Goal: Task Accomplishment & Management: Complete application form

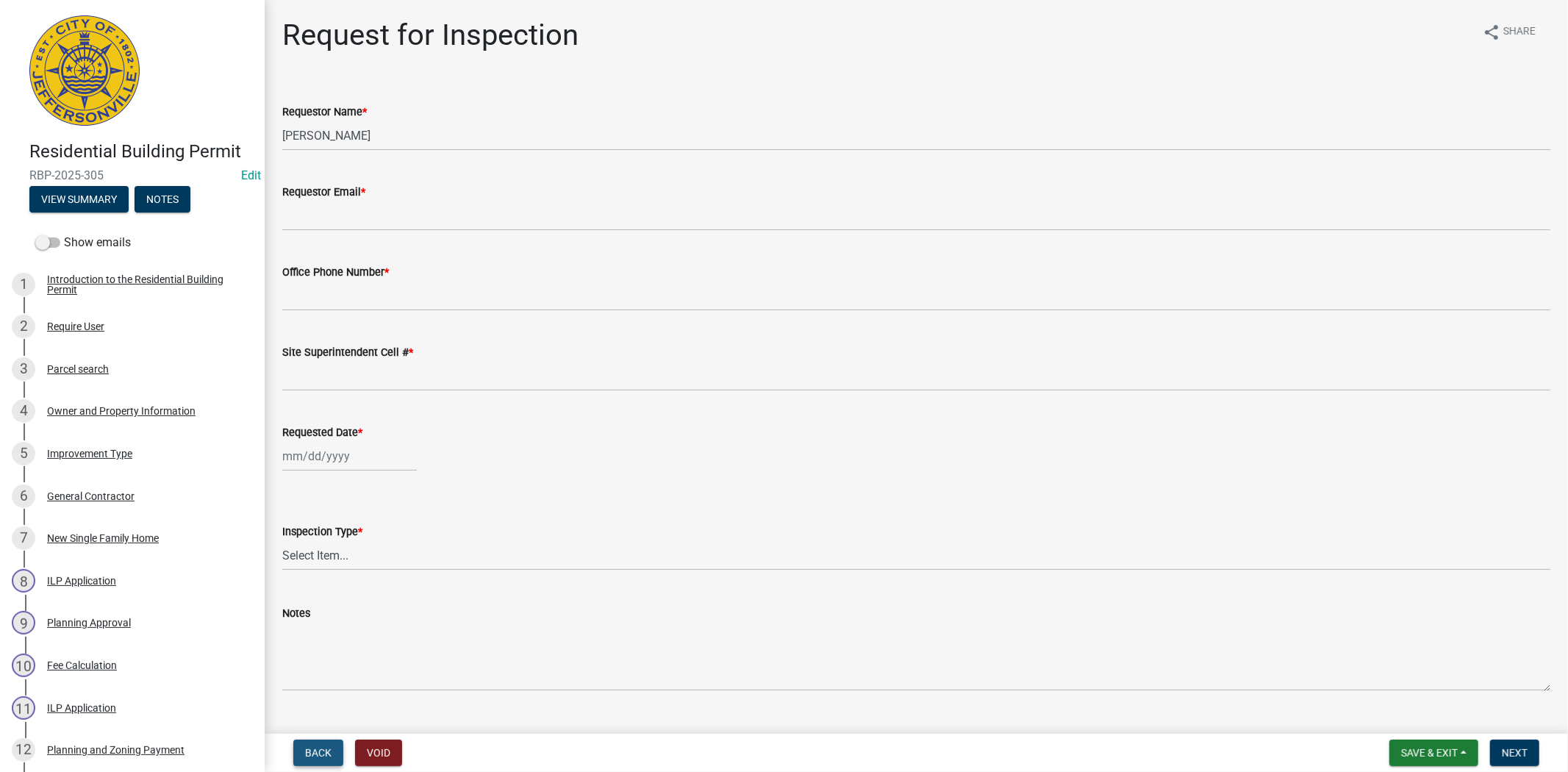
click at [303, 758] on button "Back" at bounding box center [318, 753] width 50 height 26
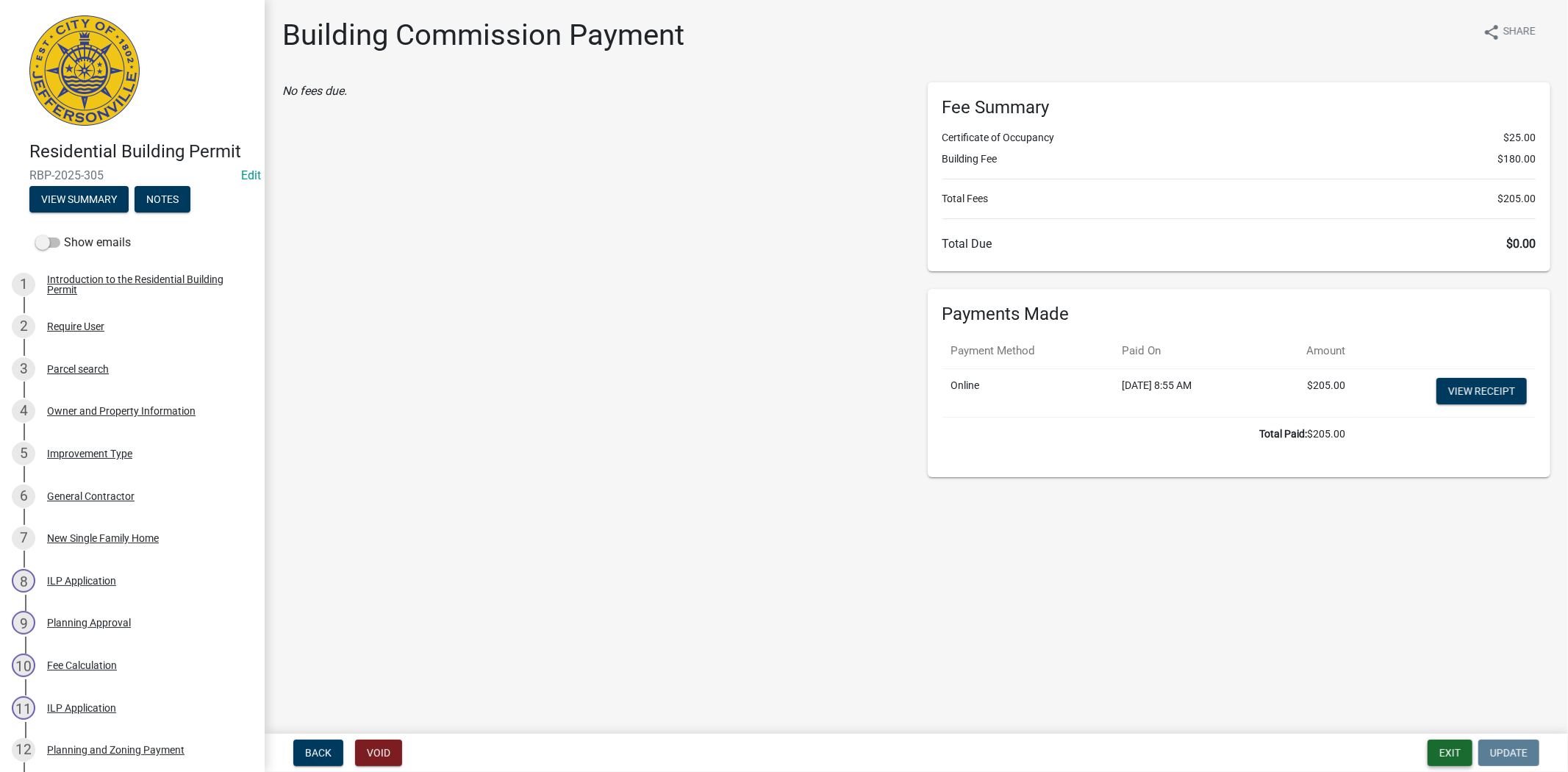
click at [1450, 763] on button "Exit" at bounding box center [1450, 753] width 45 height 26
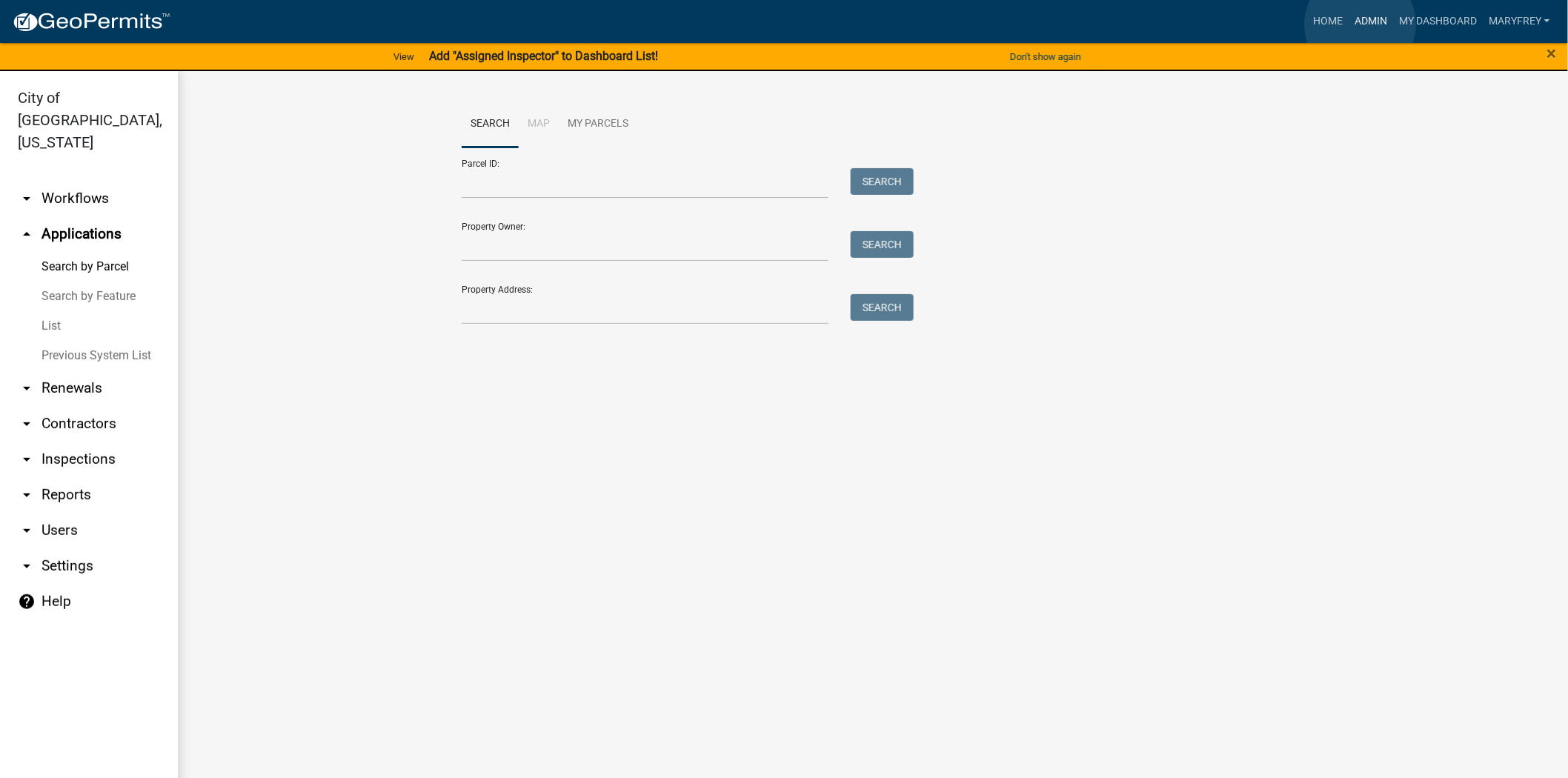
click at [1360, 25] on link "Admin" at bounding box center [1370, 22] width 44 height 28
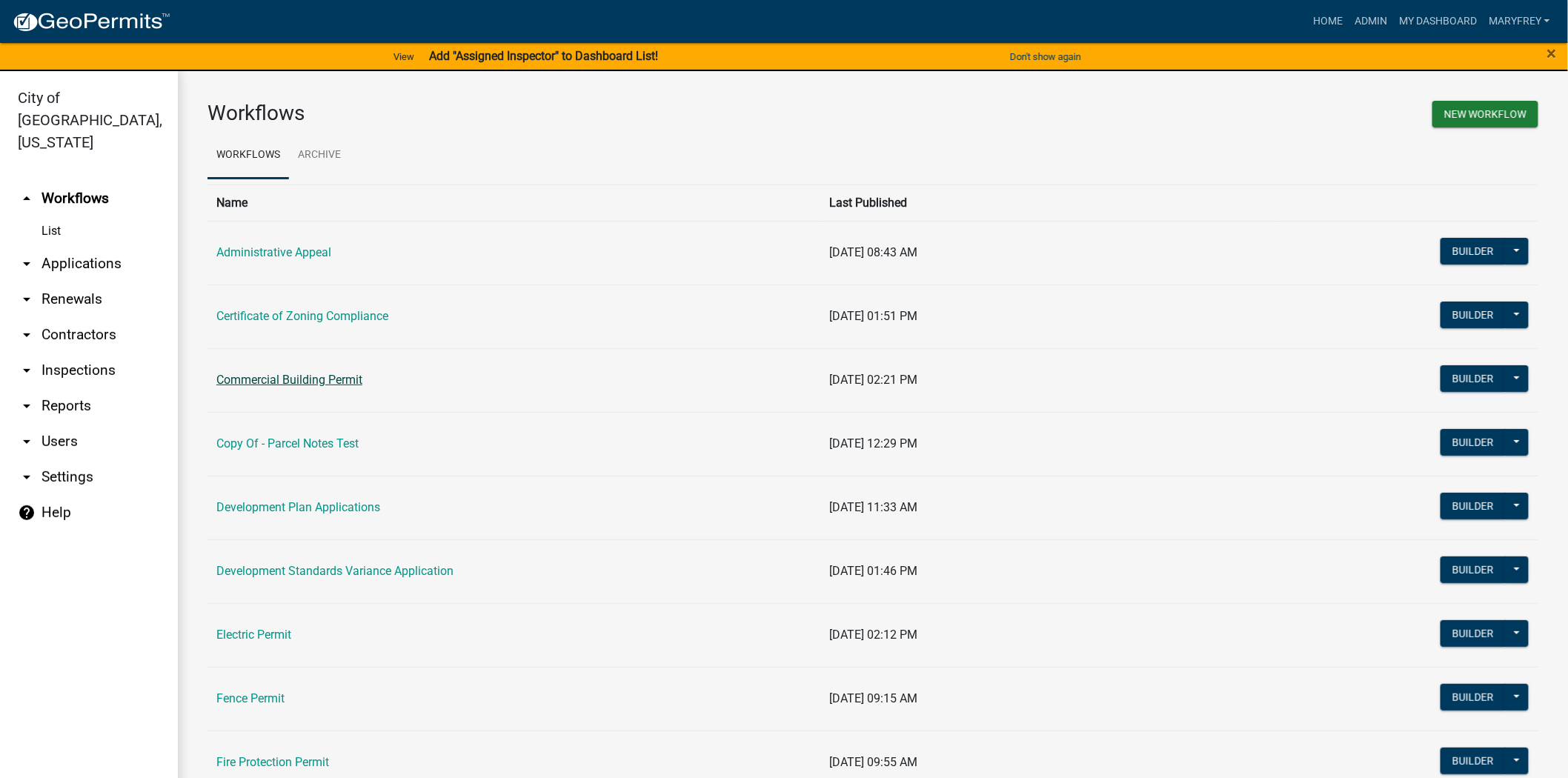
click at [279, 386] on link "Commercial Building Permit" at bounding box center [289, 380] width 146 height 14
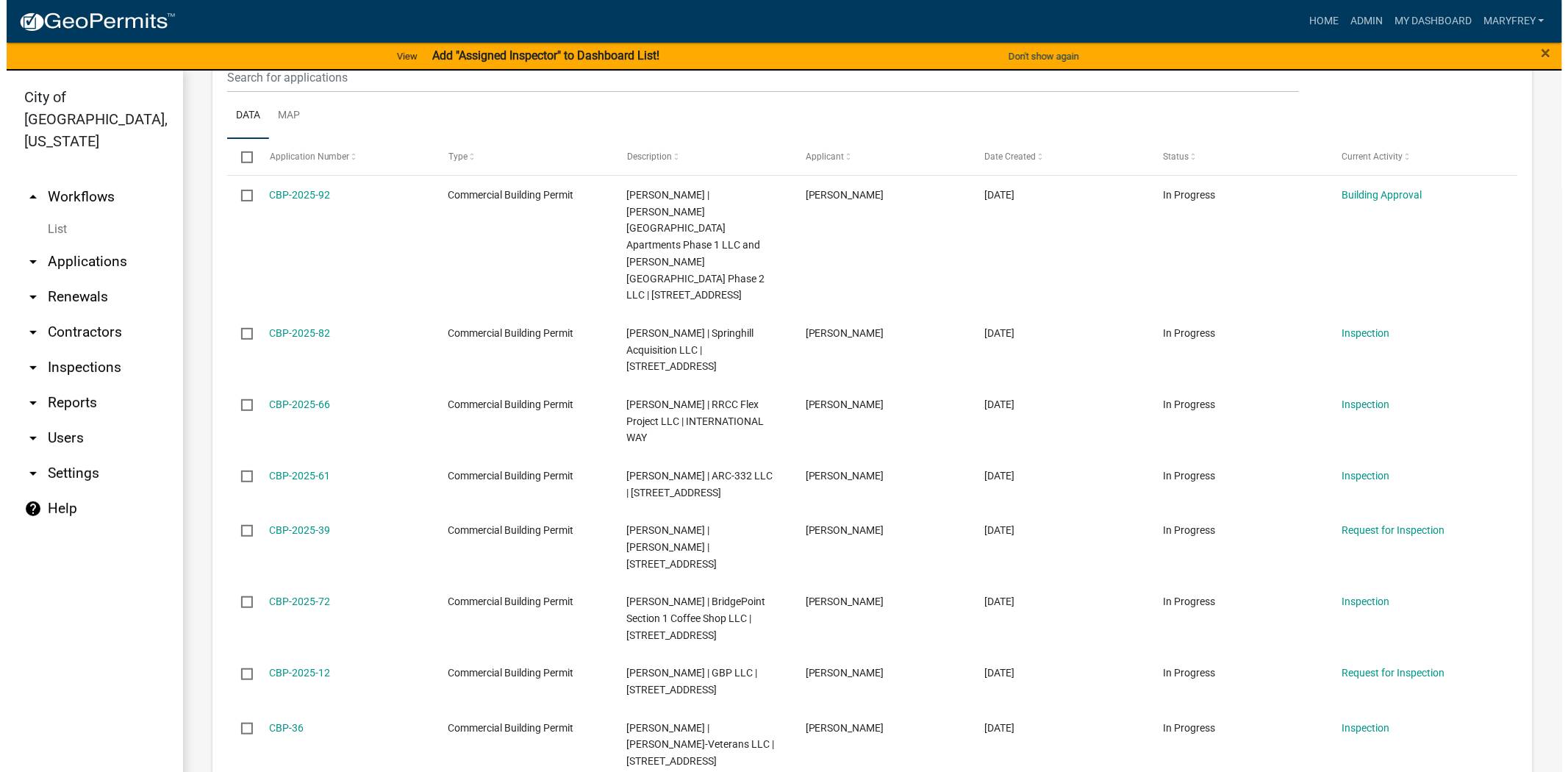
scroll to position [398, 0]
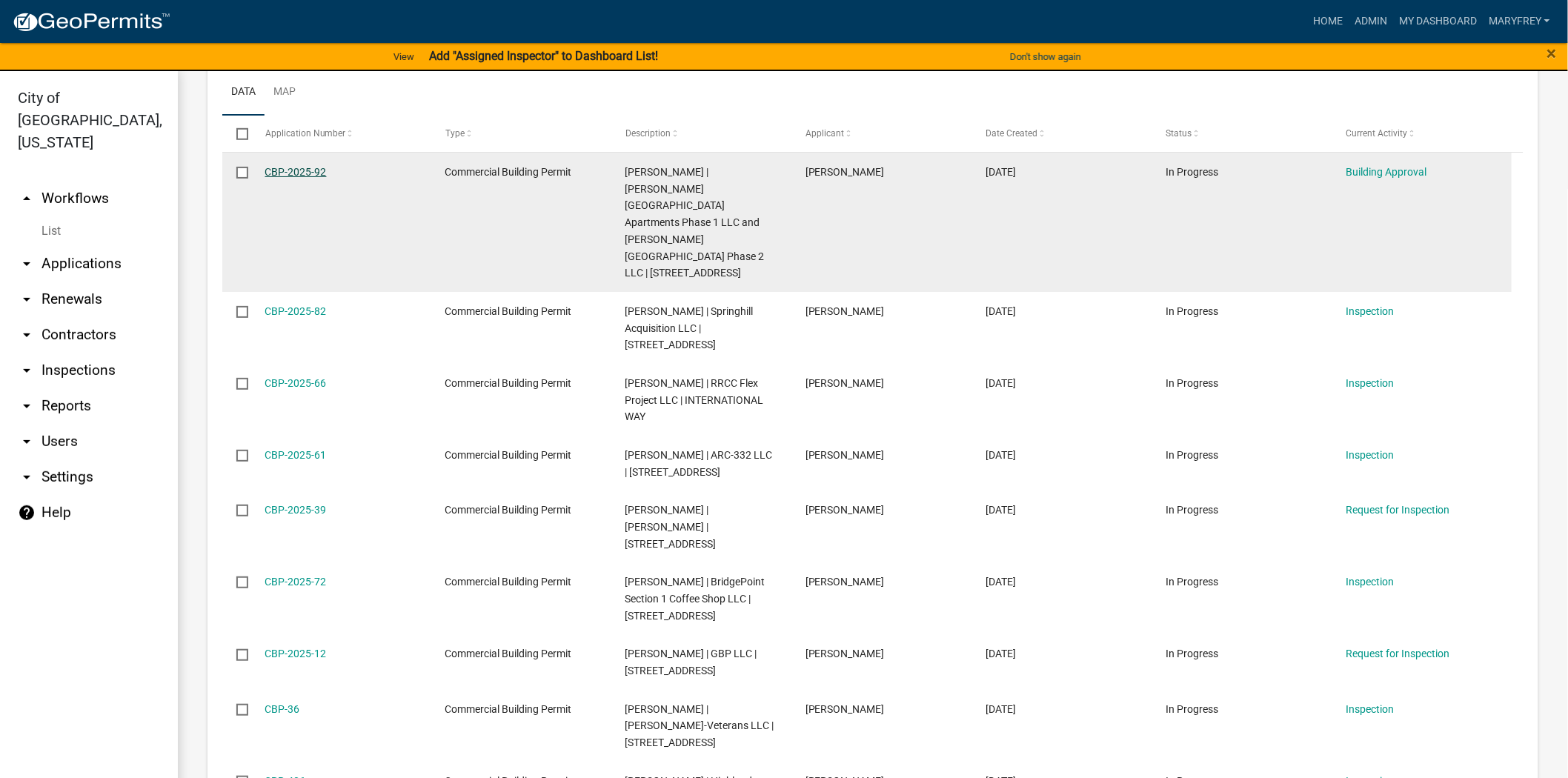
click at [297, 172] on link "CBP-2025-92" at bounding box center [295, 171] width 61 height 12
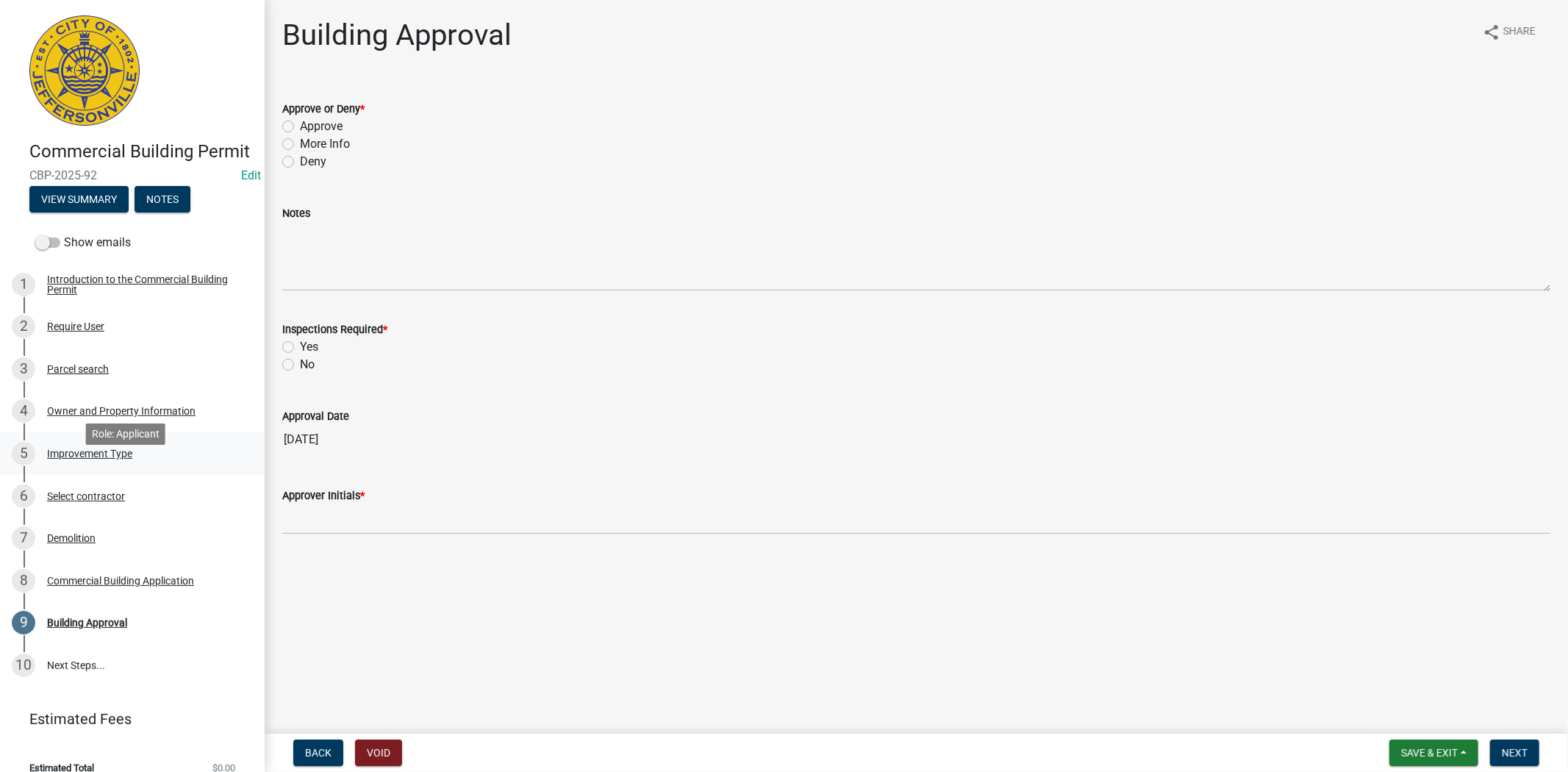
click at [96, 458] on div "Improvement Type" at bounding box center [89, 453] width 85 height 10
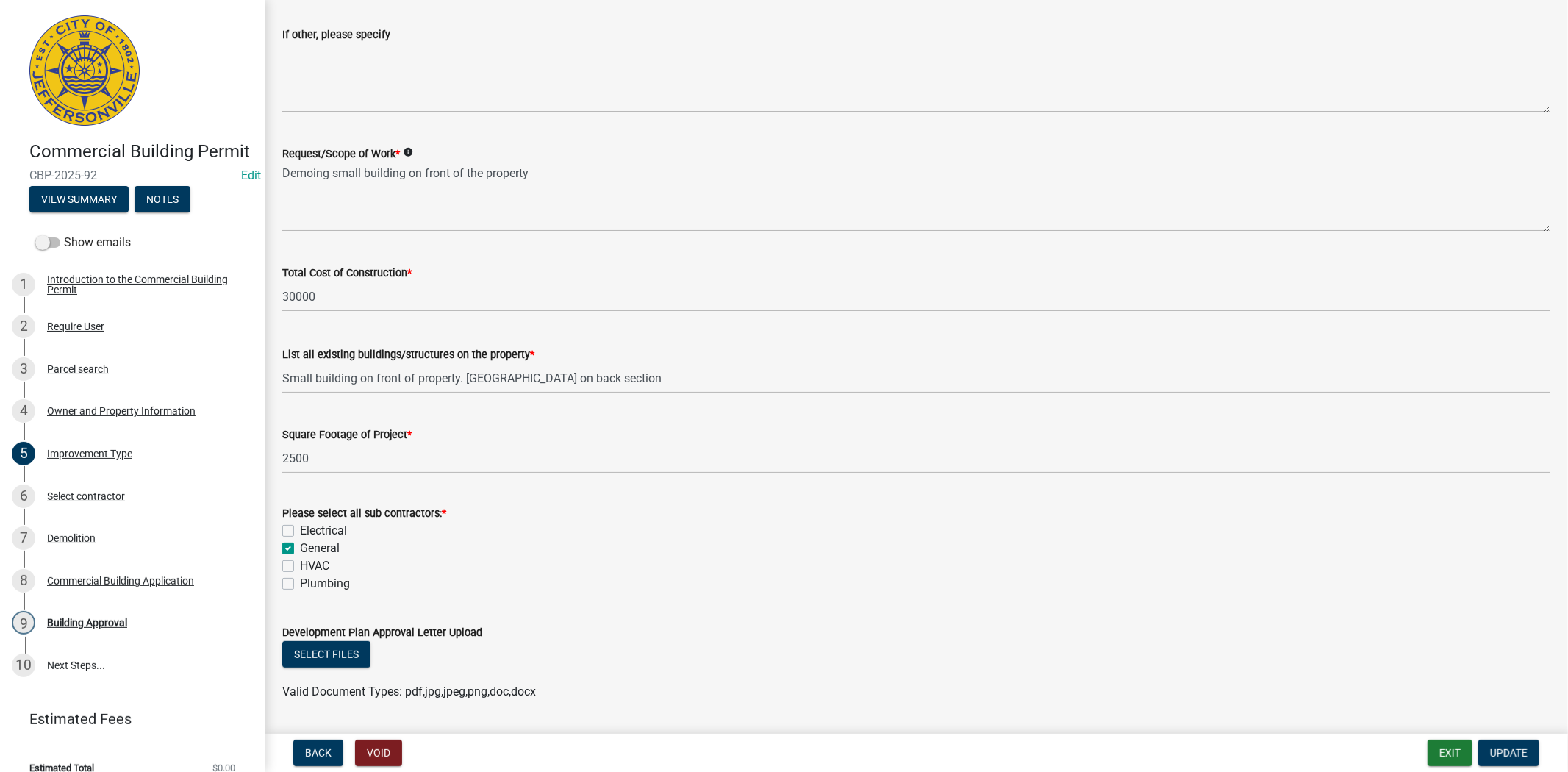
scroll to position [415, 0]
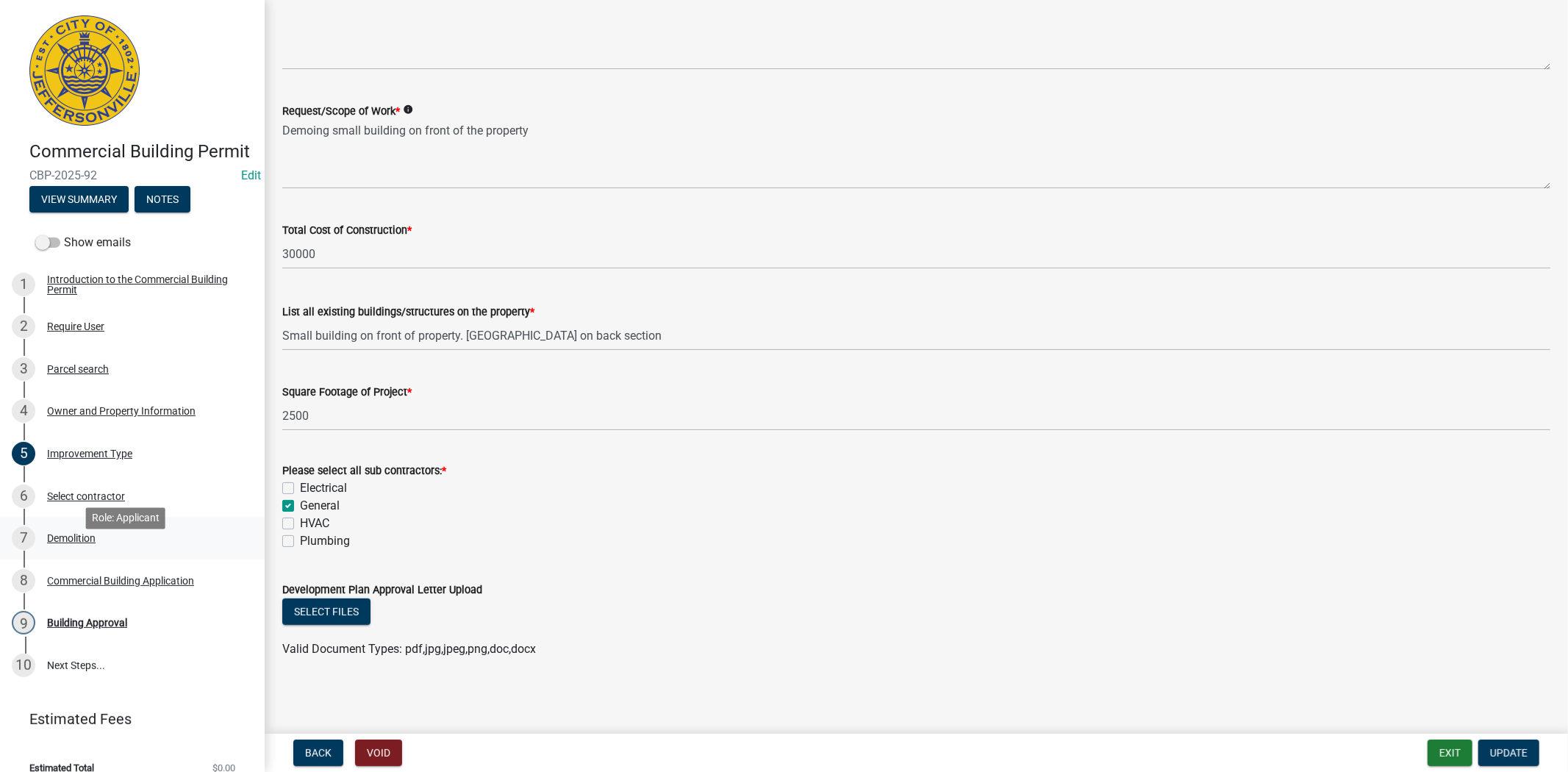
click at [78, 543] on div "Demolition" at bounding box center [71, 537] width 48 height 10
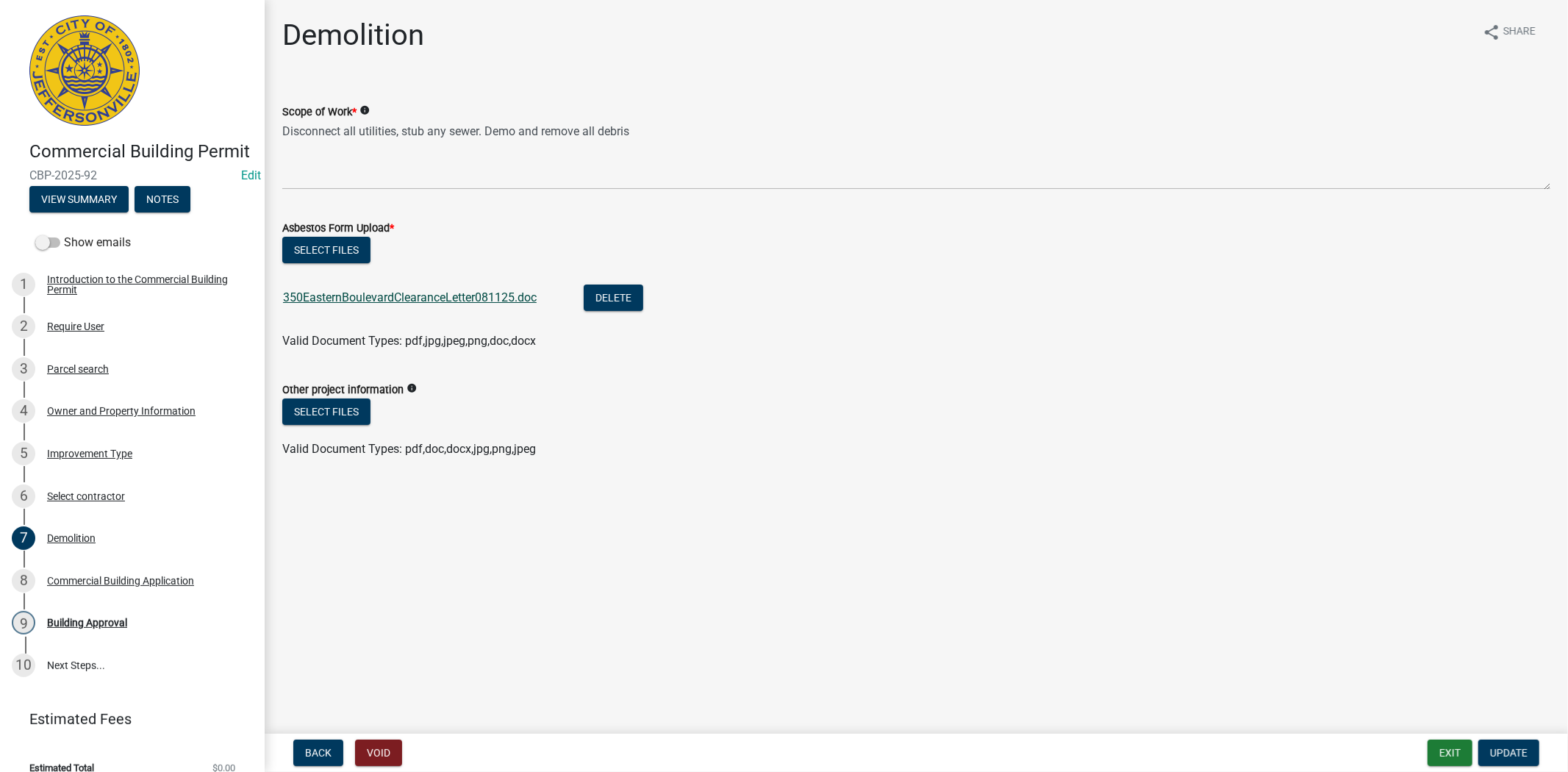
click at [398, 300] on link "350EasternBoulevardClearanceLetter081125.doc" at bounding box center [410, 298] width 254 height 14
click at [108, 458] on div "Improvement Type" at bounding box center [89, 453] width 85 height 10
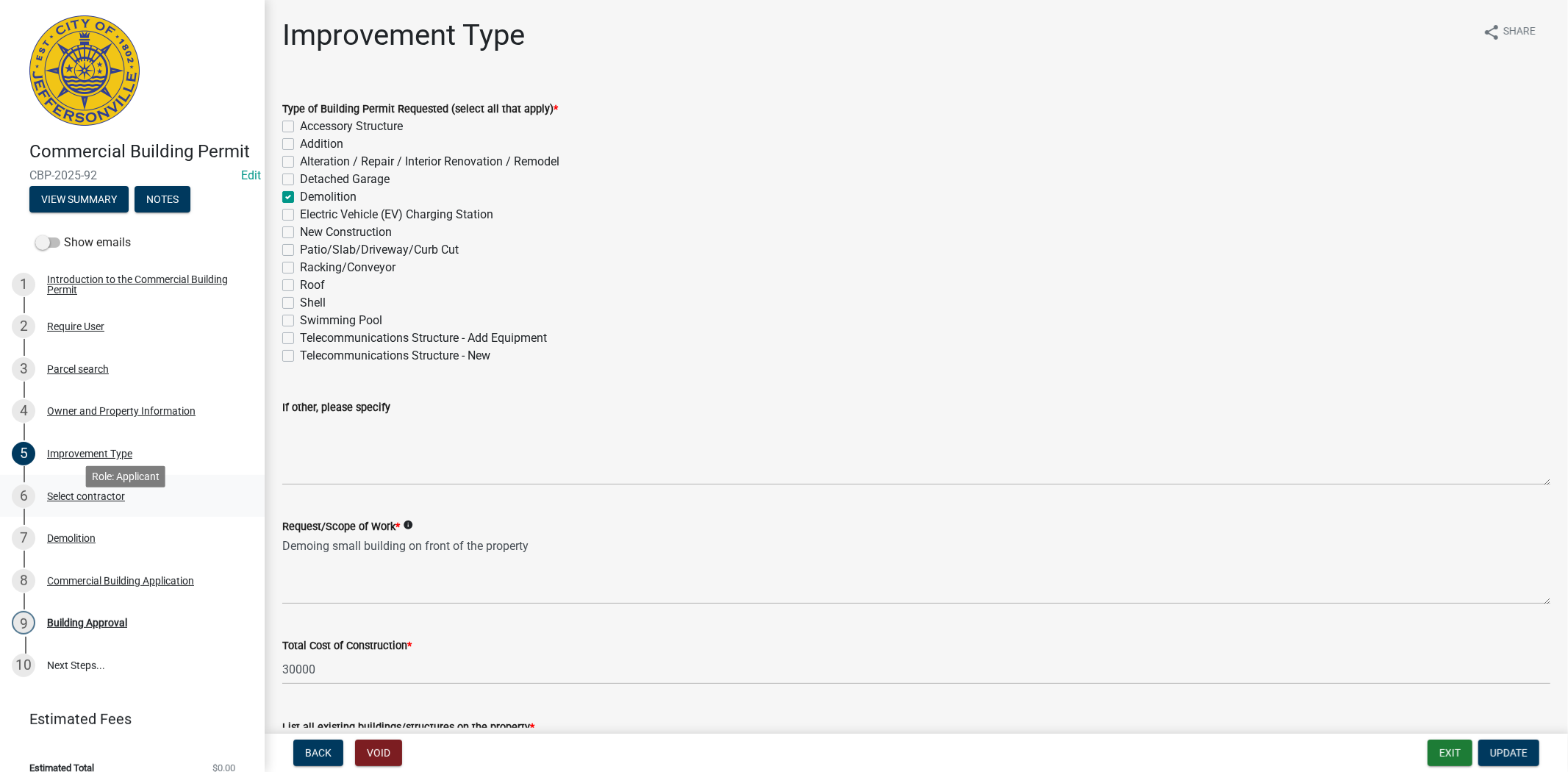
click at [72, 501] on div "Select contractor" at bounding box center [85, 495] width 78 height 10
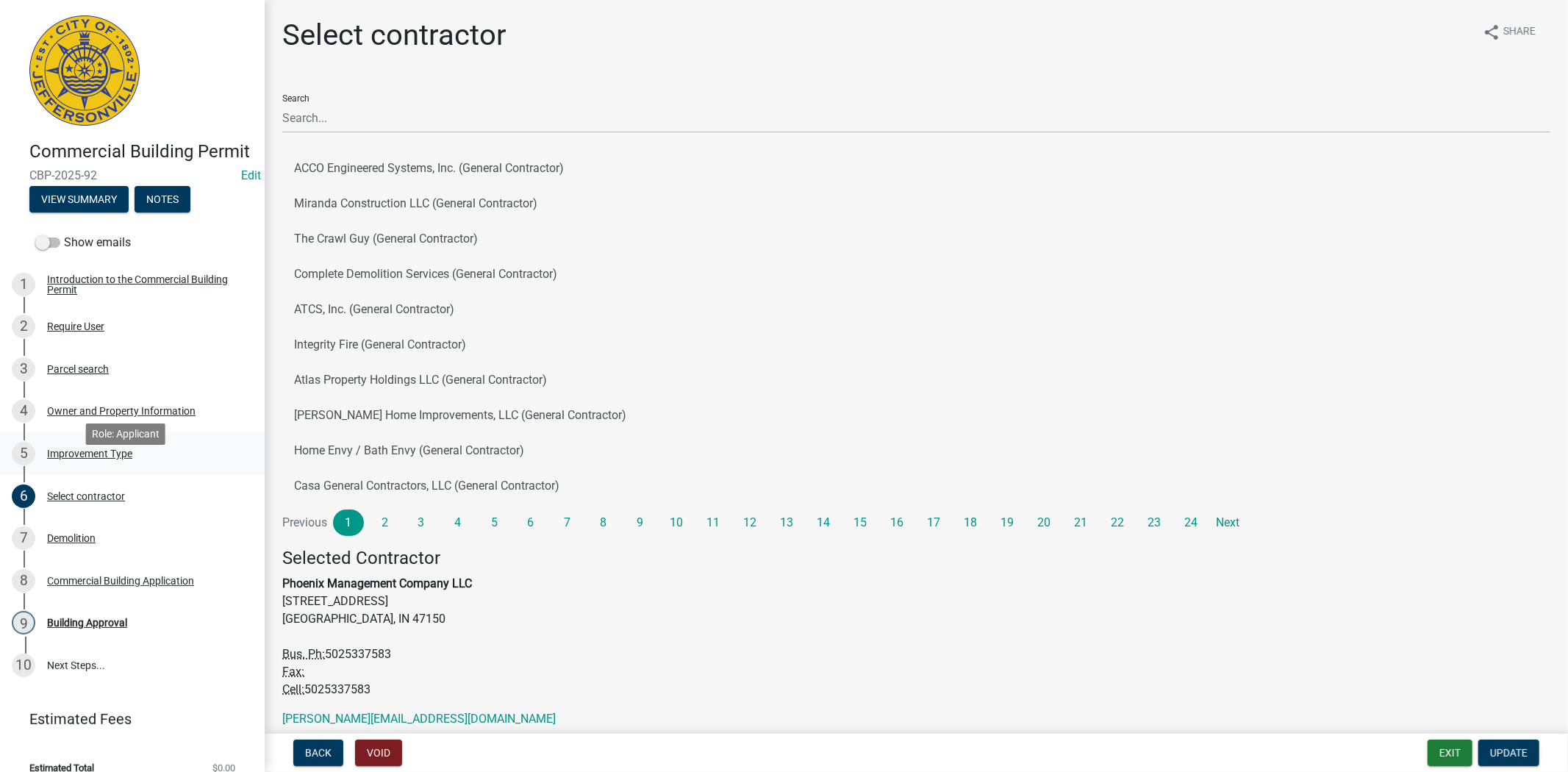
click at [75, 458] on div "Improvement Type" at bounding box center [89, 453] width 85 height 10
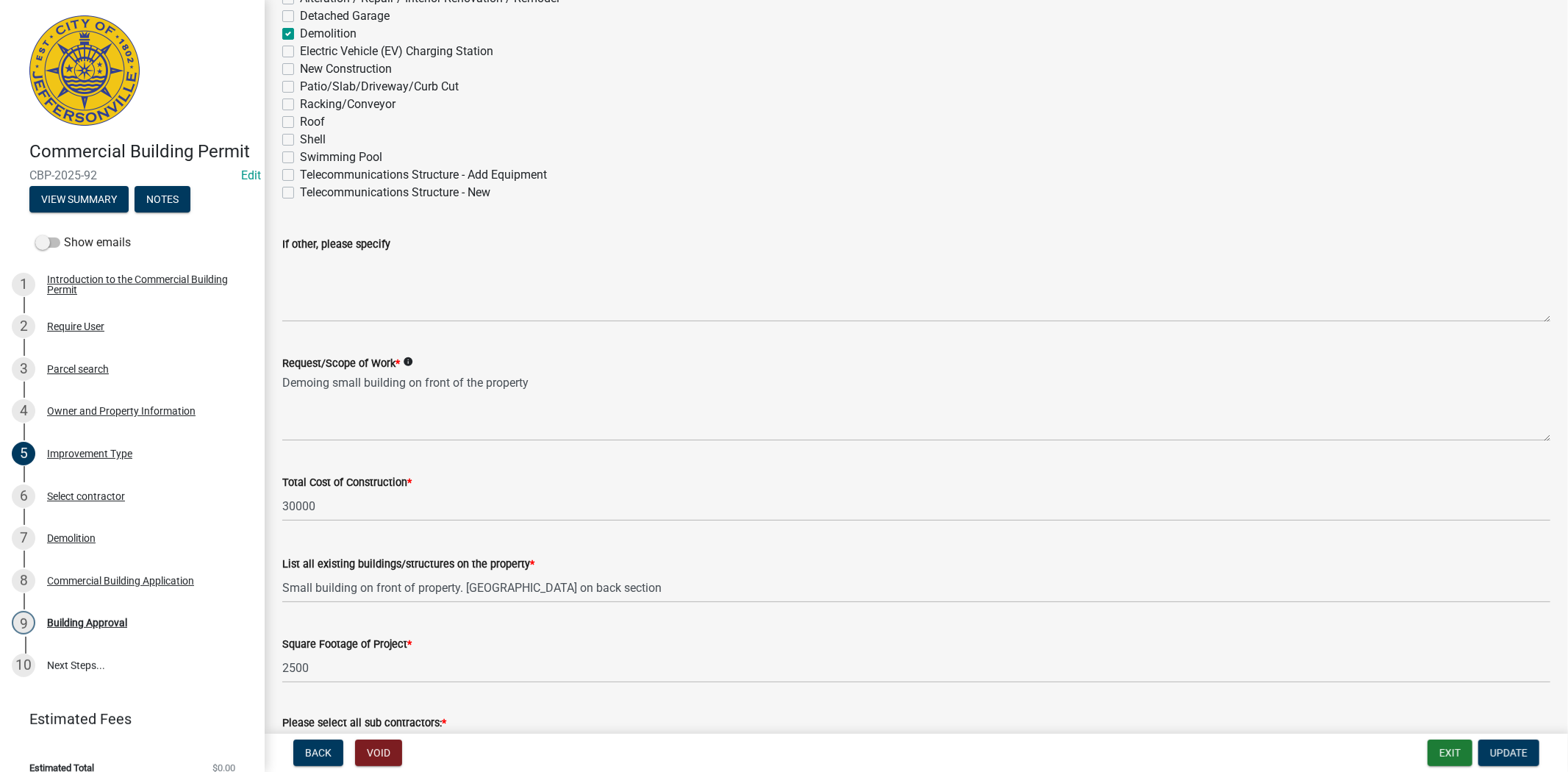
scroll to position [187, 0]
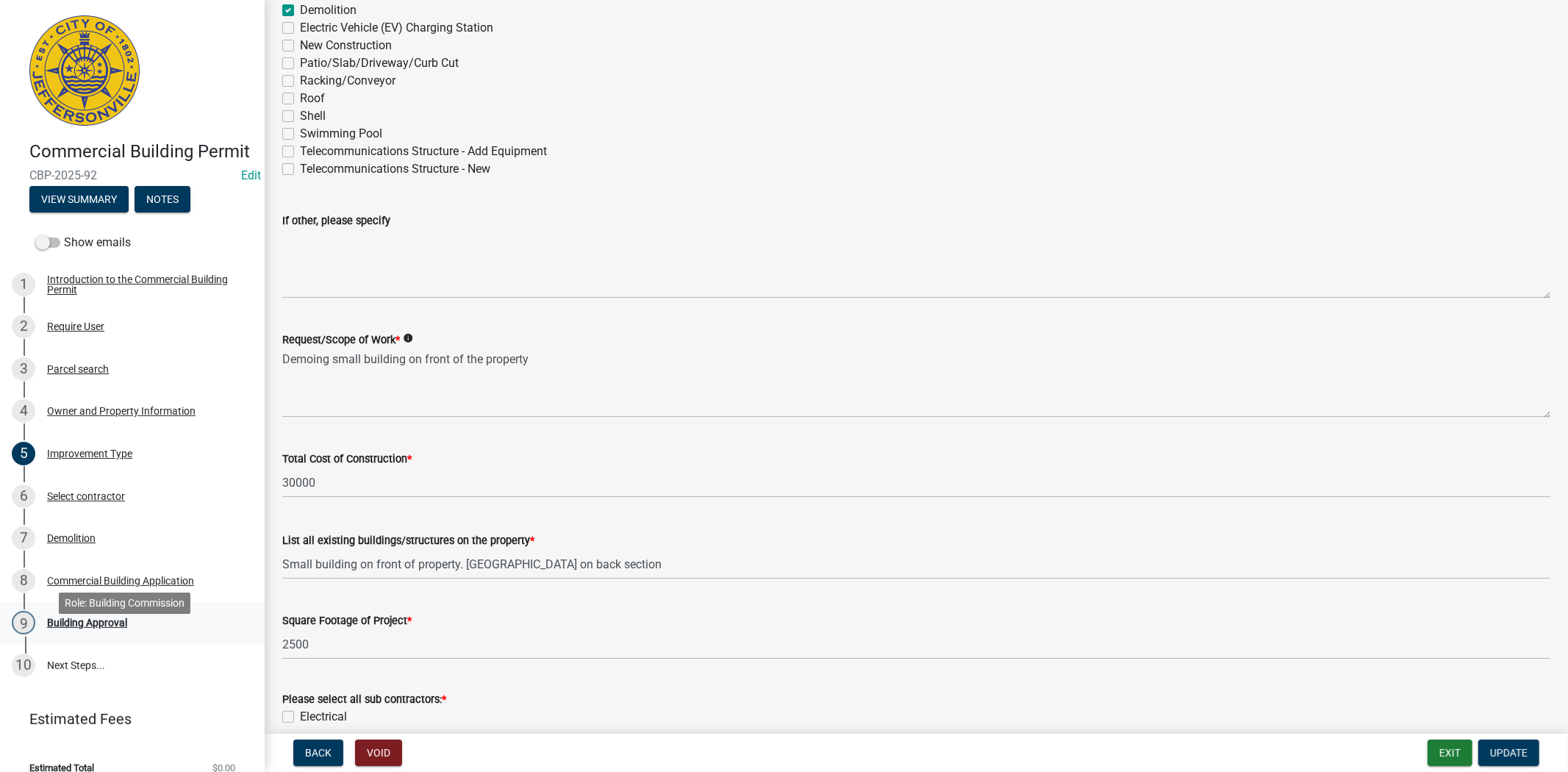
click at [98, 627] on div "Building Approval" at bounding box center [87, 622] width 80 height 10
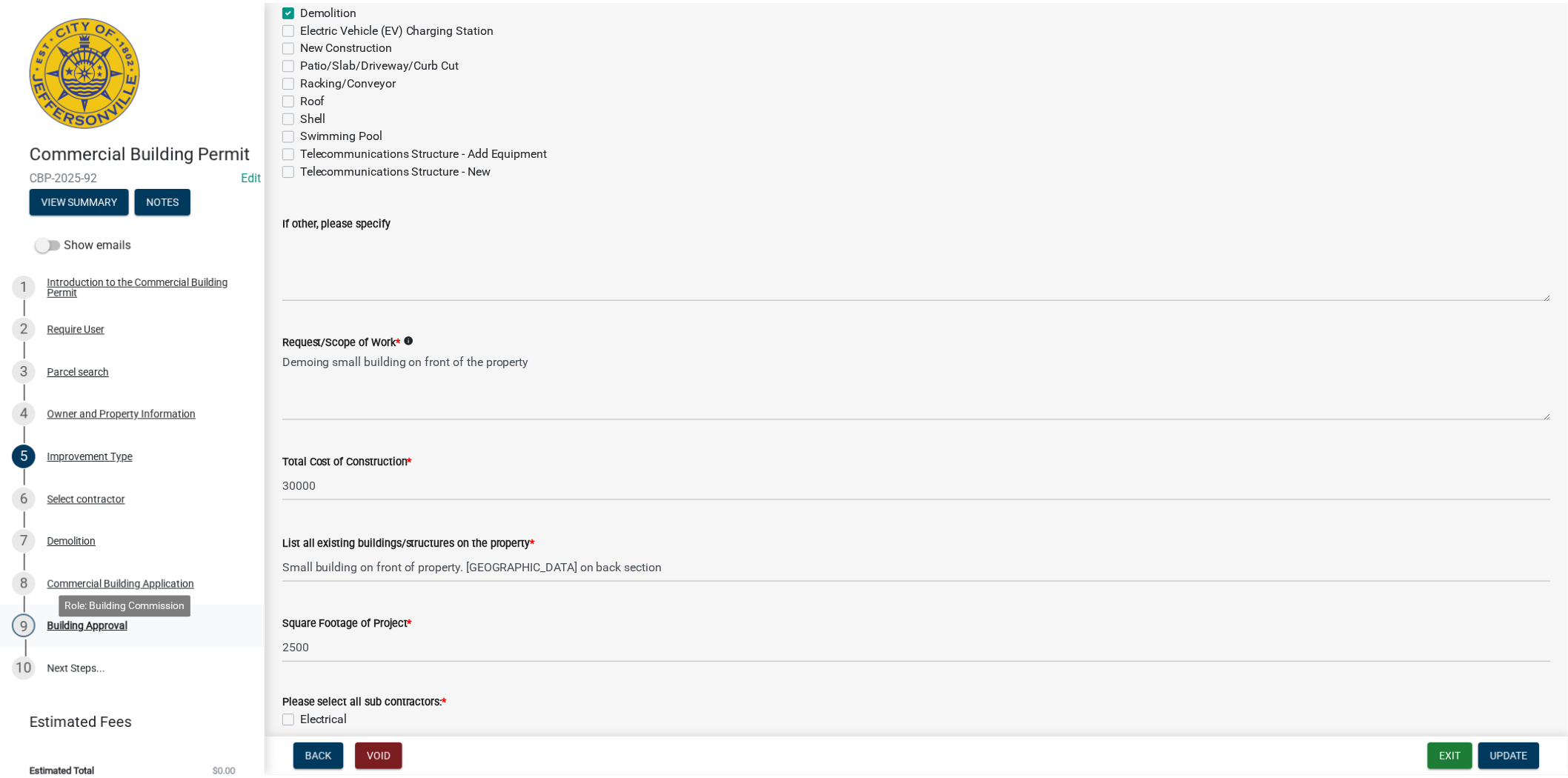
scroll to position [0, 0]
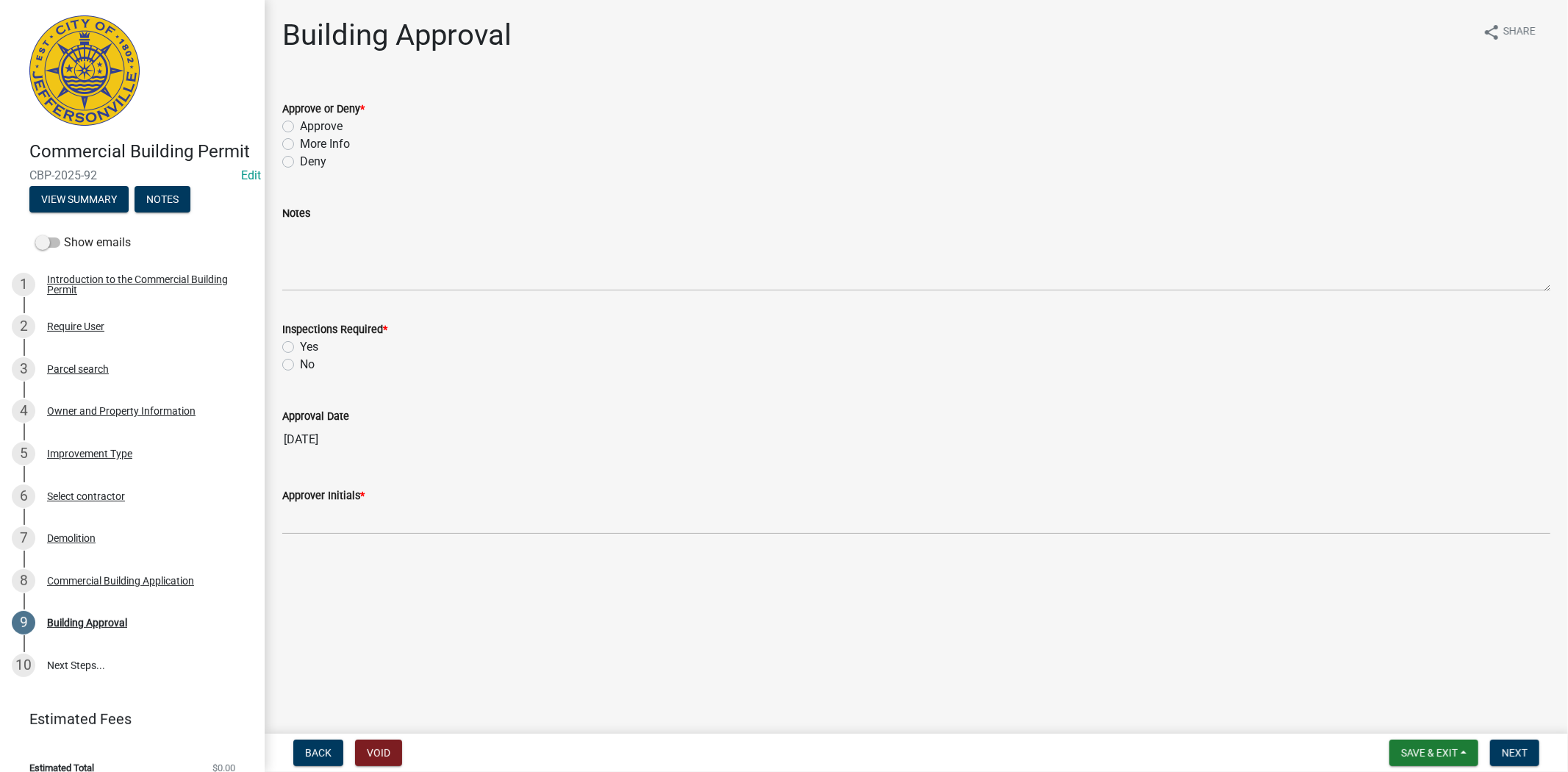
click at [300, 128] on label "Approve" at bounding box center [321, 126] width 42 height 18
click at [300, 127] on input "Approve" at bounding box center [305, 122] width 9 height 9
radio input "true"
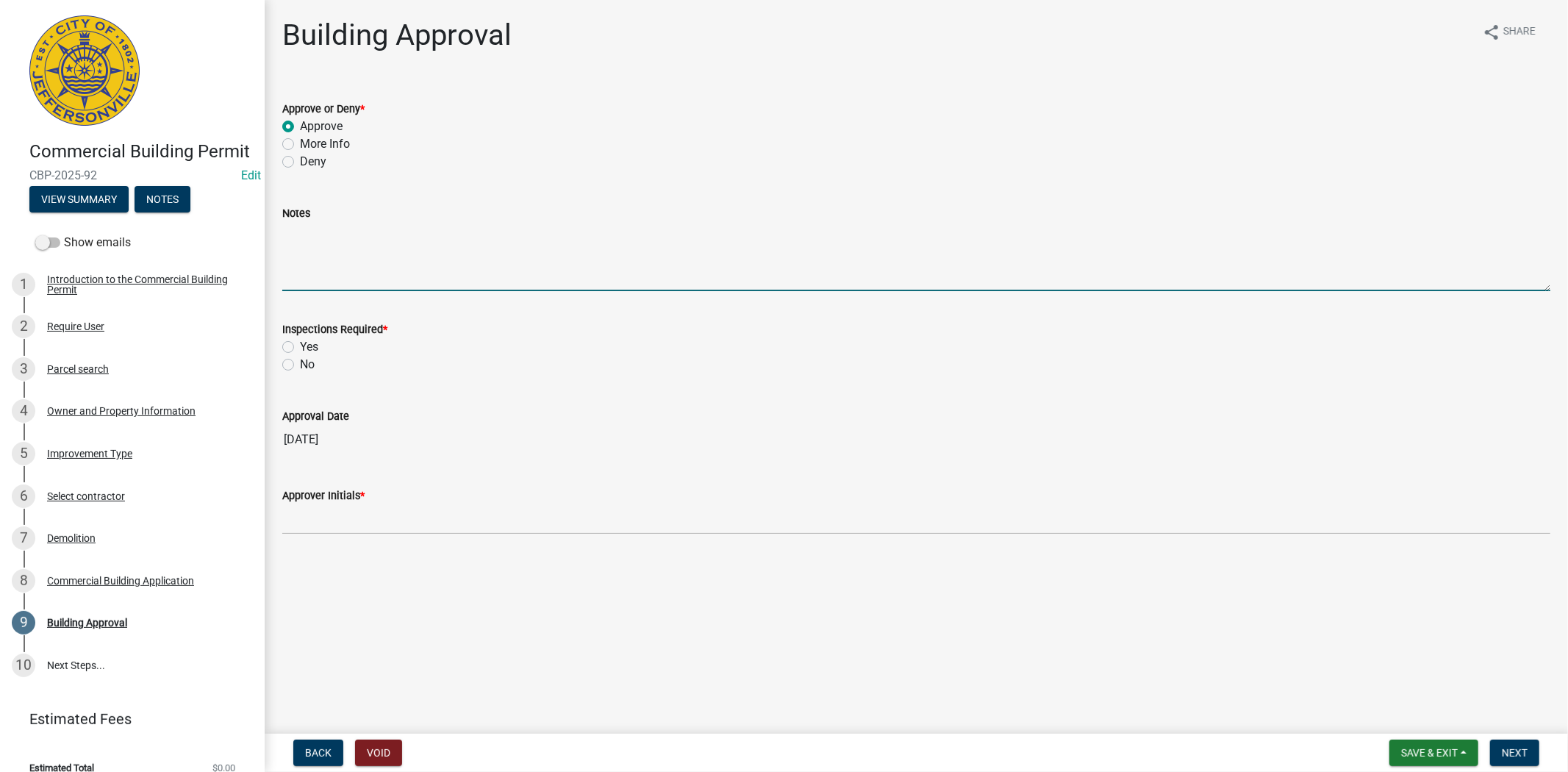
click at [314, 275] on textarea "Notes" at bounding box center [916, 257] width 1268 height 69
type textarea "approved by LW"
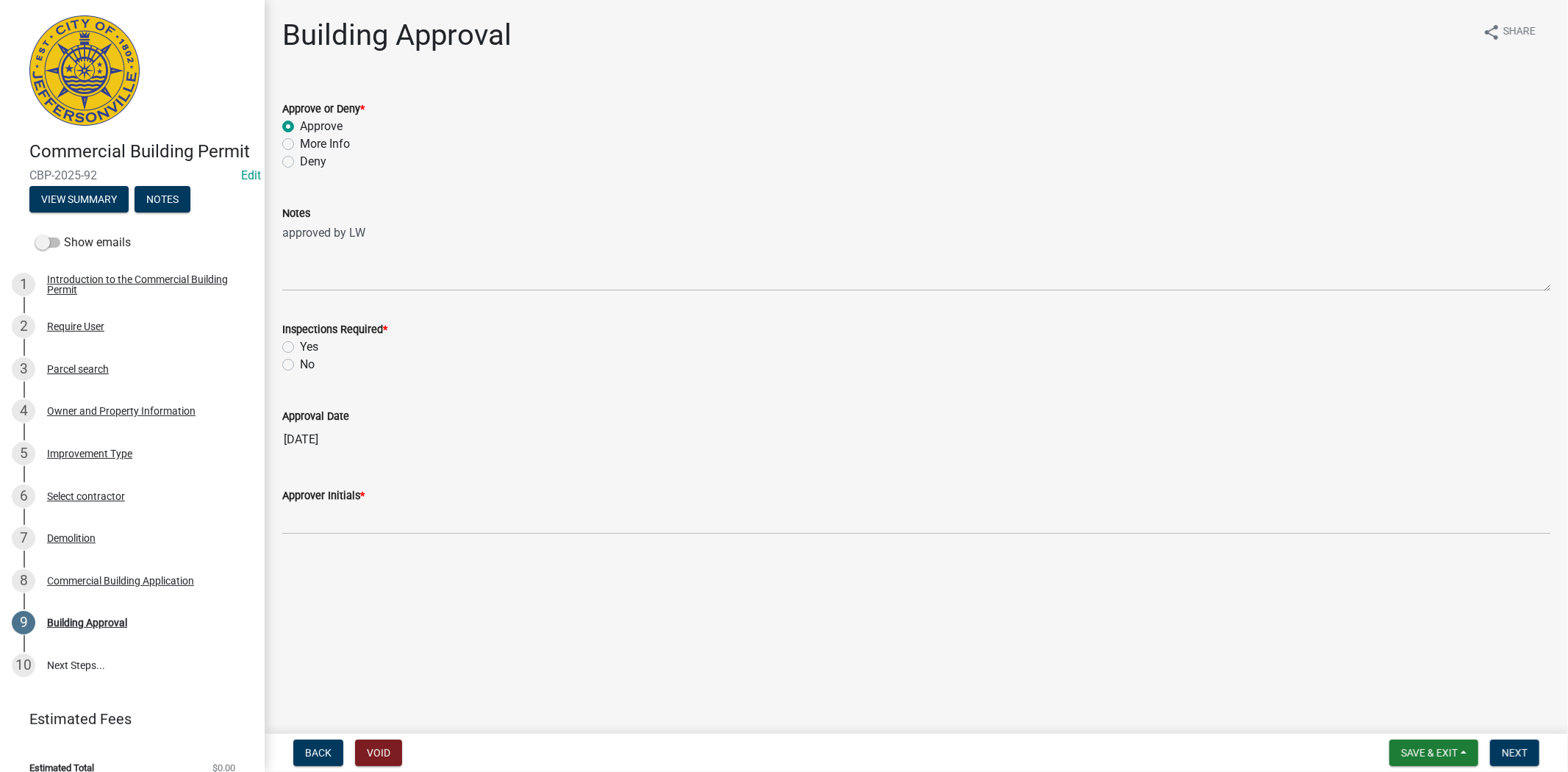
click at [294, 349] on div "Yes" at bounding box center [916, 347] width 1268 height 18
click at [300, 348] on label "Yes" at bounding box center [309, 347] width 18 height 18
click at [300, 348] on input "Yes" at bounding box center [305, 343] width 9 height 9
radio input "true"
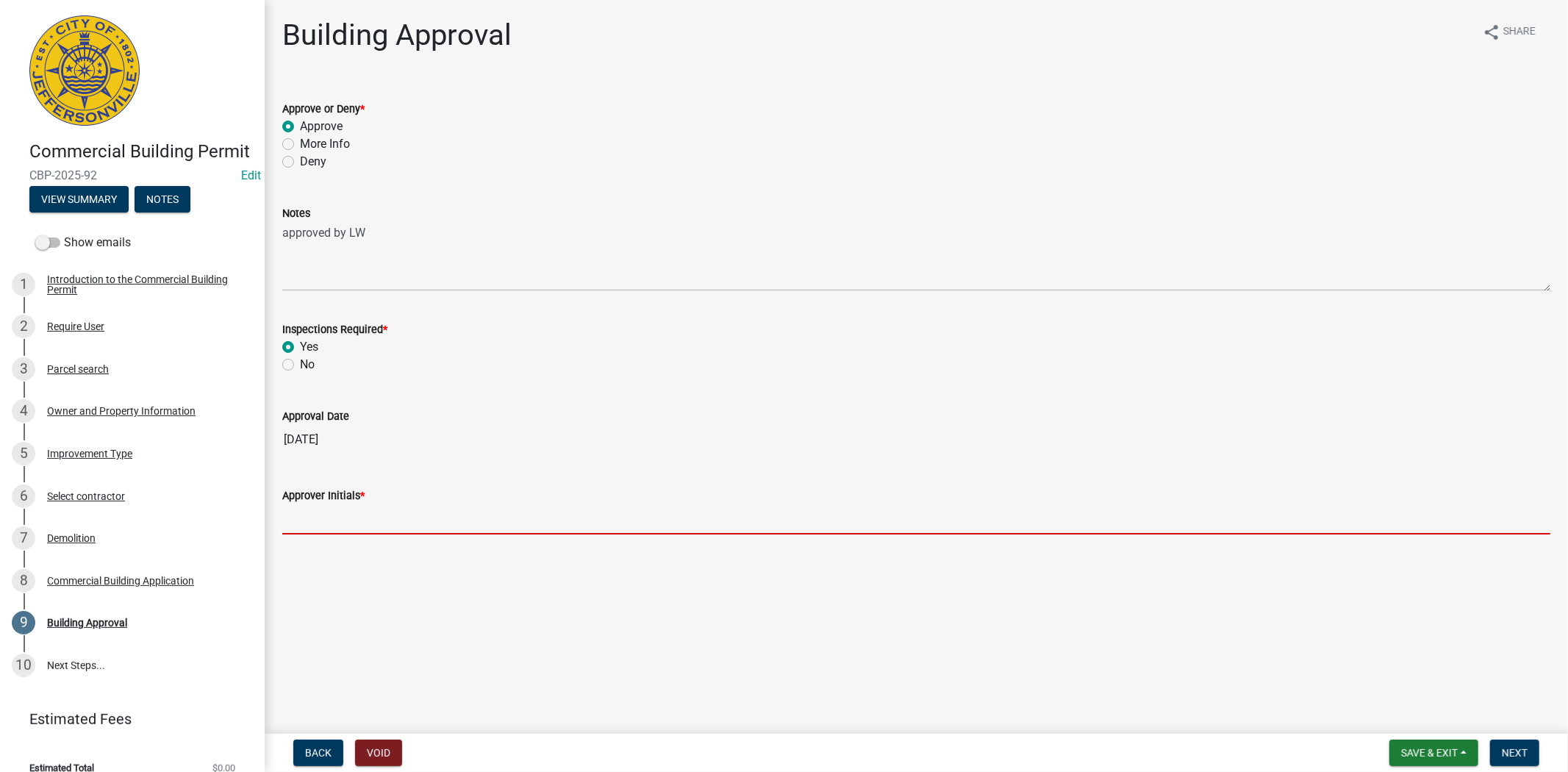
click at [325, 520] on input "Approver Initials *" at bounding box center [916, 519] width 1268 height 30
type input "MKF per LW"
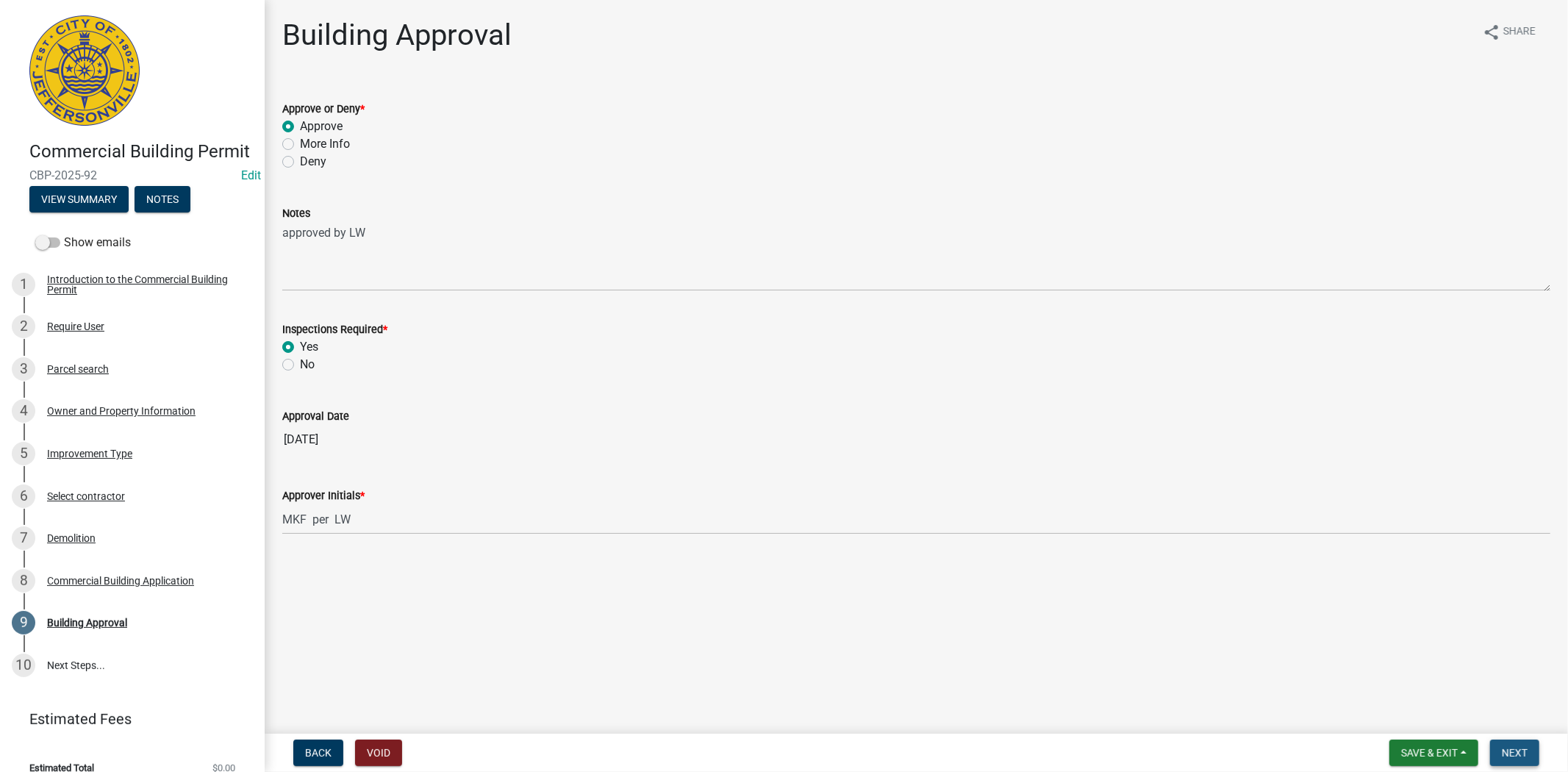
click at [1522, 752] on span "Next" at bounding box center [1514, 752] width 25 height 12
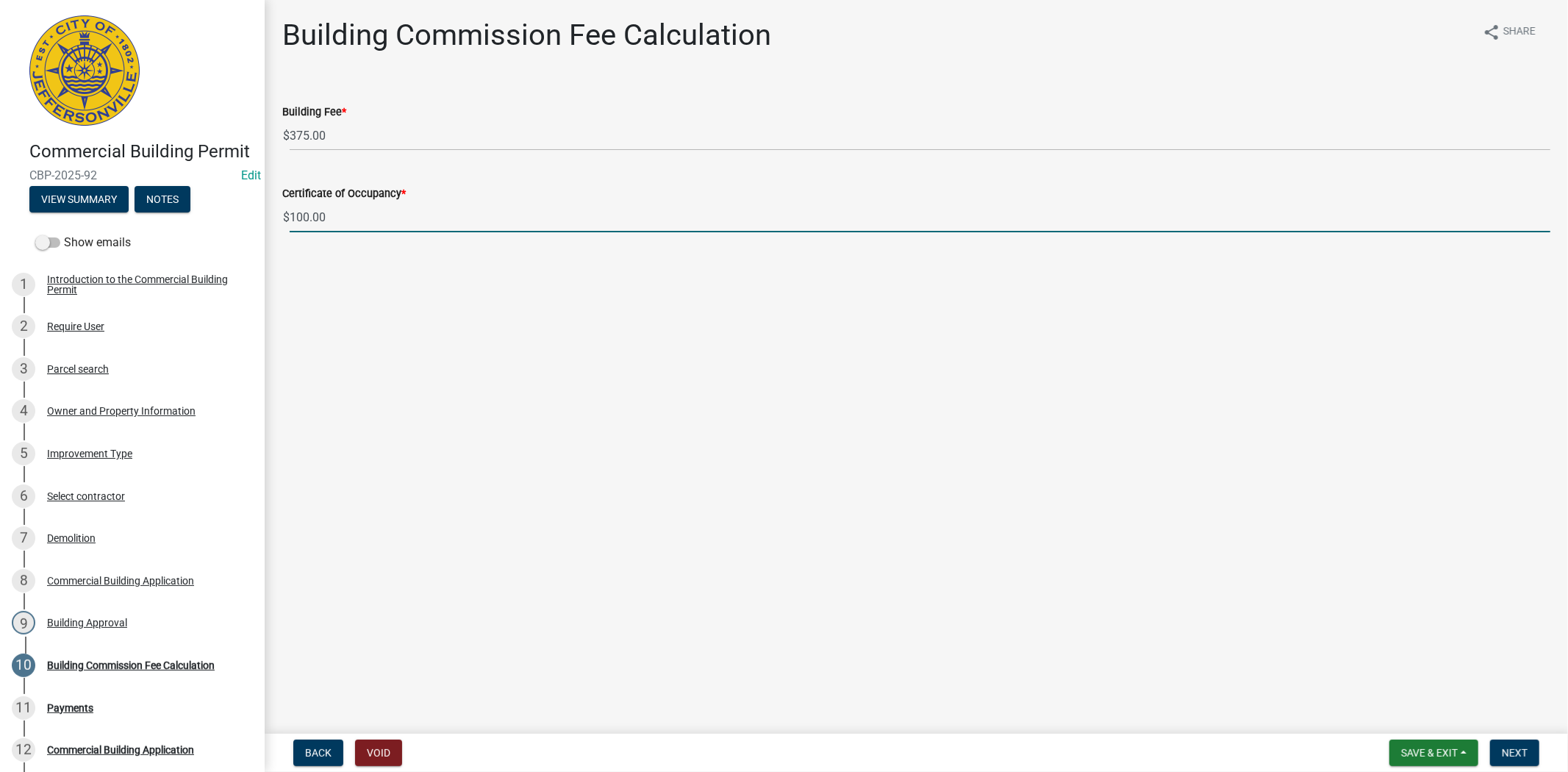
drag, startPoint x: 345, startPoint y: 215, endPoint x: 291, endPoint y: 221, distance: 54.3
click at [291, 221] on input "100.00" at bounding box center [920, 217] width 1260 height 30
type input "0"
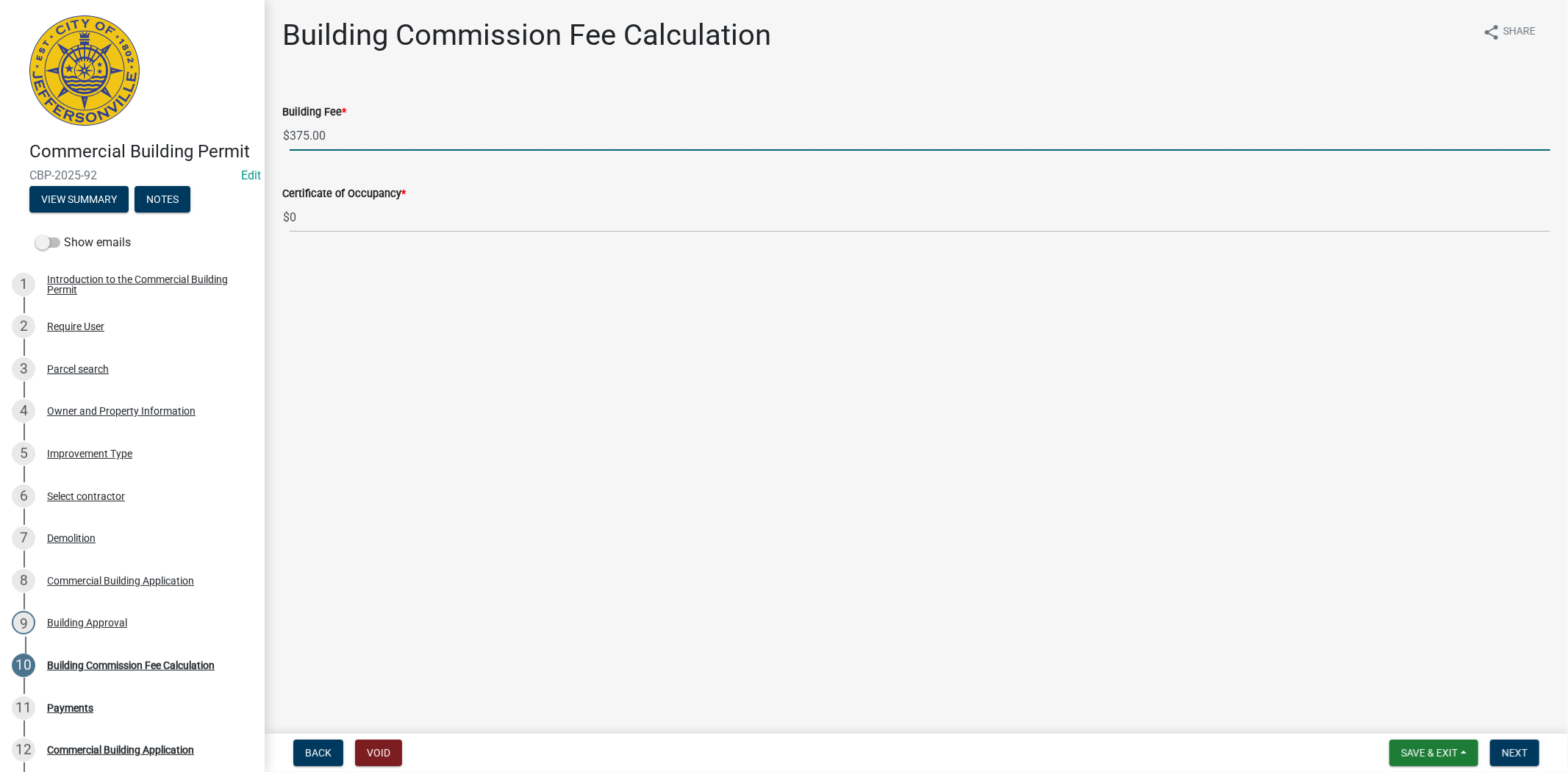
click at [333, 136] on input "375.00" at bounding box center [920, 135] width 1260 height 30
type input "3"
type input "75.00"
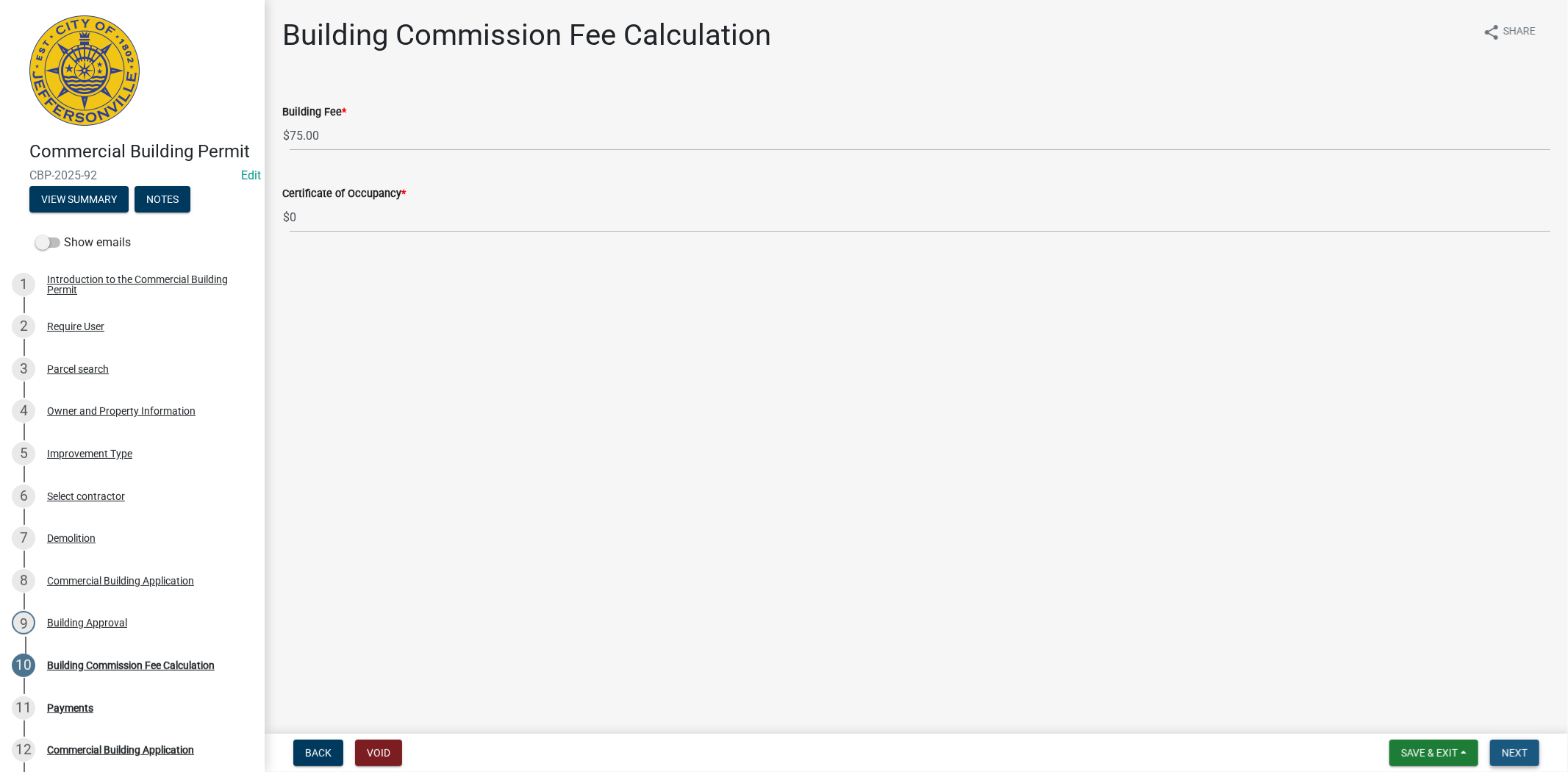
click at [1502, 754] on span "Next" at bounding box center [1514, 752] width 25 height 12
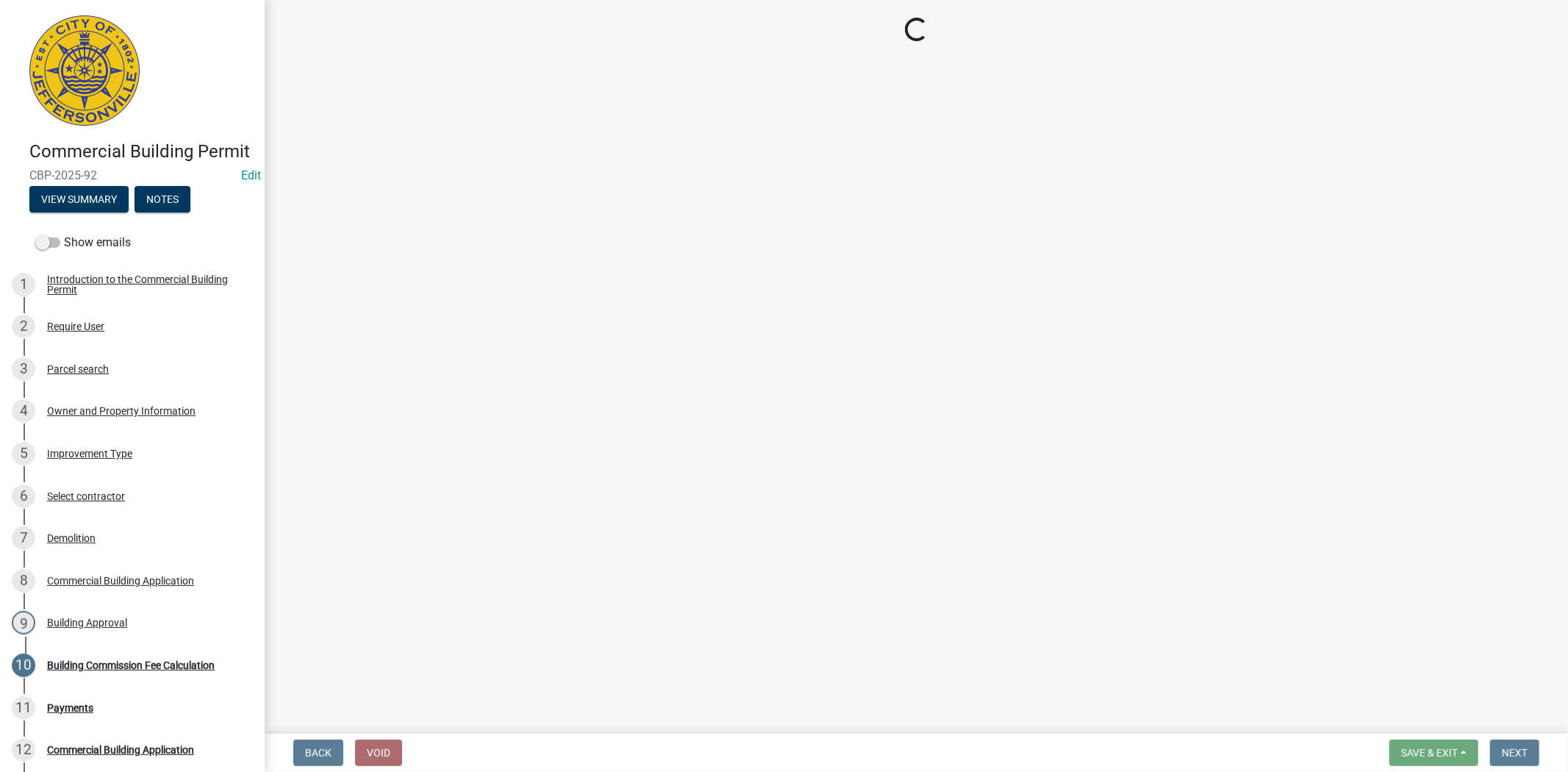
select select "3: 3"
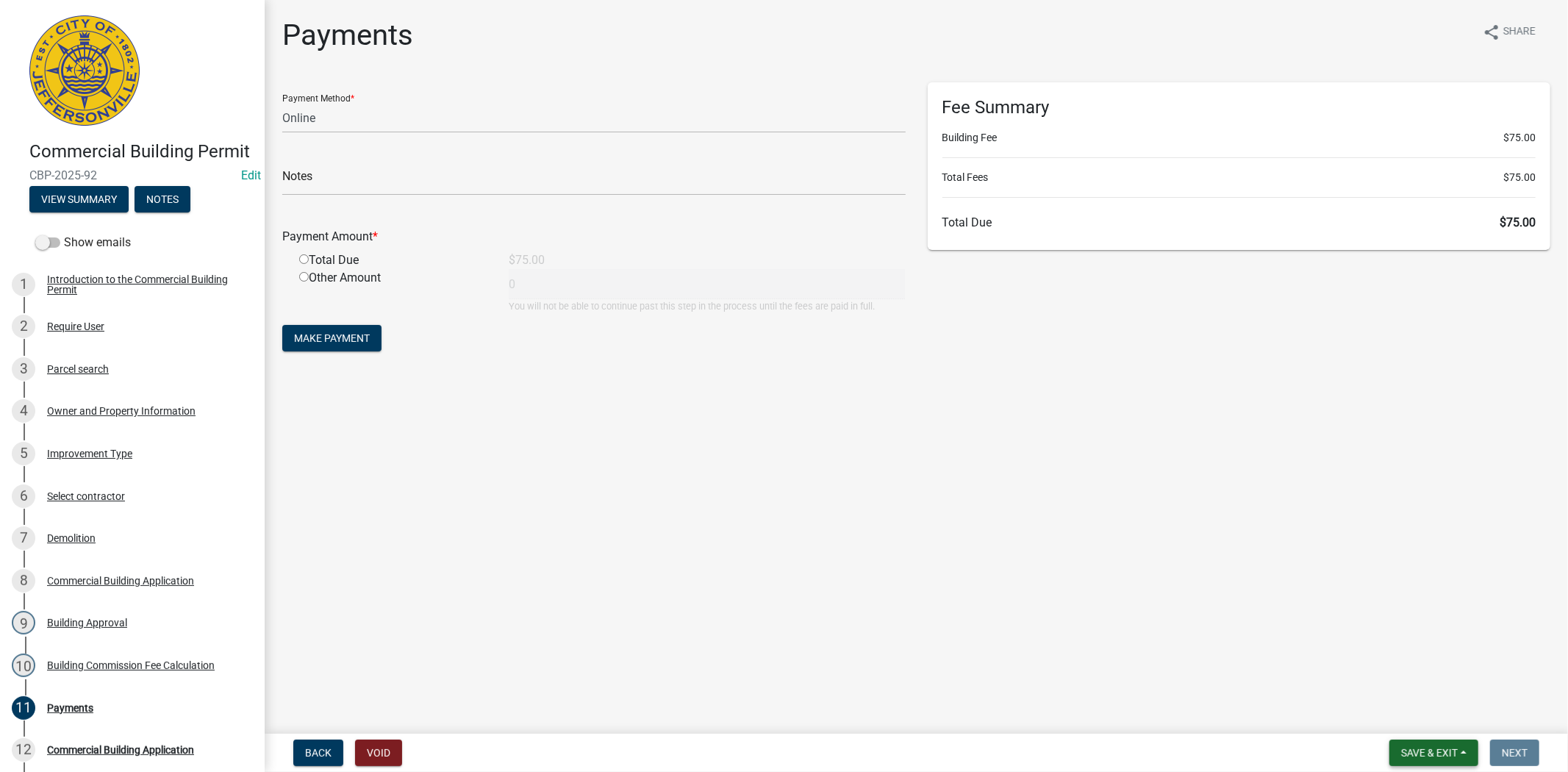
click at [1439, 747] on span "Save & Exit" at bounding box center [1430, 752] width 57 height 12
click at [1430, 722] on button "Save & Exit" at bounding box center [1419, 714] width 118 height 35
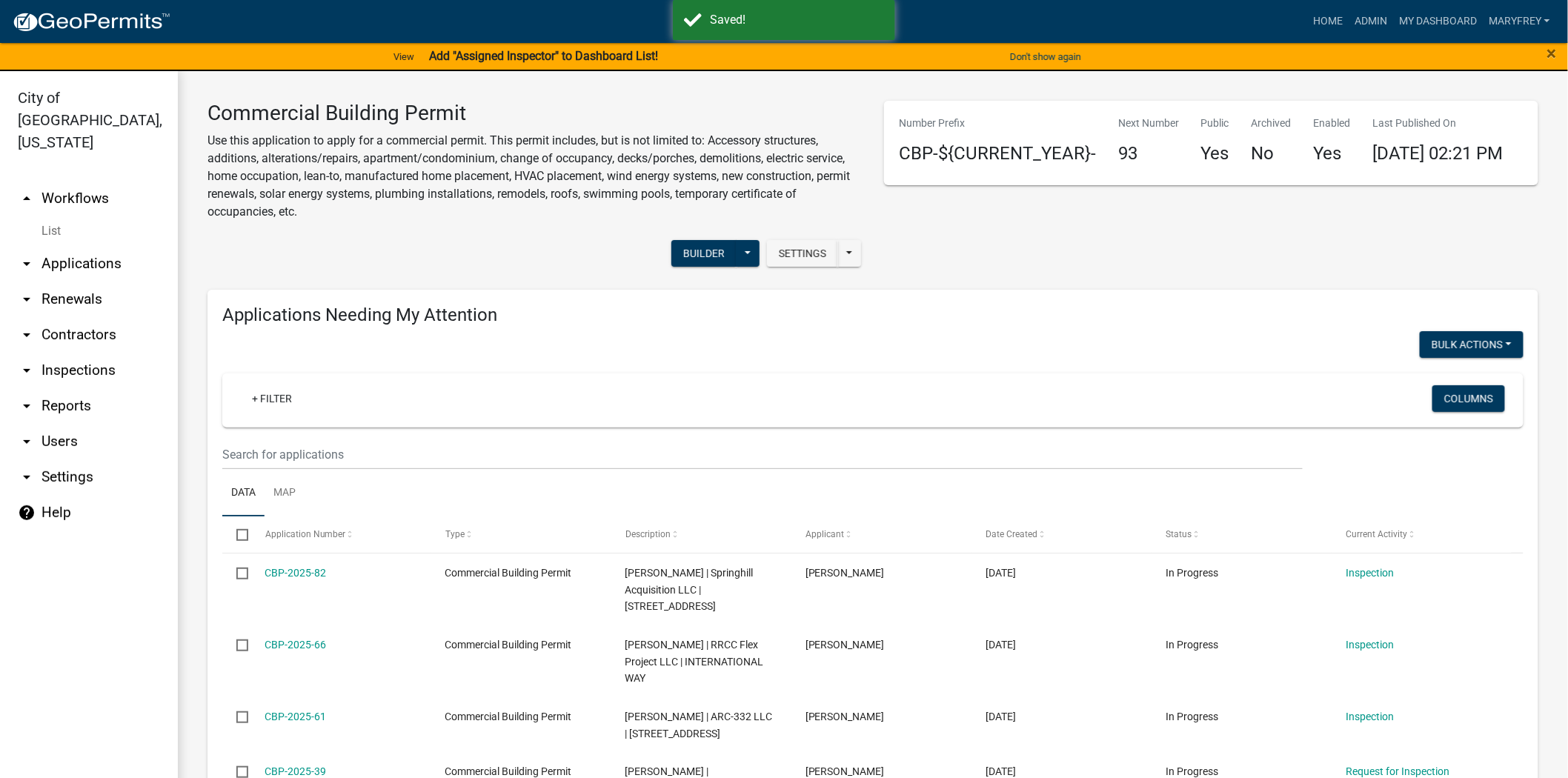
click at [102, 246] on link "arrow_drop_down Applications" at bounding box center [88, 263] width 177 height 36
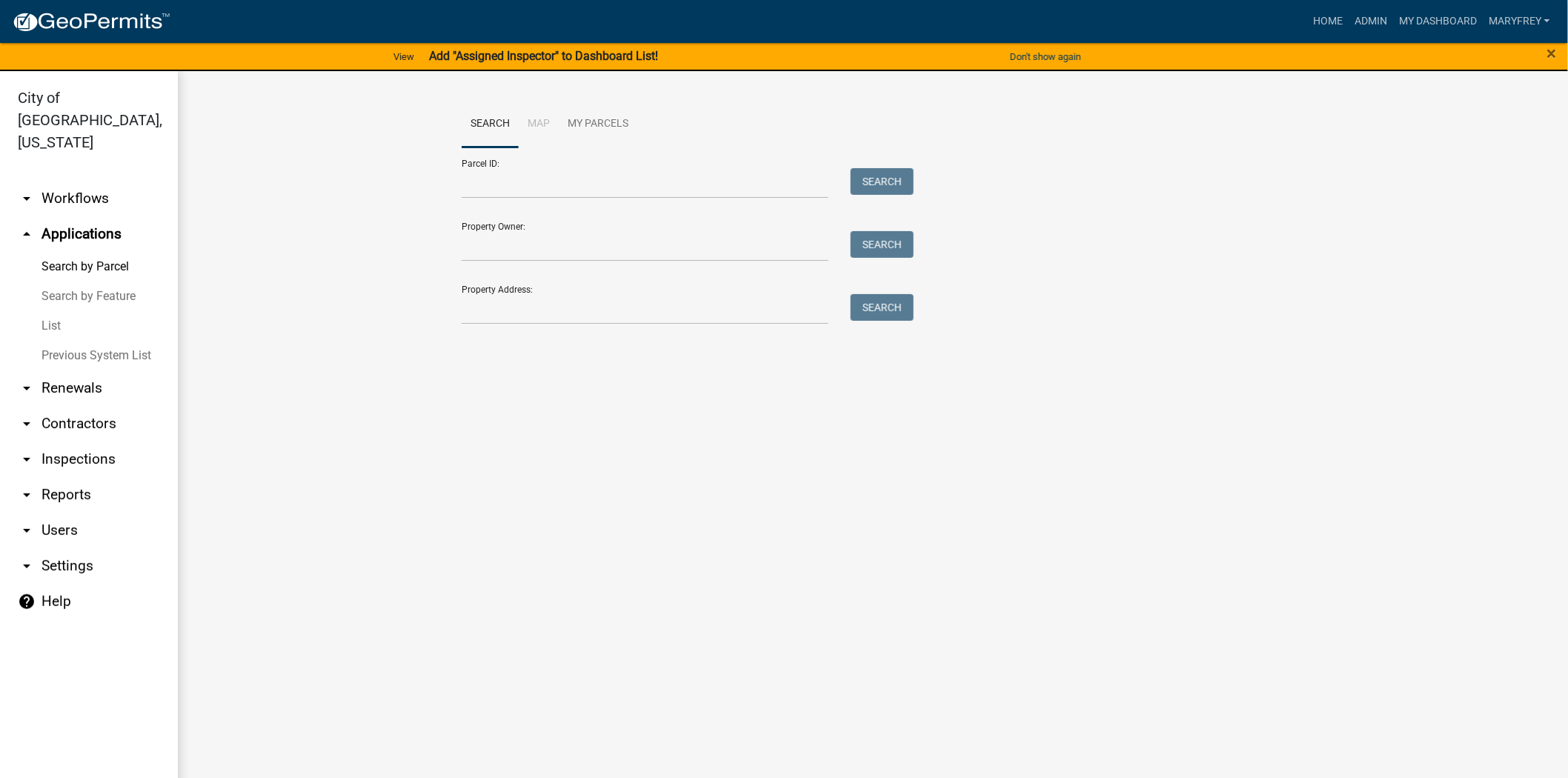
click at [87, 181] on link "arrow_drop_down Workflows" at bounding box center [88, 198] width 177 height 36
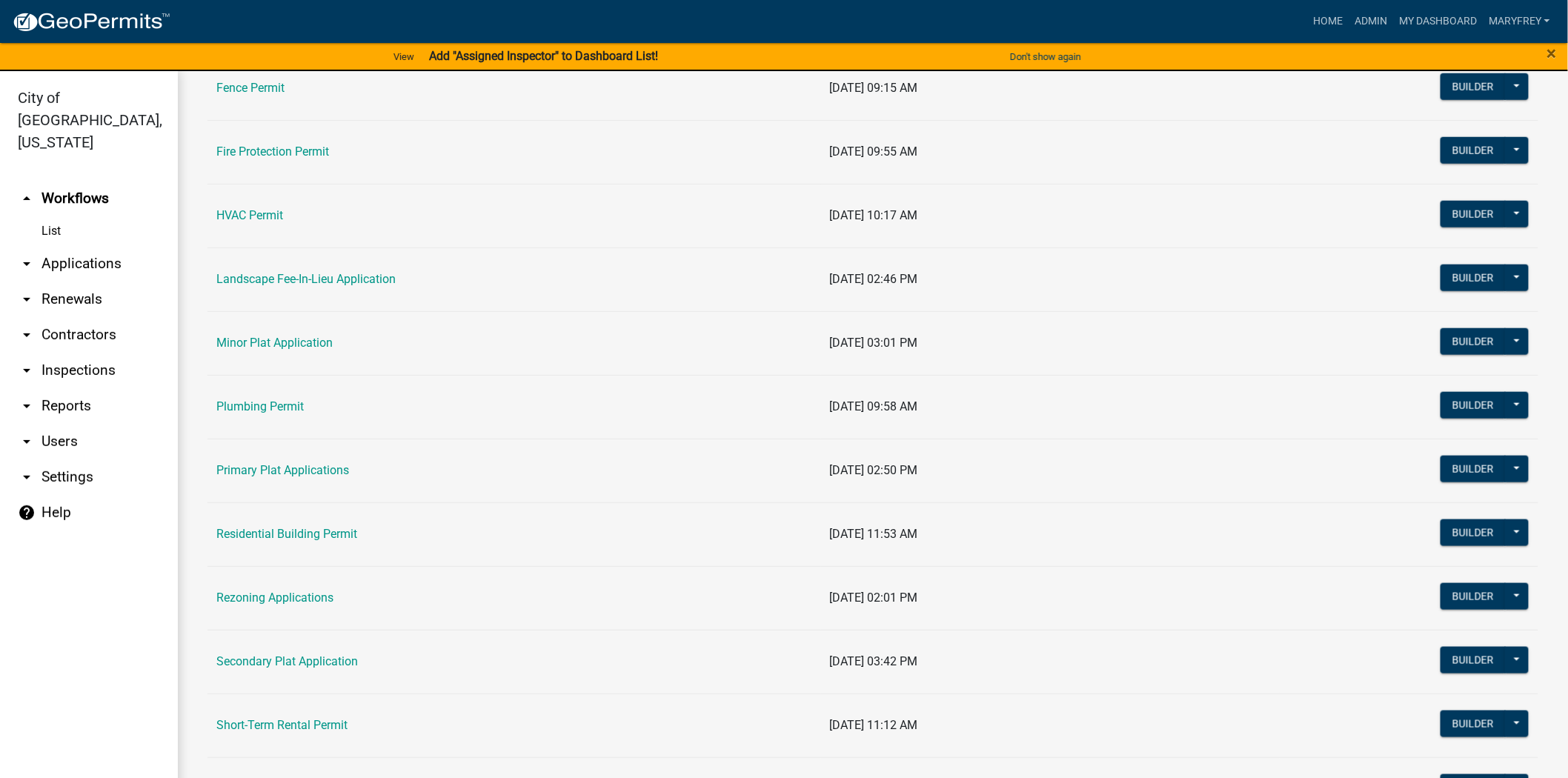
scroll to position [628, 0]
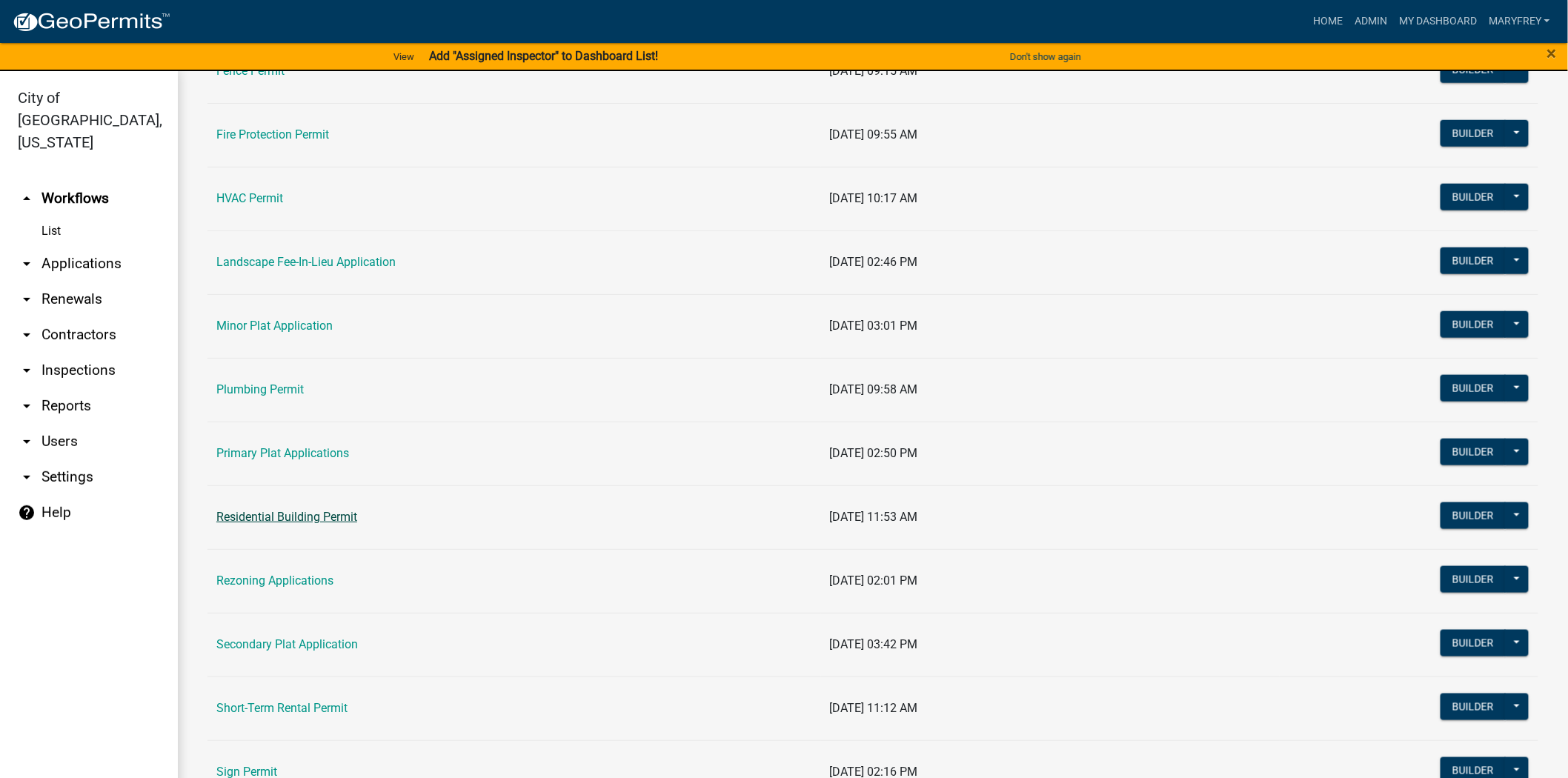
click at [277, 520] on link "Residential Building Permit" at bounding box center [287, 517] width 141 height 14
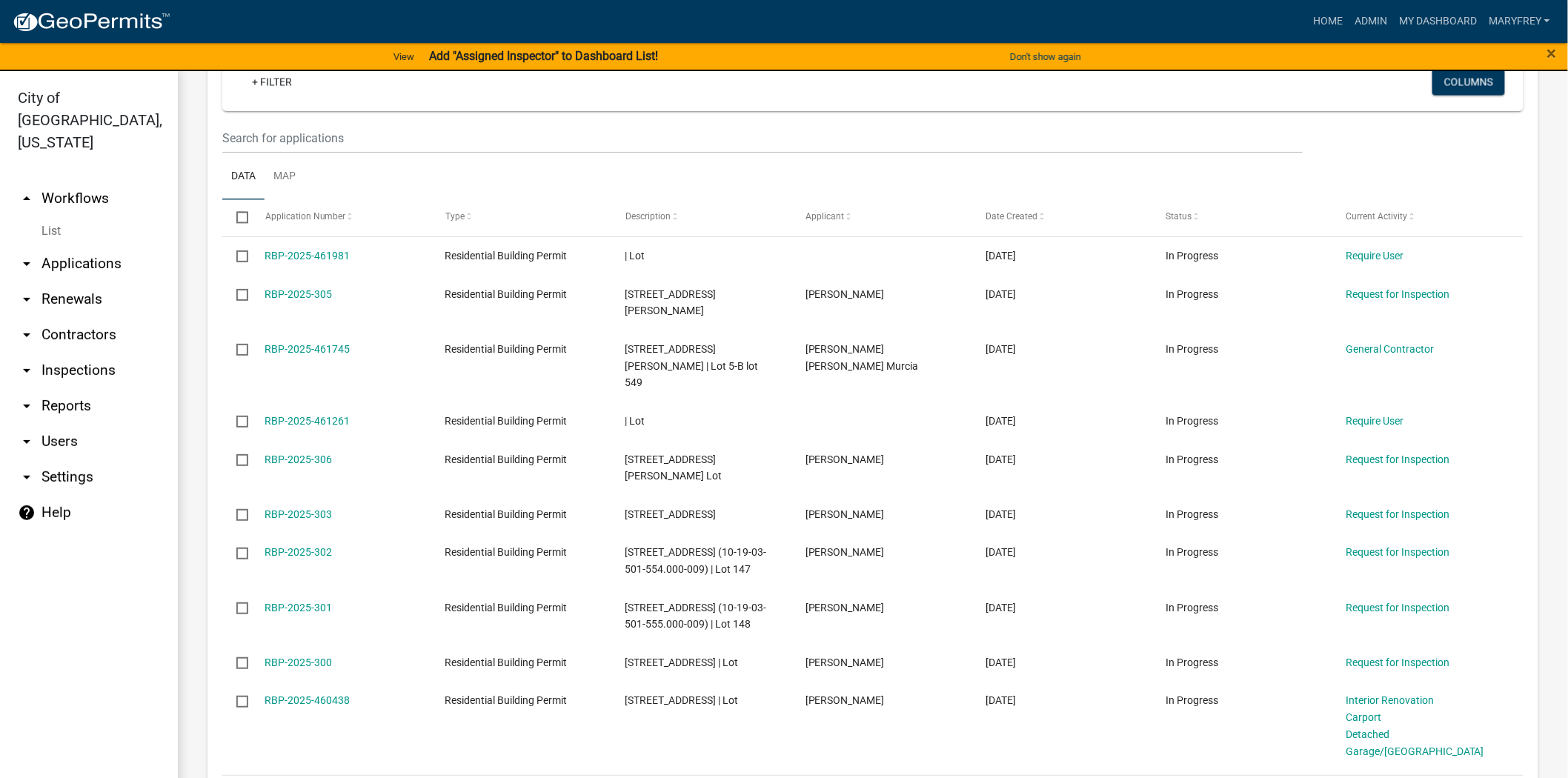
scroll to position [1219, 0]
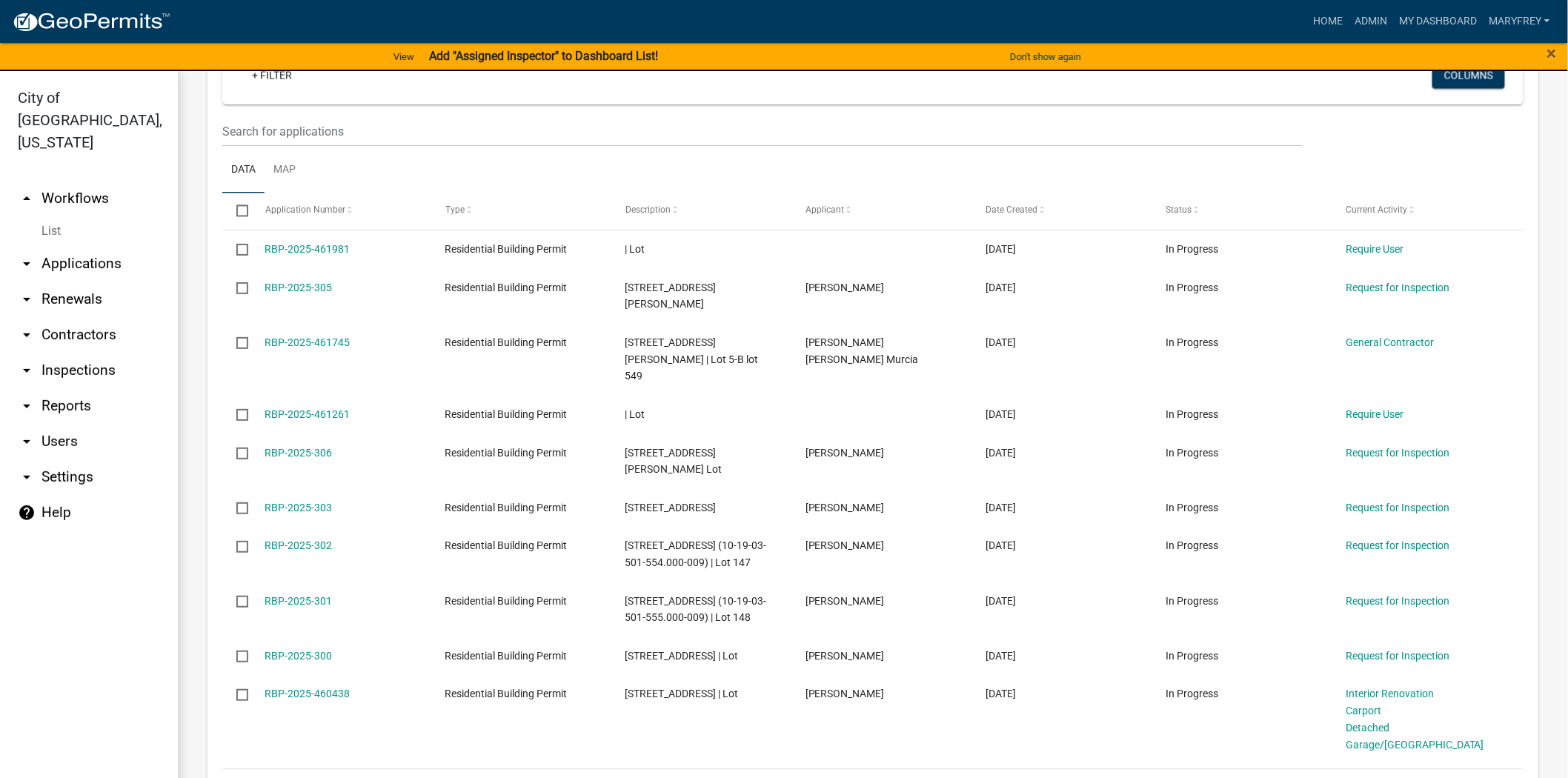
click at [77, 181] on link "arrow_drop_up Workflows" at bounding box center [88, 198] width 177 height 36
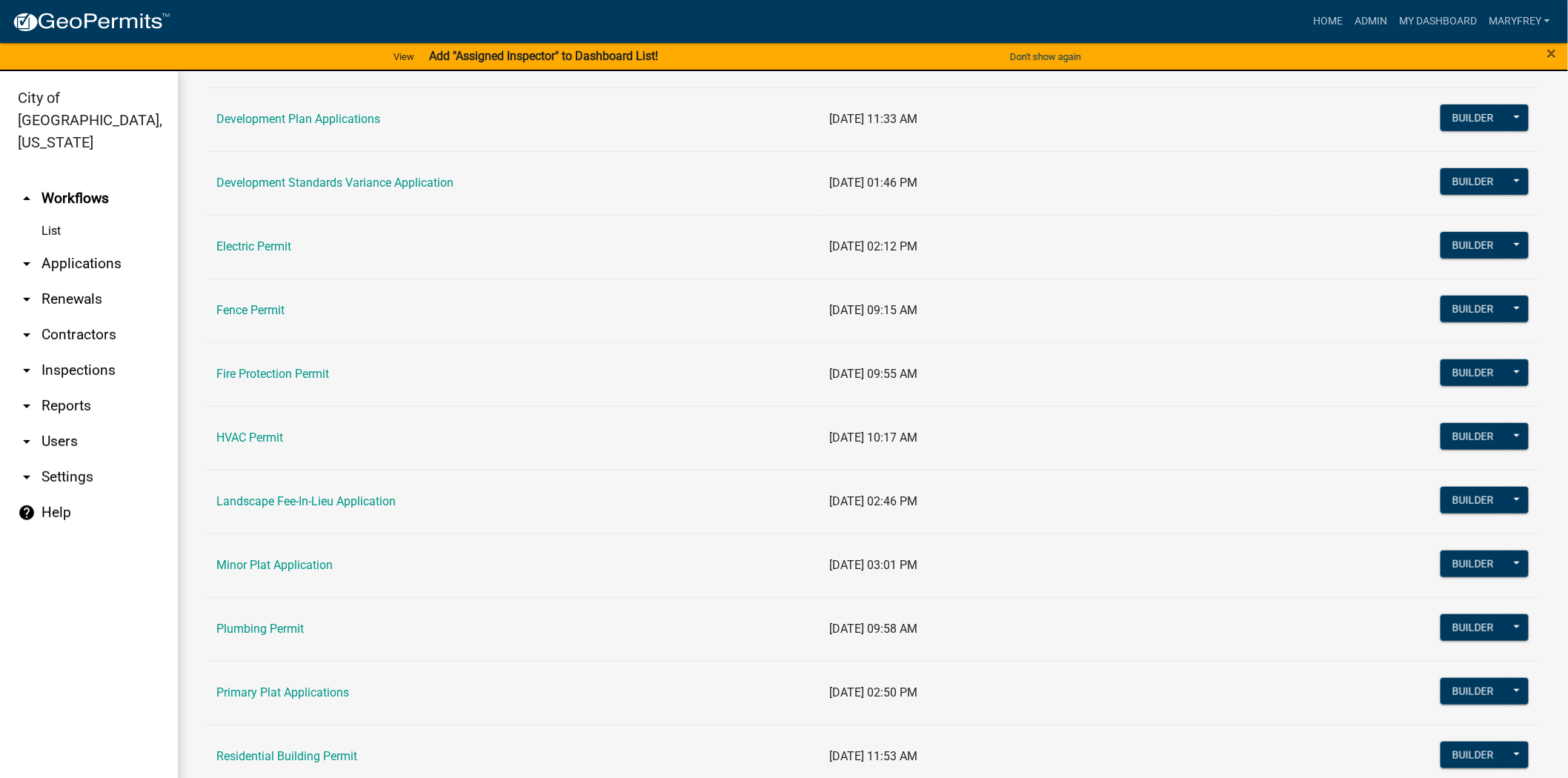
scroll to position [650, 0]
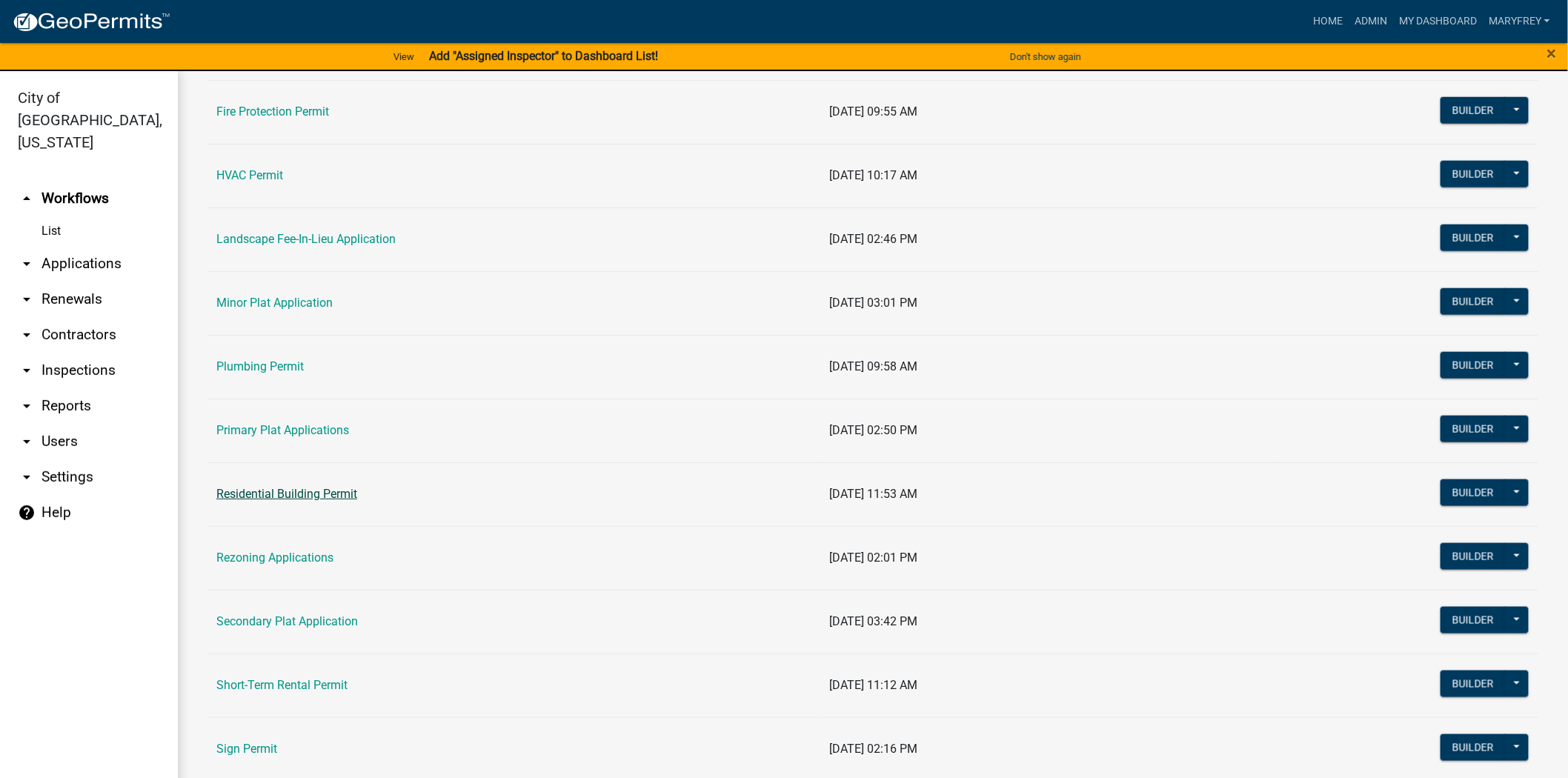
click at [316, 496] on link "Residential Building Permit" at bounding box center [287, 494] width 141 height 14
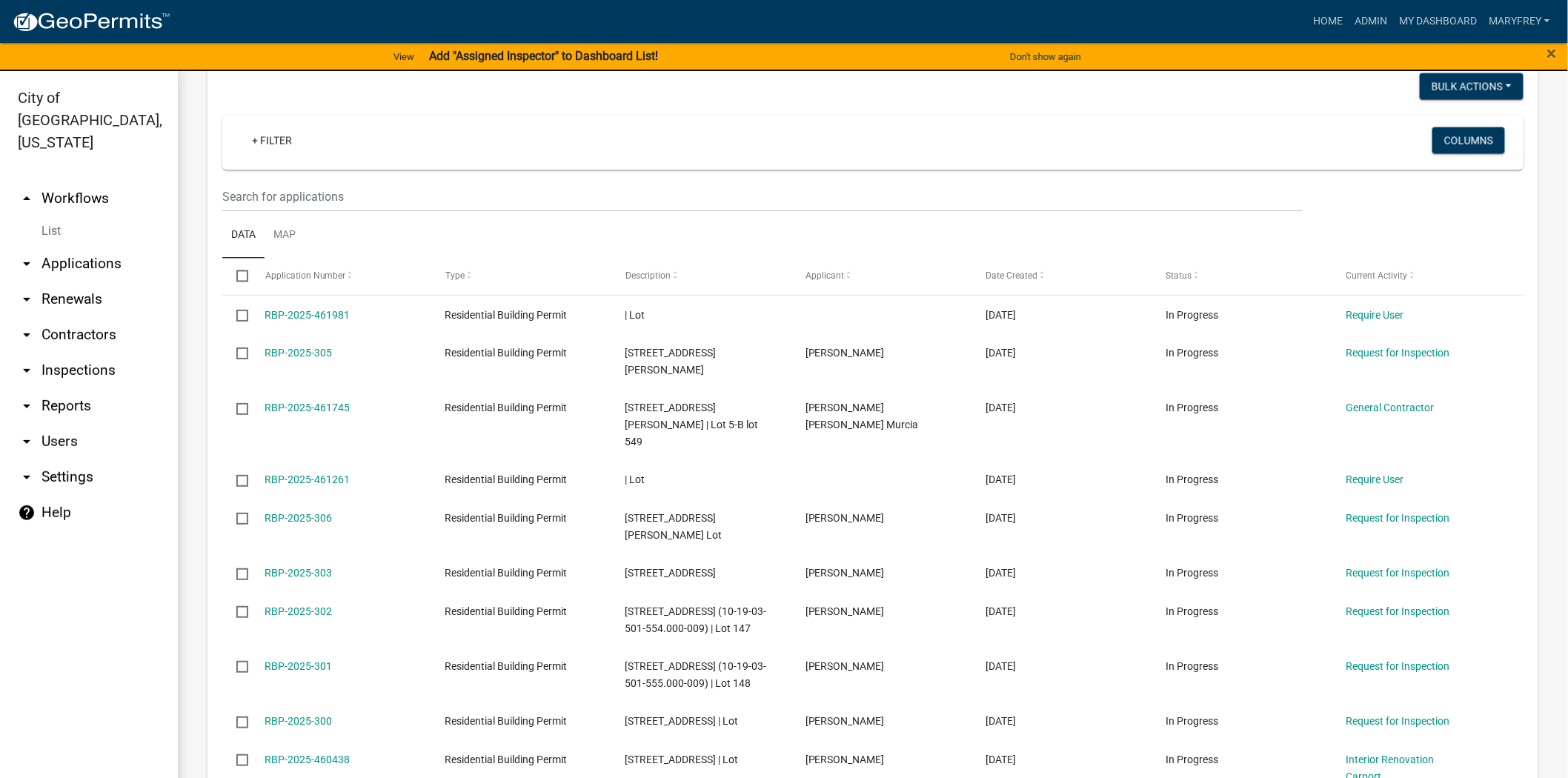
scroll to position [1122, 0]
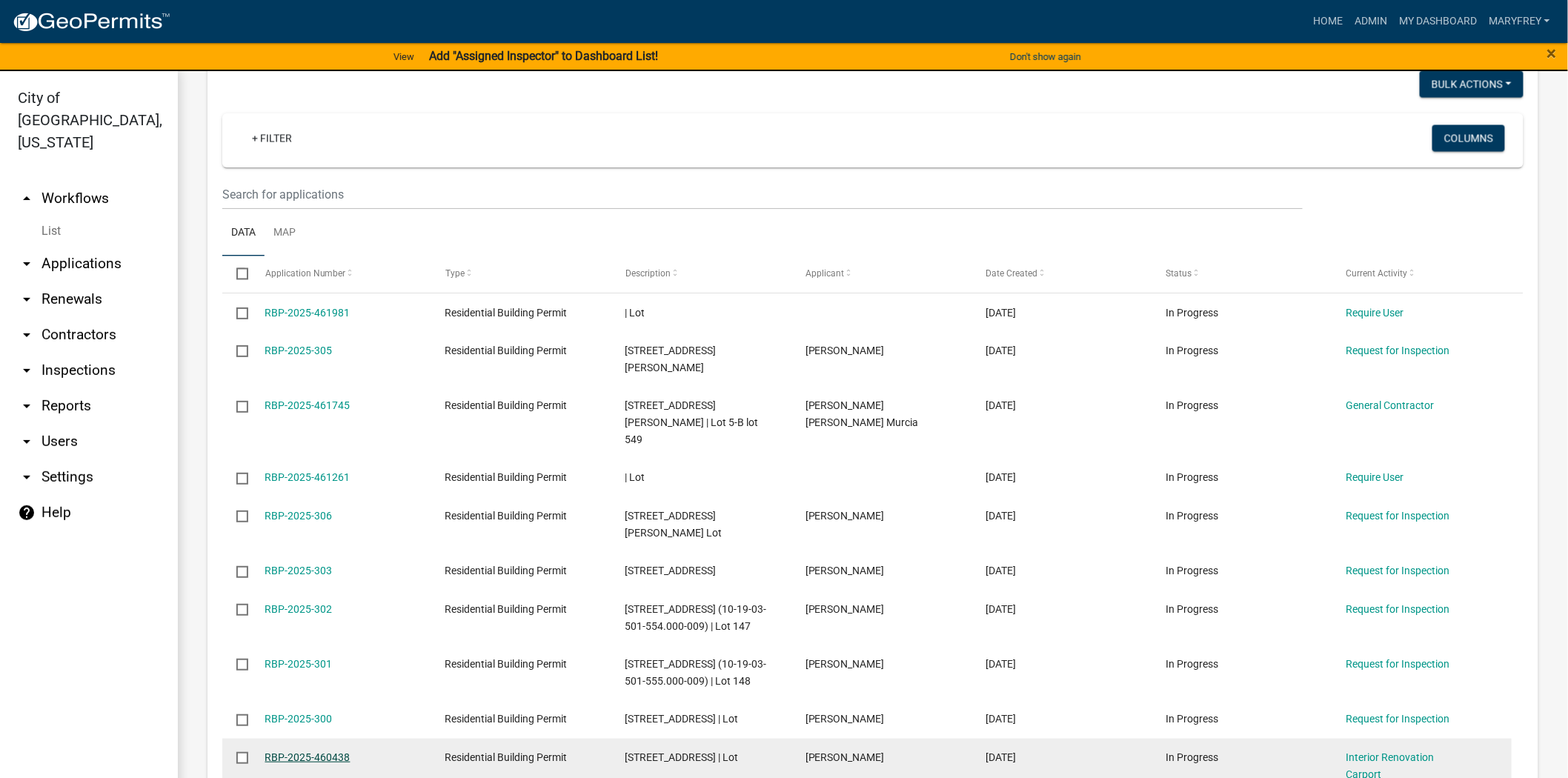
click at [310, 751] on link "RBP-2025-460438" at bounding box center [308, 756] width 85 height 12
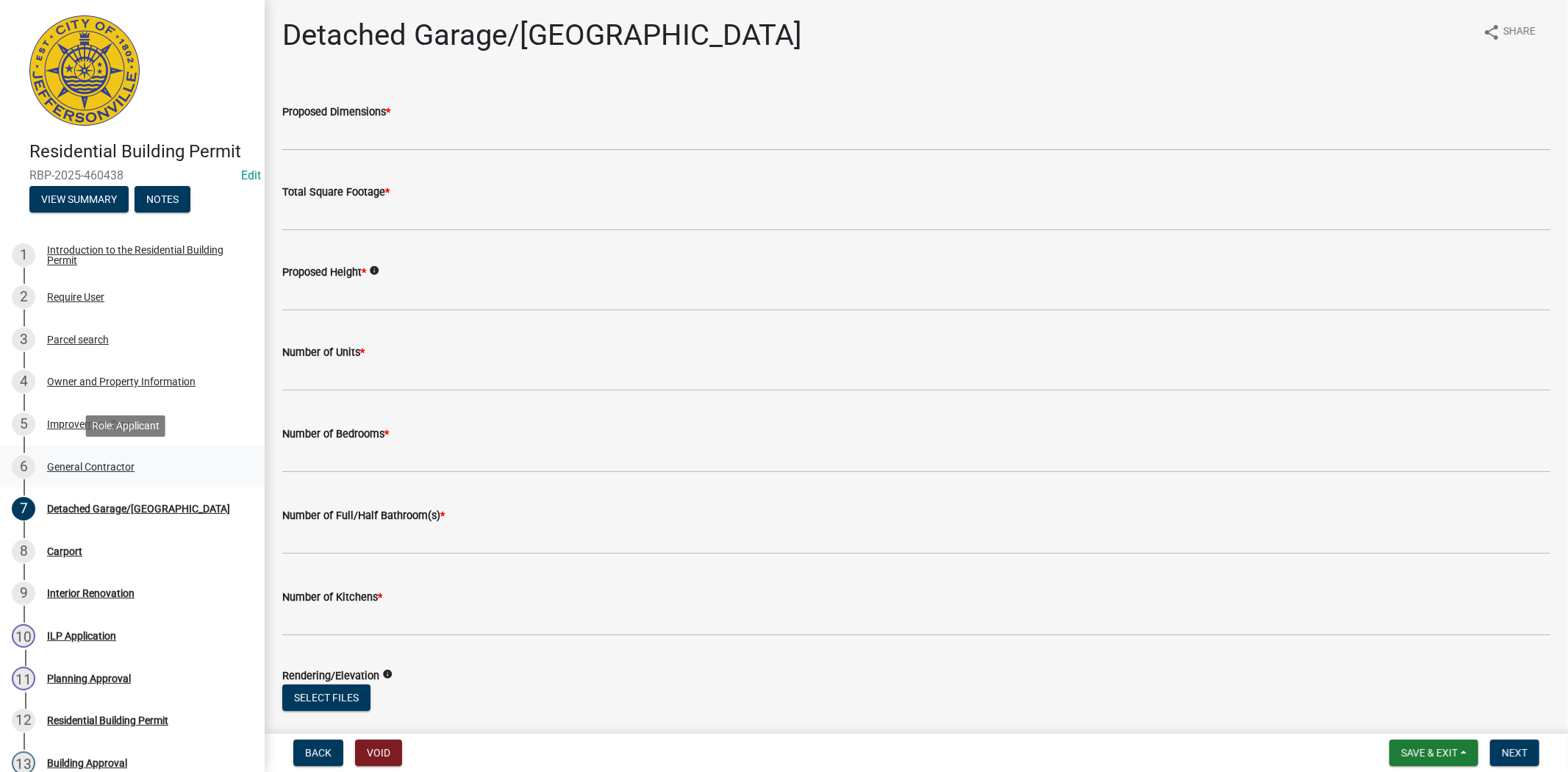
click at [91, 466] on div "General Contractor" at bounding box center [91, 466] width 88 height 10
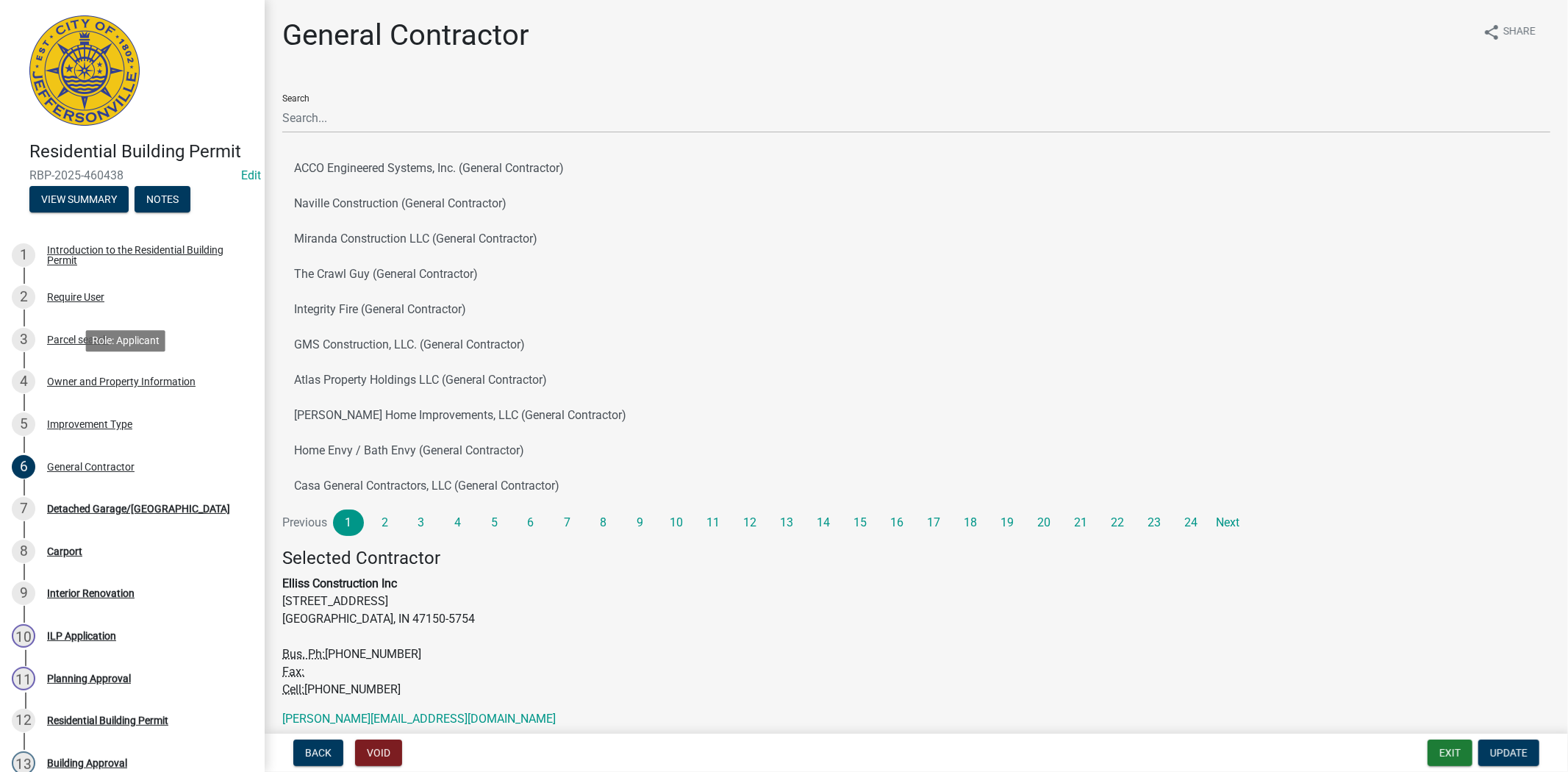
click at [115, 381] on div "Owner and Property Information" at bounding box center [121, 381] width 148 height 10
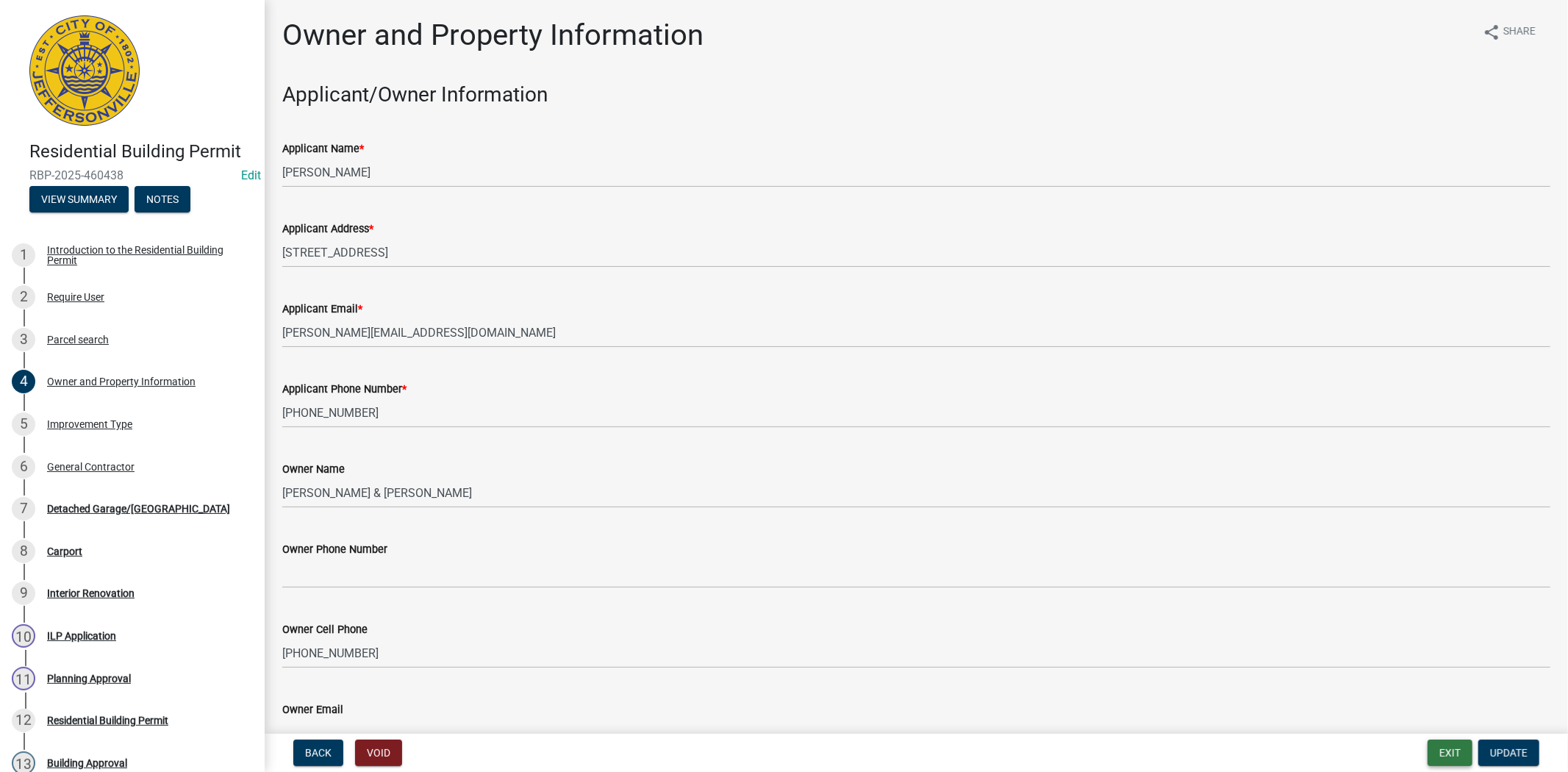
click at [1452, 753] on button "Exit" at bounding box center [1450, 753] width 45 height 26
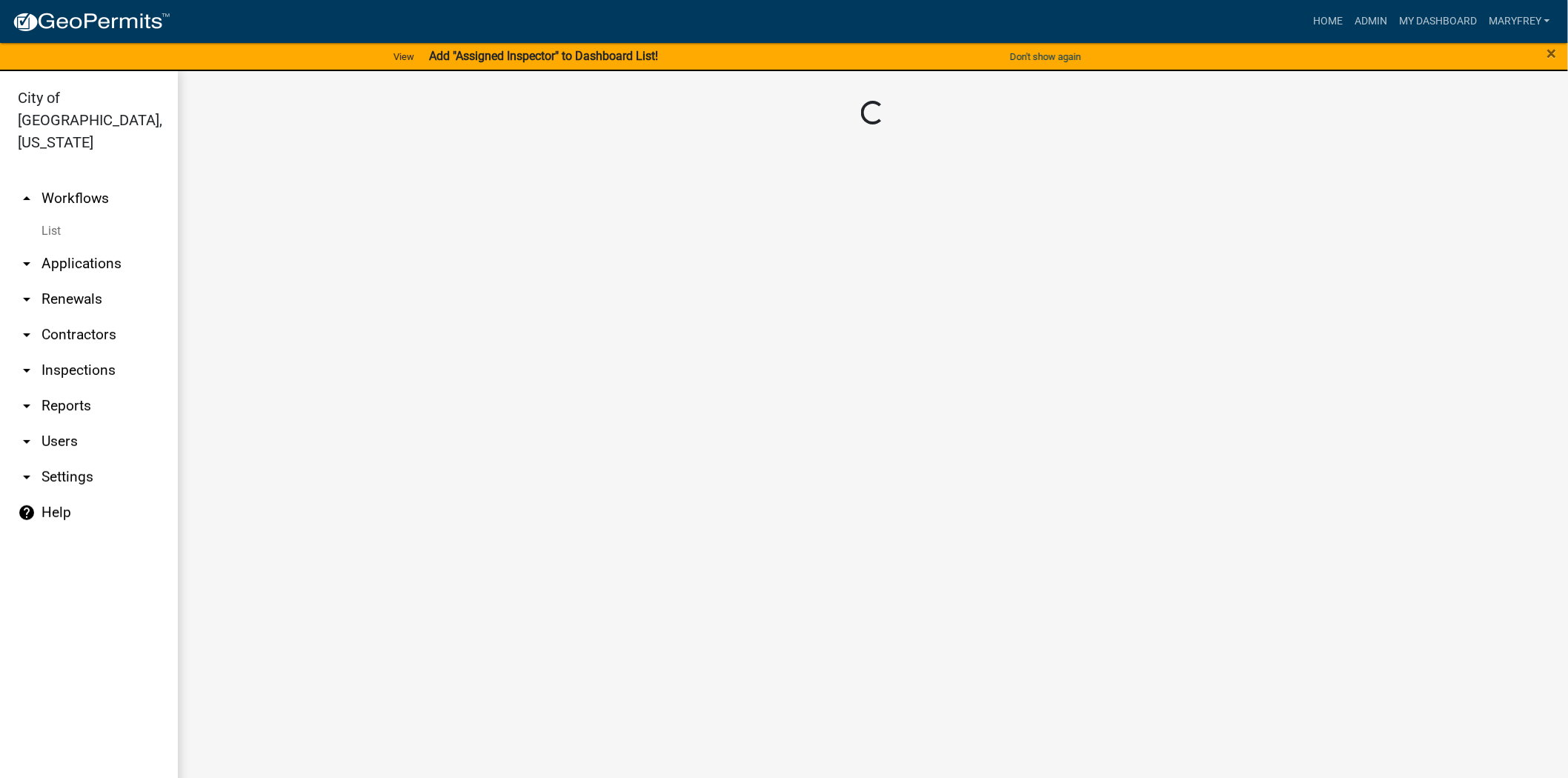
click at [87, 246] on link "arrow_drop_down Applications" at bounding box center [88, 263] width 177 height 36
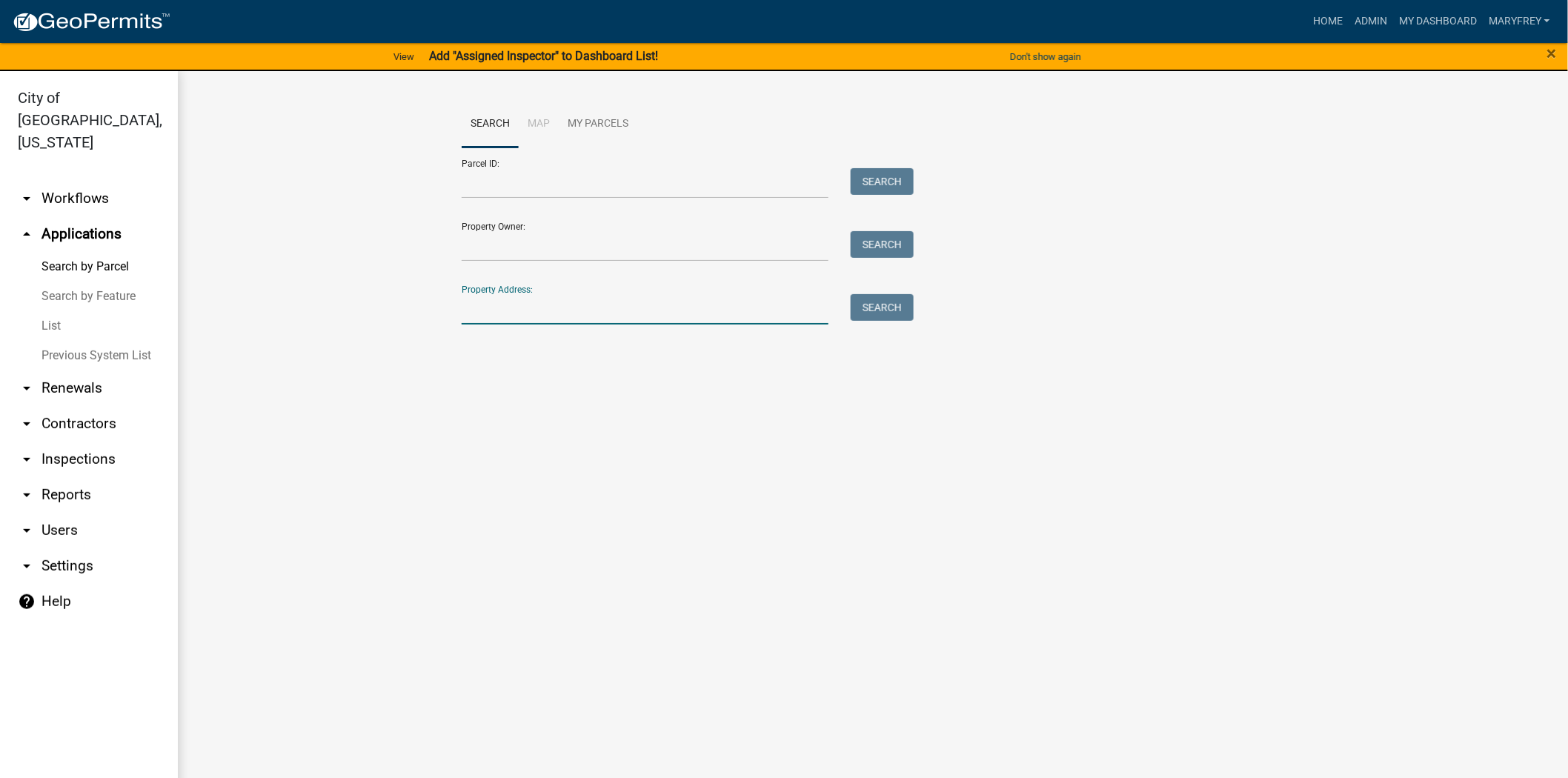
click at [510, 315] on input "Property Address:" at bounding box center [644, 308] width 367 height 30
type input "107 clearview"
click at [863, 311] on button "Search" at bounding box center [881, 307] width 63 height 26
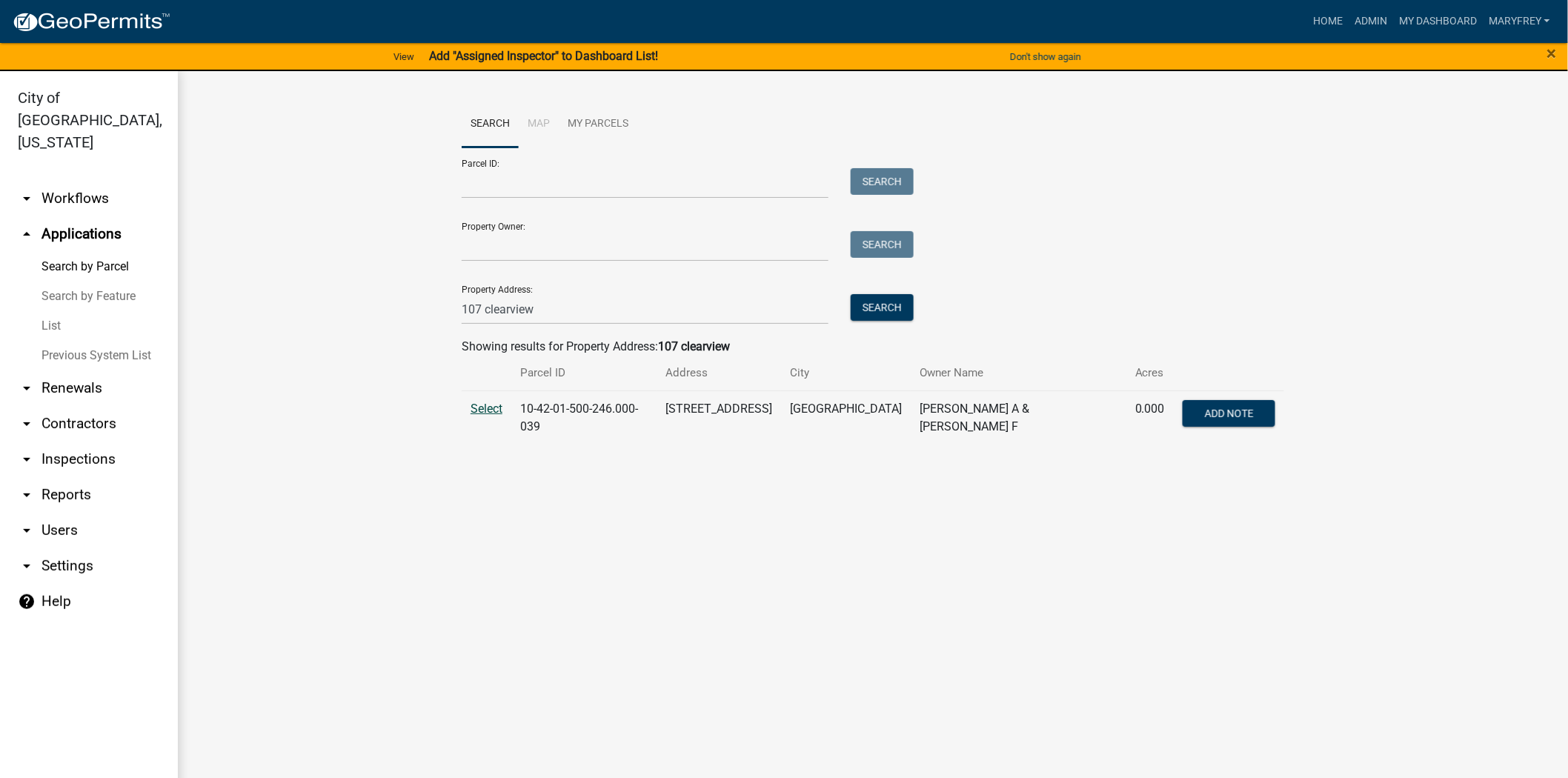
click at [477, 411] on span "Select" at bounding box center [486, 408] width 32 height 14
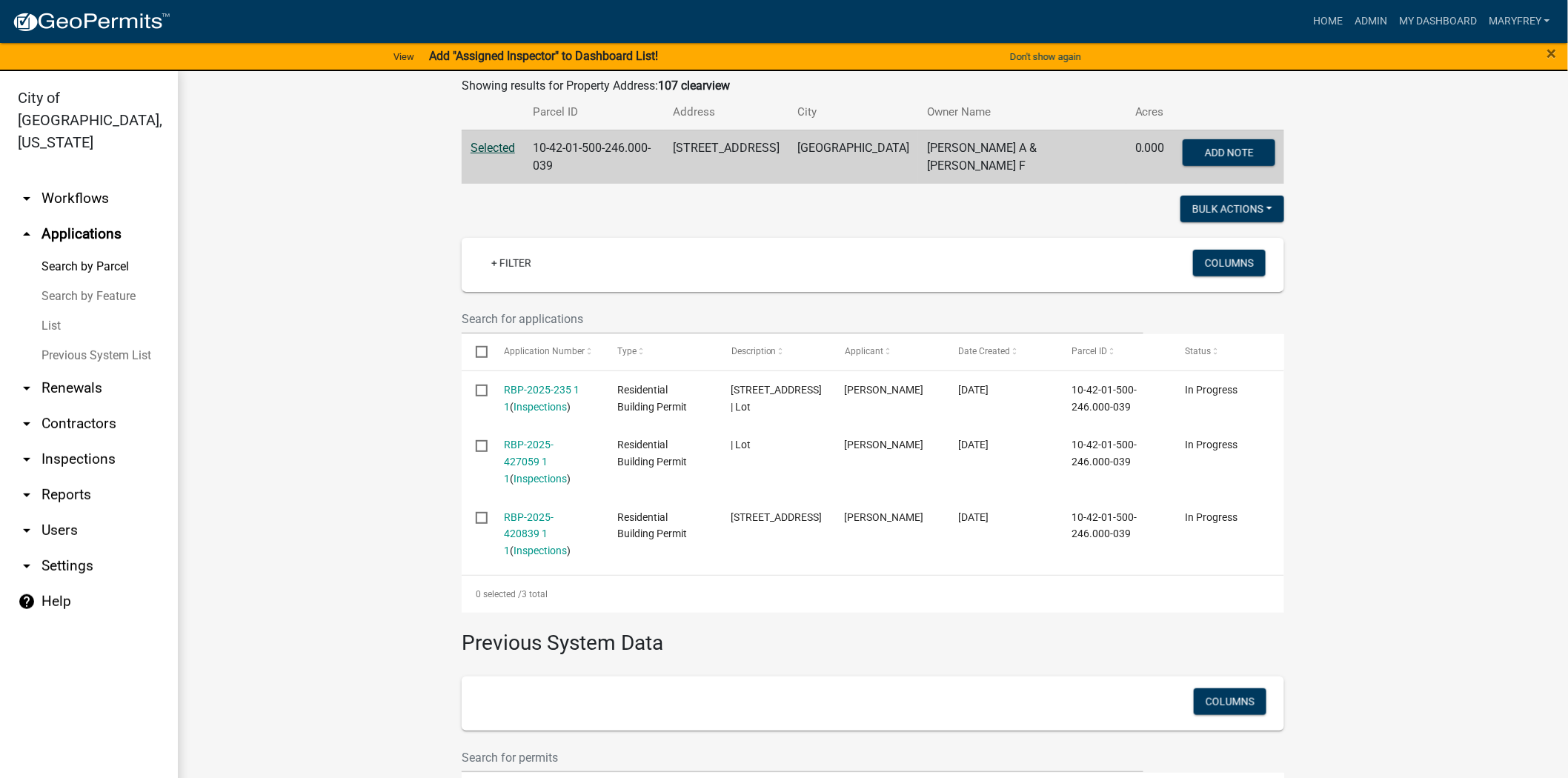
scroll to position [261, 0]
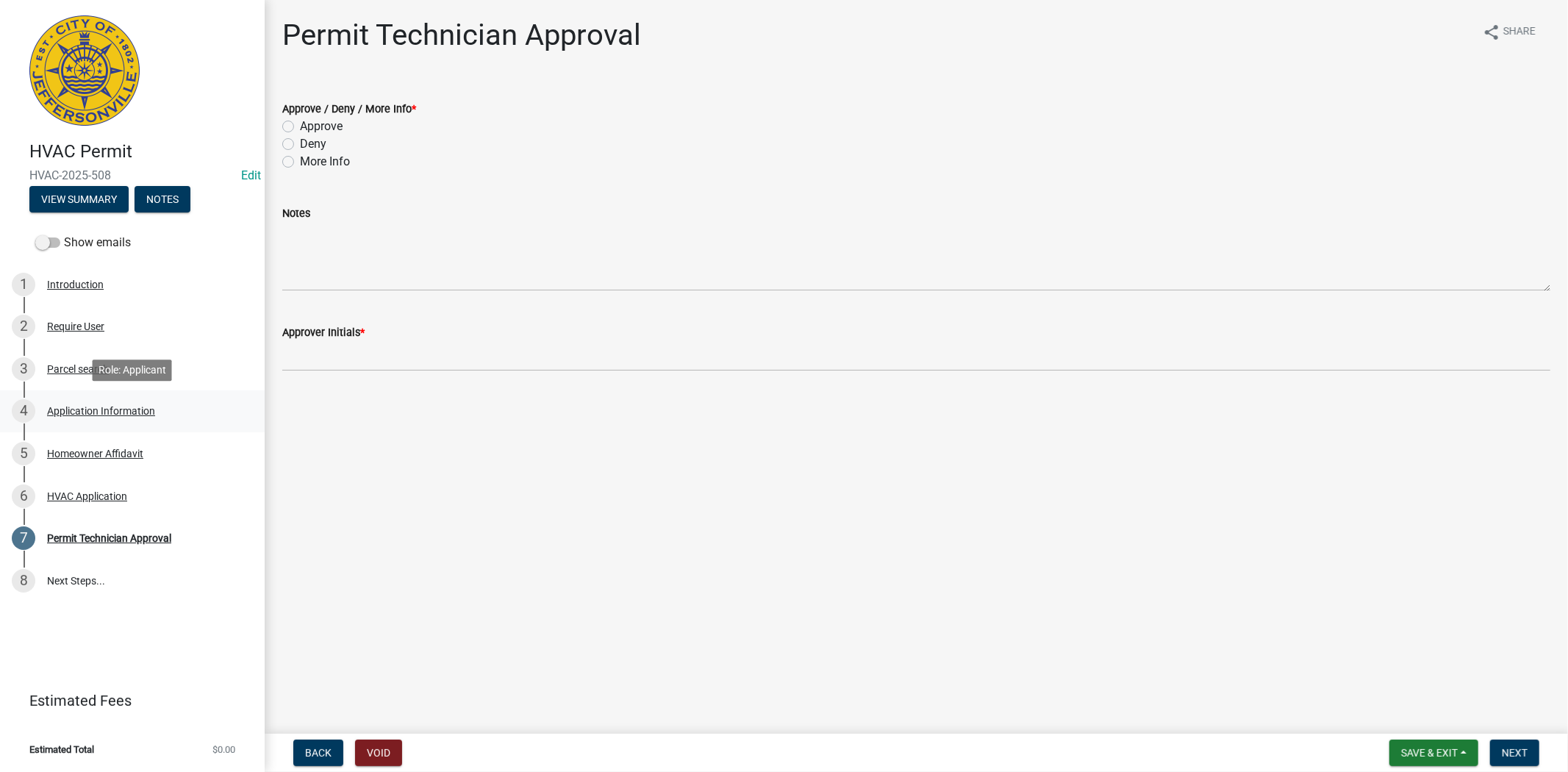
click at [134, 408] on div "Application Information" at bounding box center [101, 411] width 108 height 10
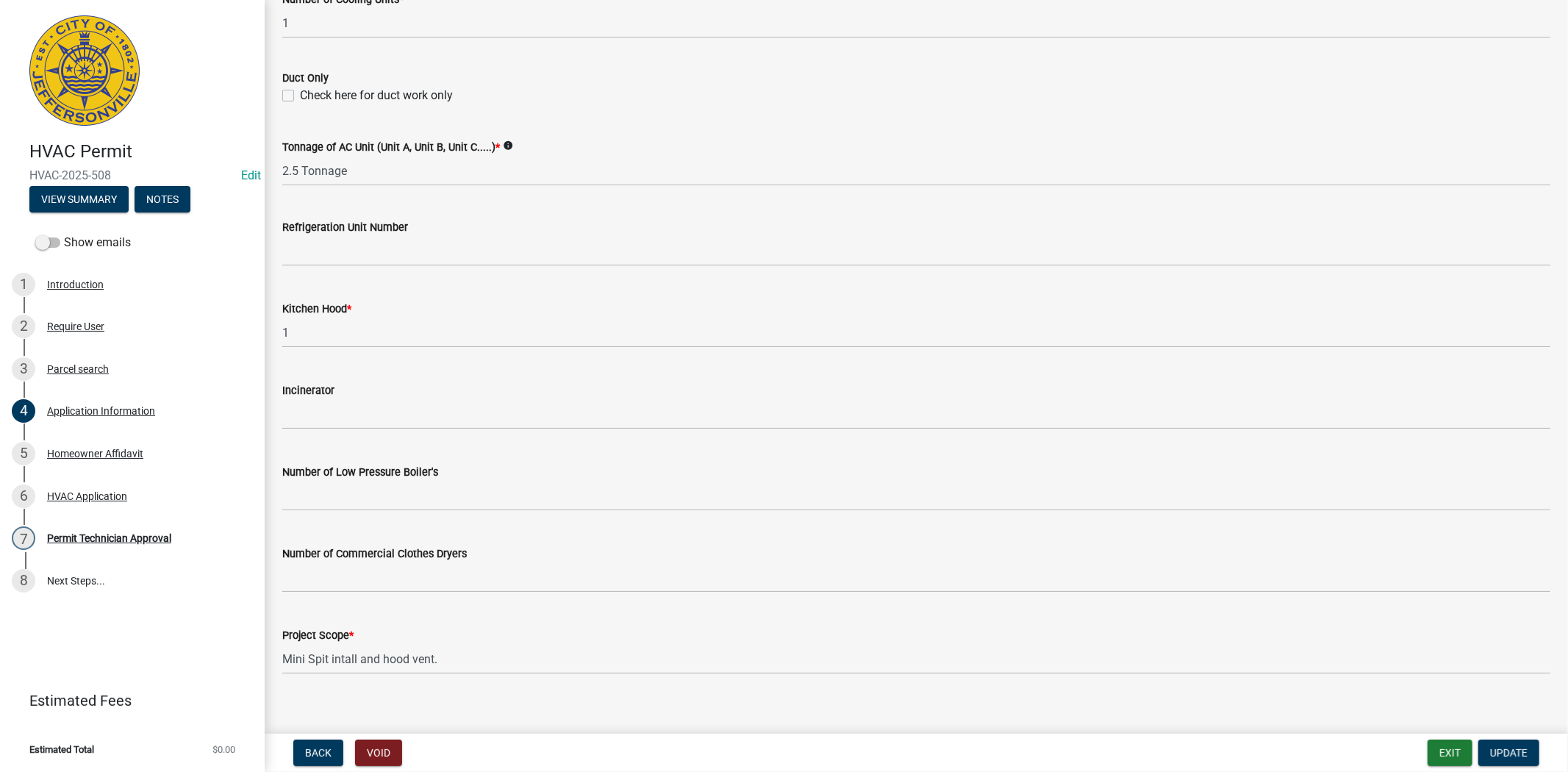
scroll to position [887, 0]
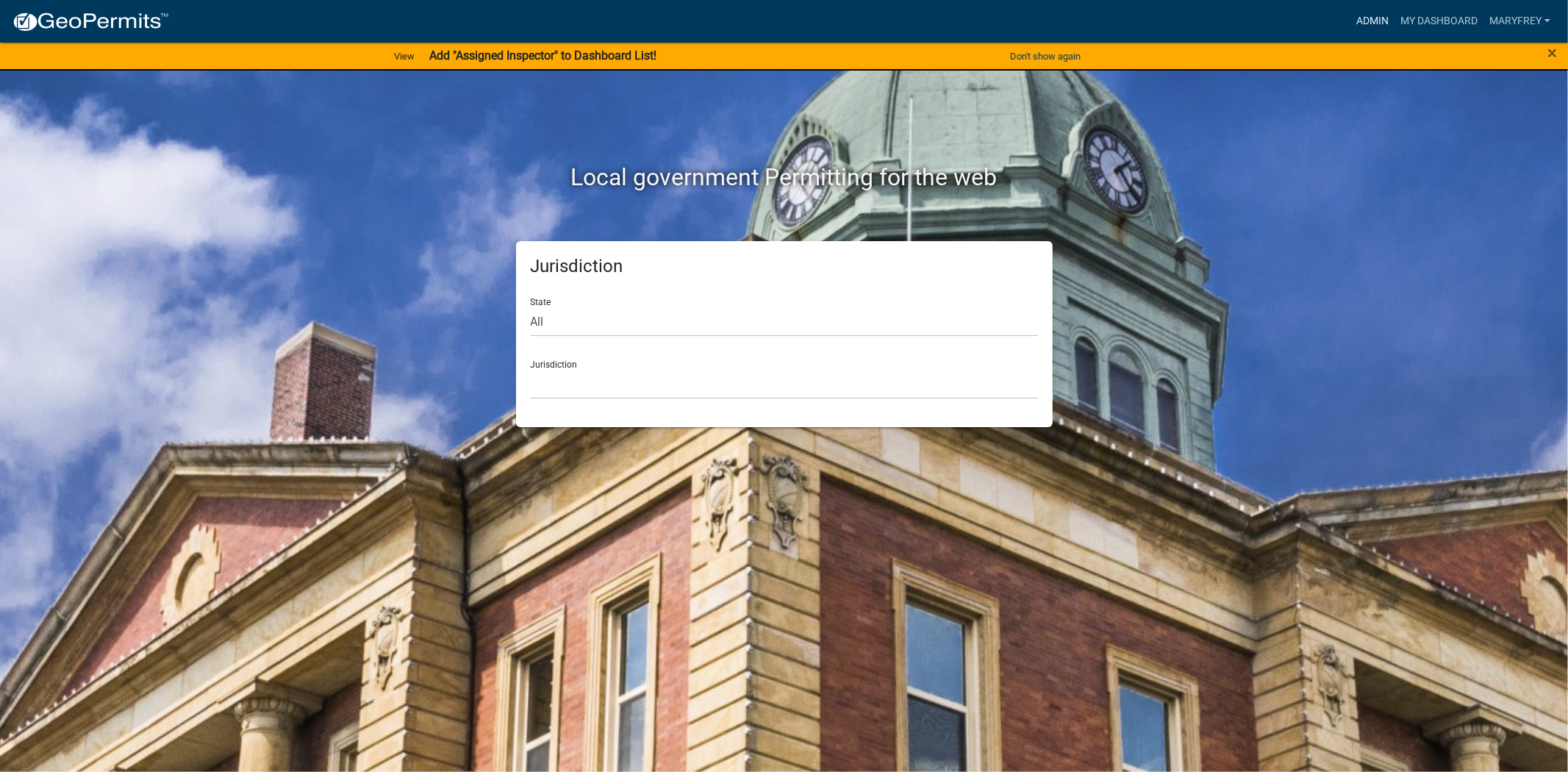
click at [1380, 17] on link "Admin" at bounding box center [1372, 22] width 44 height 28
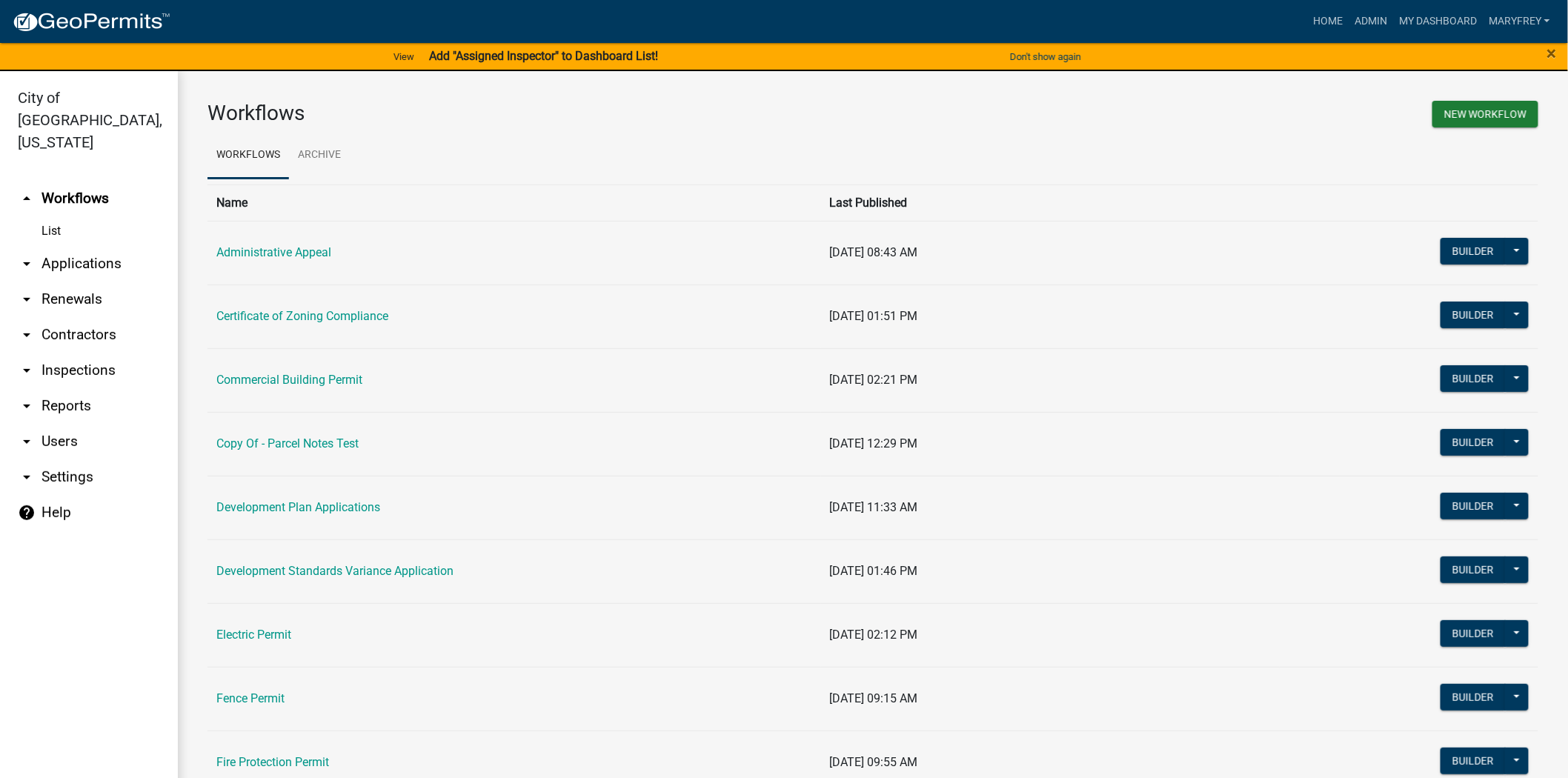
click at [89, 388] on link "arrow_drop_down Reports" at bounding box center [88, 406] width 177 height 36
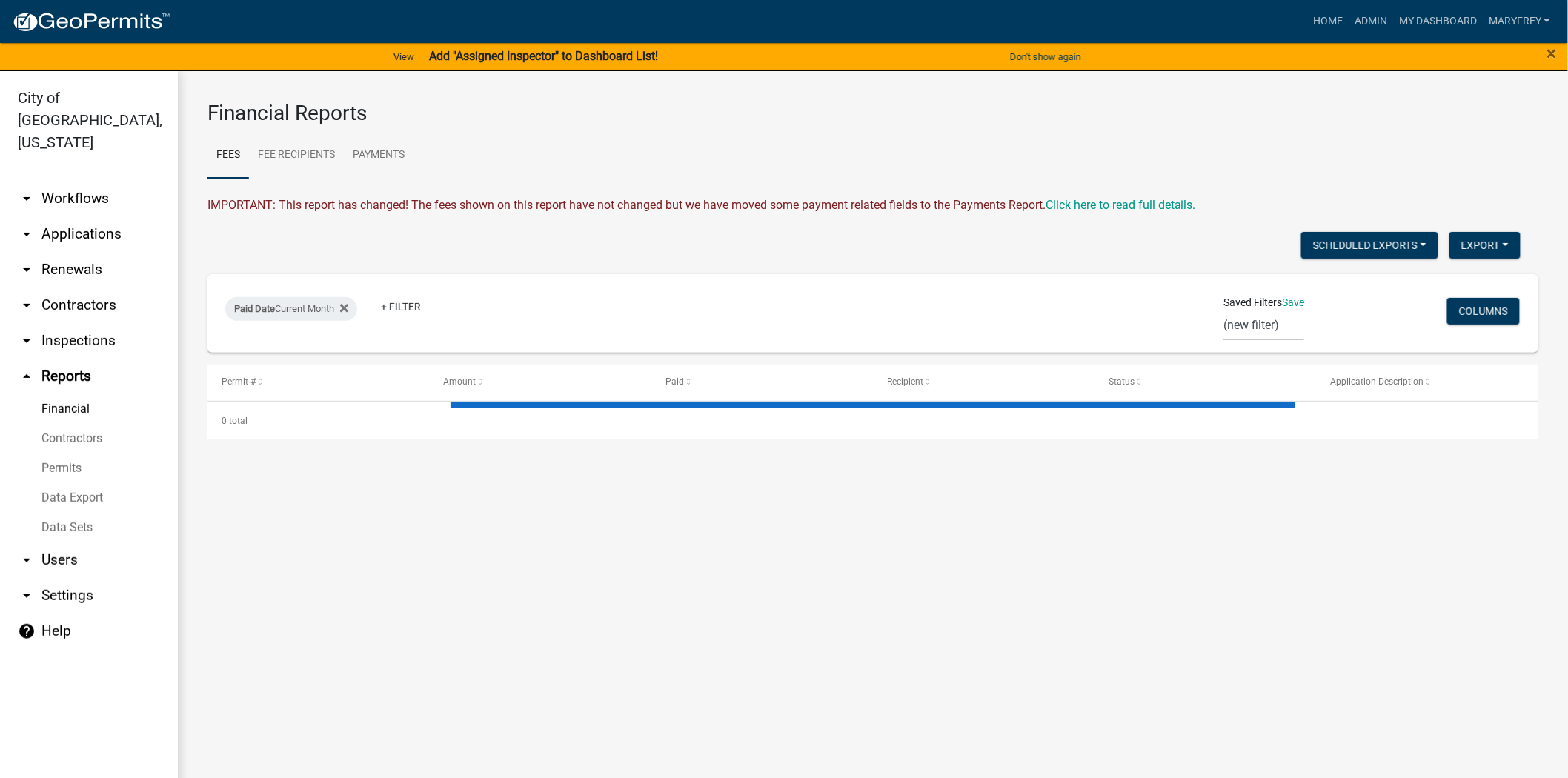
select select "2: 50"
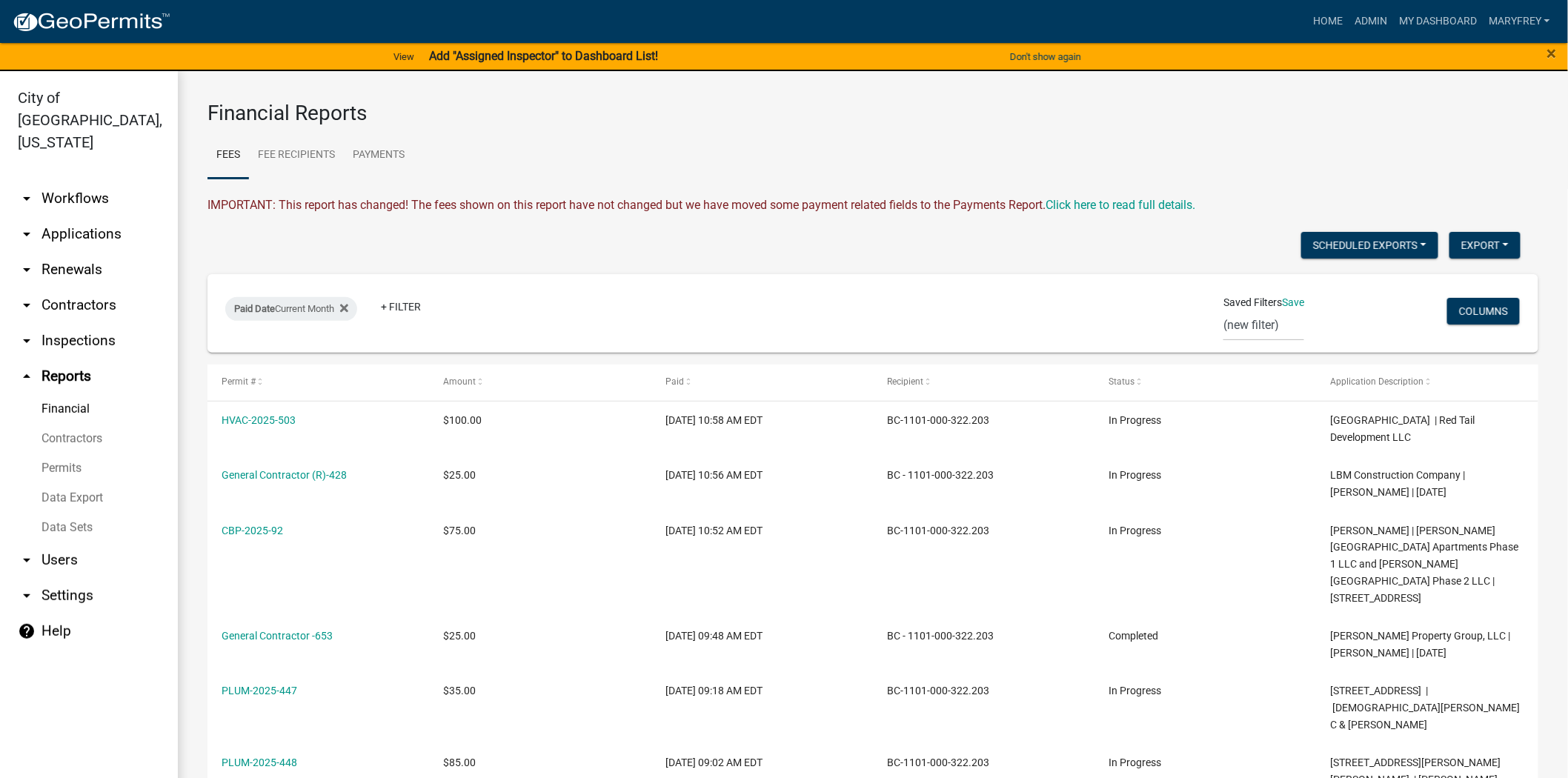
click at [56, 483] on link "Data Export" at bounding box center [88, 497] width 177 height 29
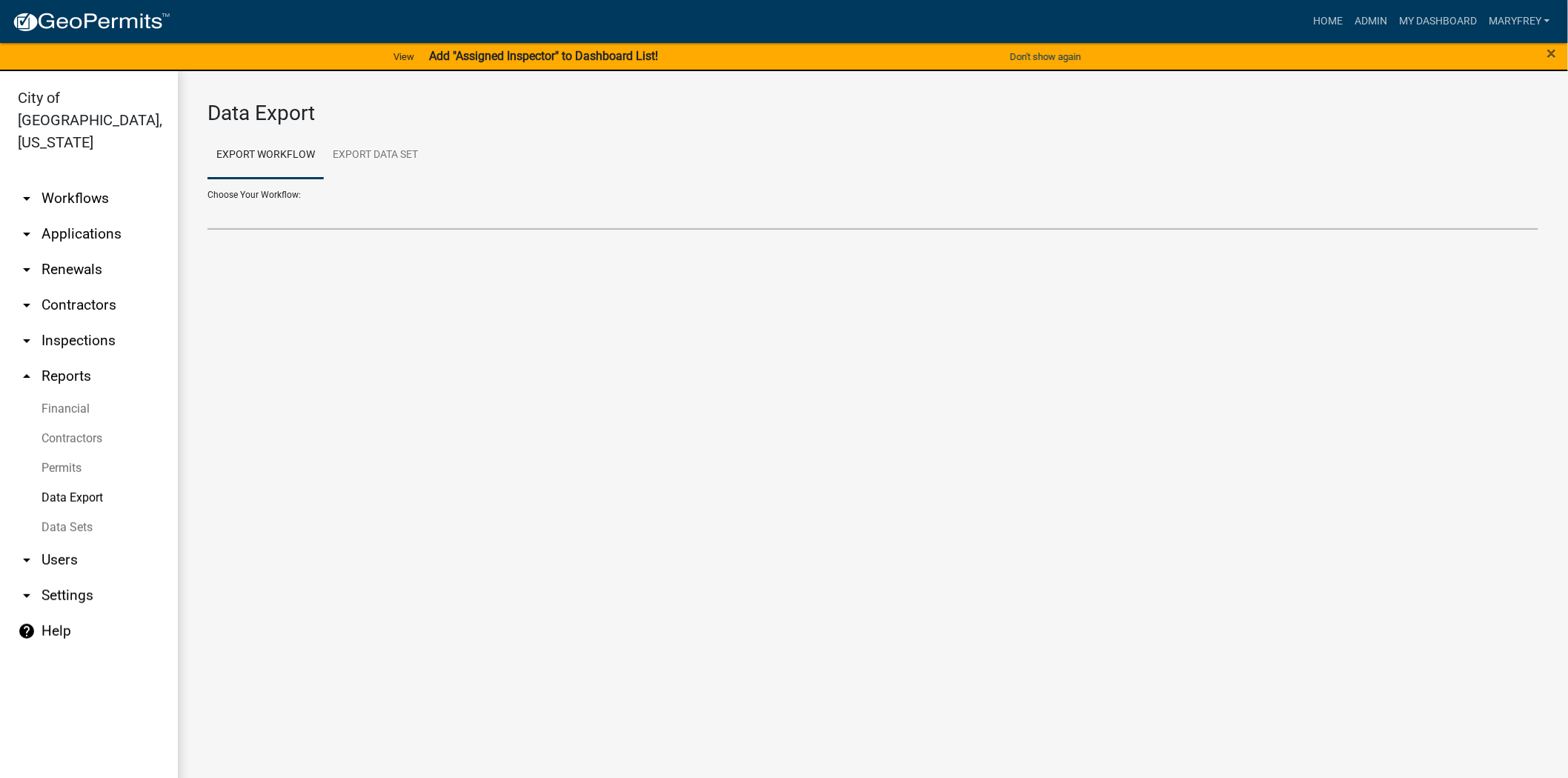
click at [329, 206] on select "Administrative Appeal Certificate of Zoning Compliance Commercial Building Perm…" at bounding box center [873, 214] width 1331 height 30
select select "23: Object"
click at [208, 199] on select "Administrative Appeal Certificate of Zoning Compliance Commercial Building Perm…" at bounding box center [873, 214] width 1331 height 30
select select "0: null"
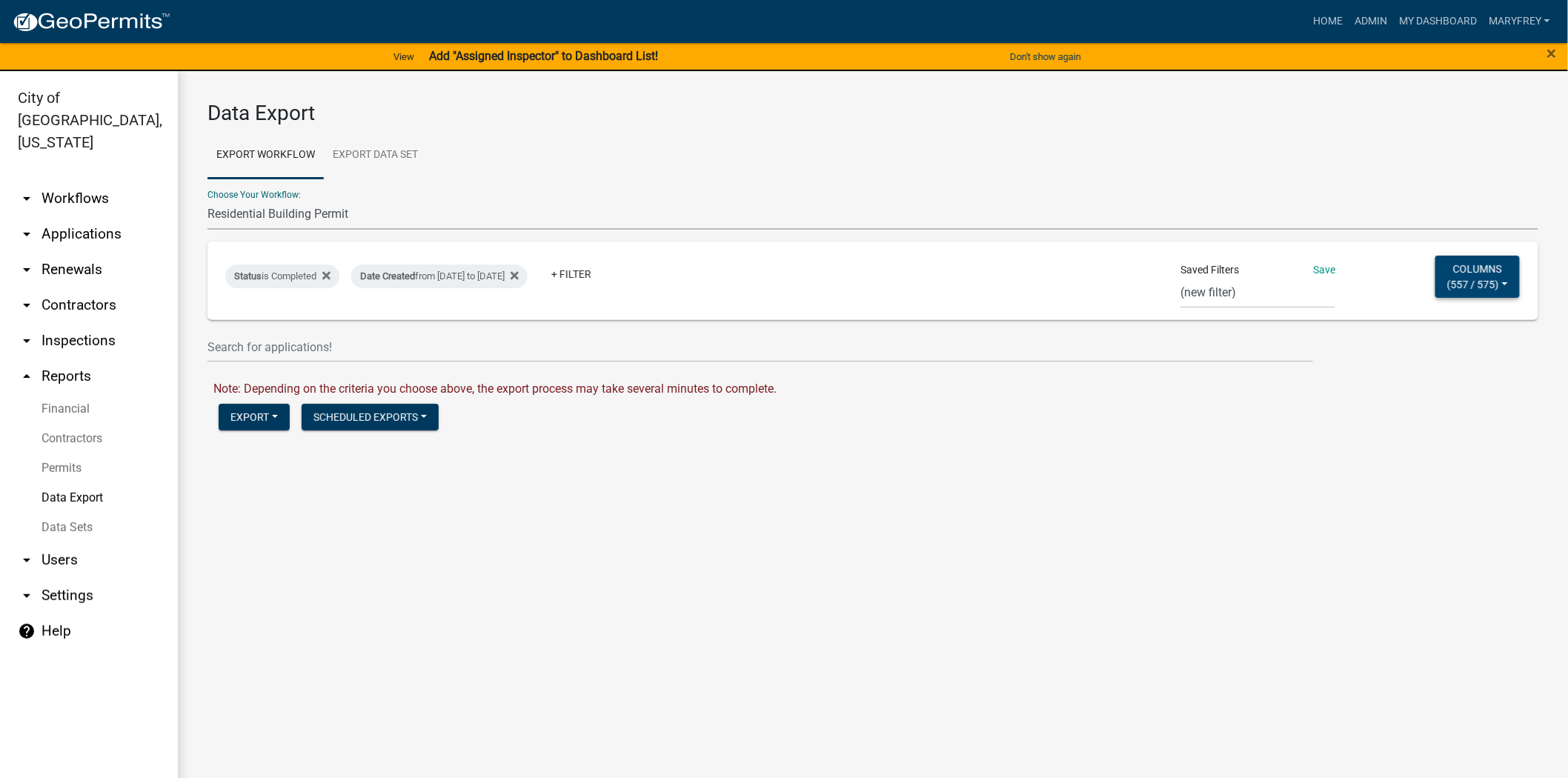
click at [1508, 283] on button "Columns ( 557 / 575 )" at bounding box center [1477, 277] width 84 height 42
click at [1506, 281] on button "Columns ( 557 / 575 )" at bounding box center [1477, 277] width 84 height 42
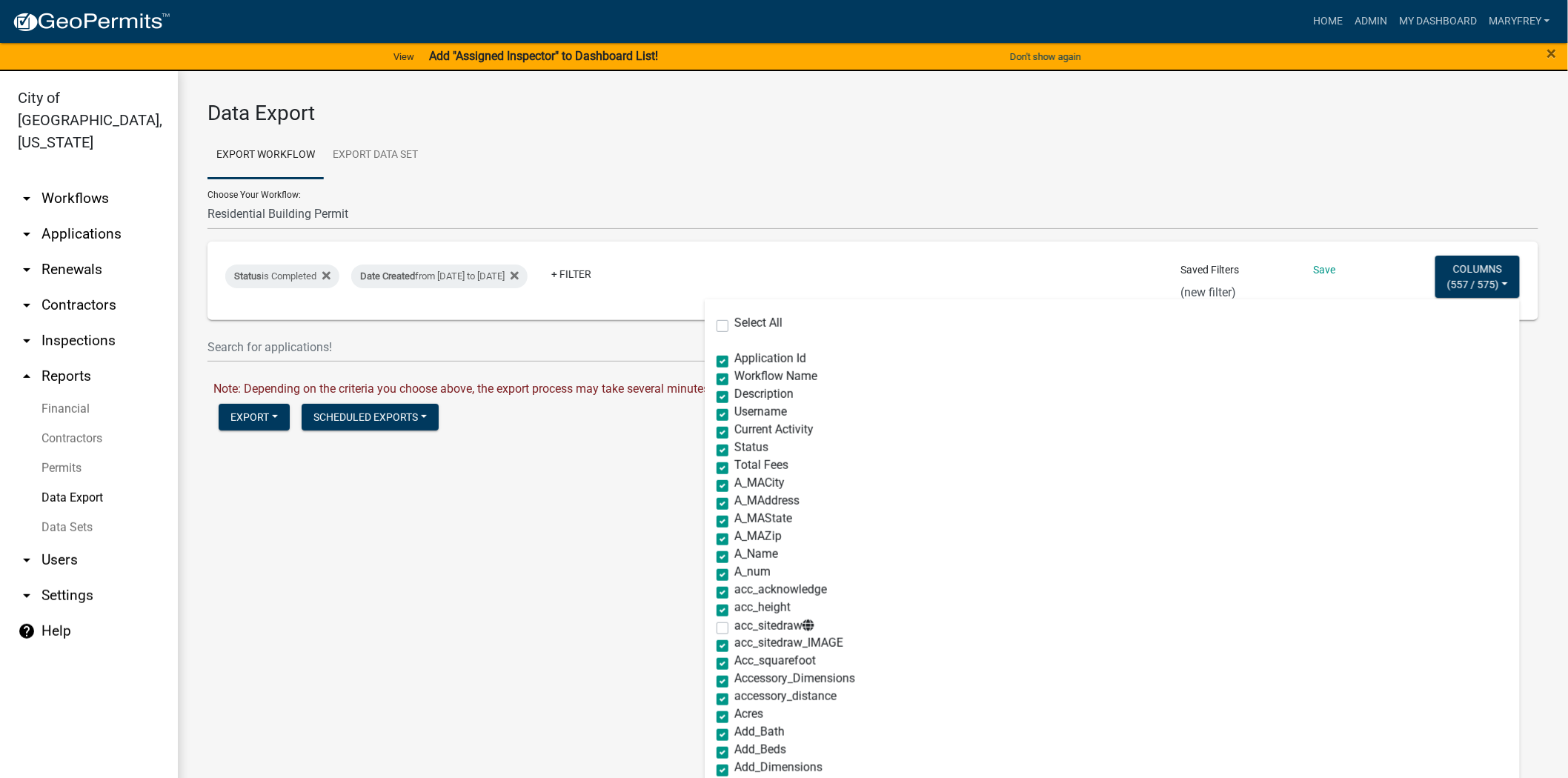
click at [525, 539] on main "Data Export Export Workflow Export Data Set Choose Your Workflow: Administrativ…" at bounding box center [872, 433] width 1390 height 725
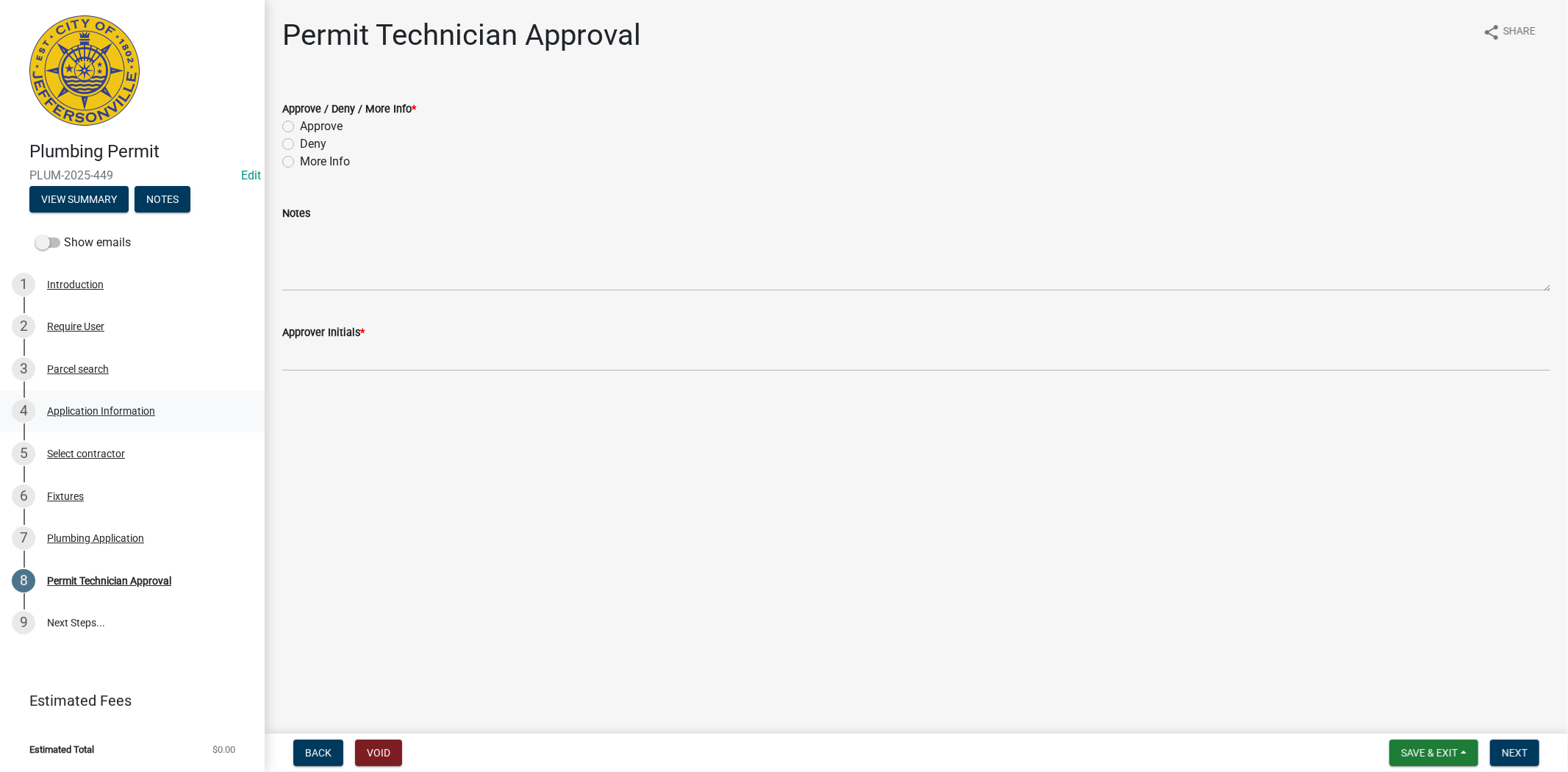
click at [115, 417] on div "4 Application Information" at bounding box center [126, 411] width 229 height 24
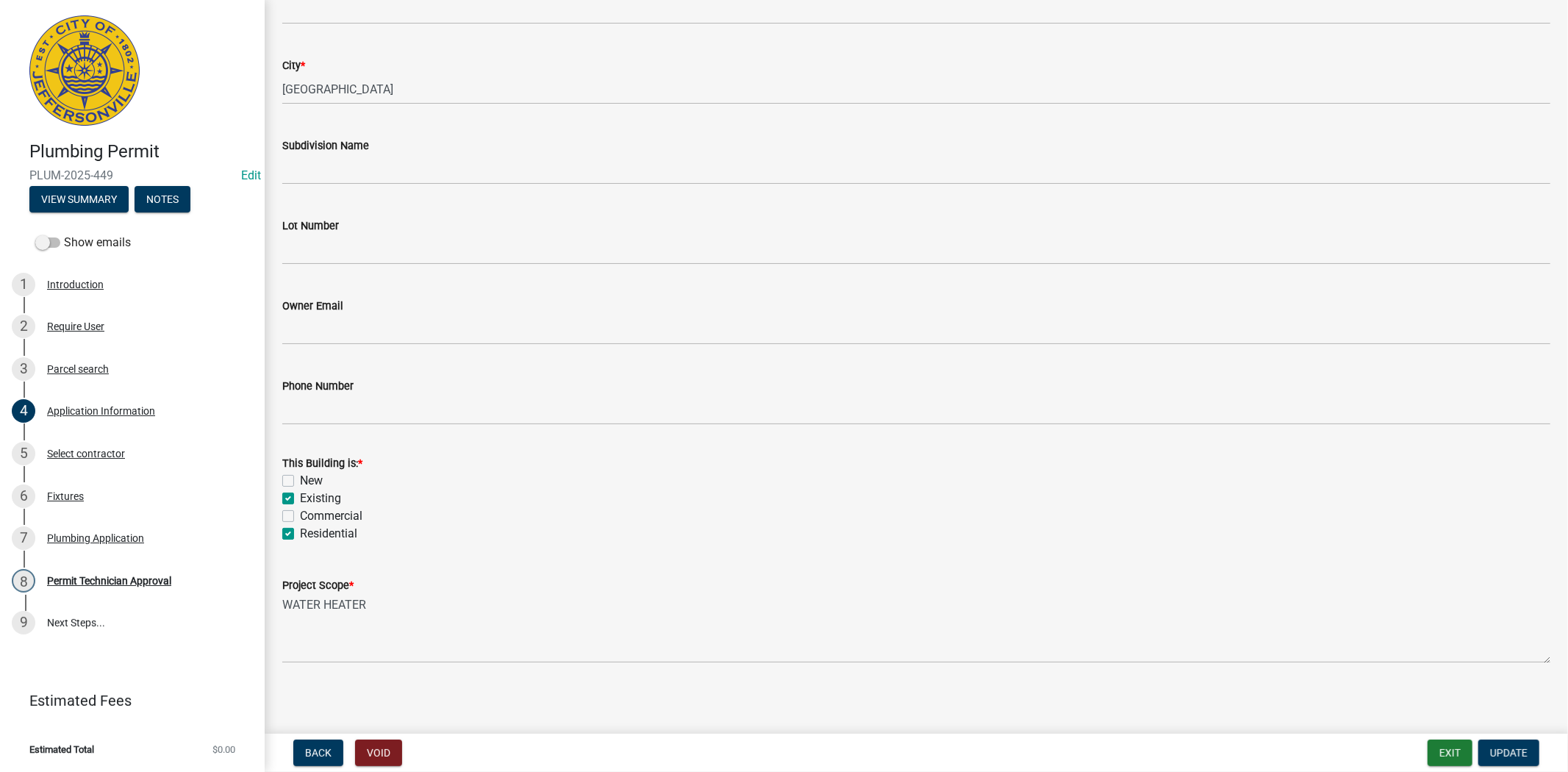
scroll to position [327, 0]
click at [86, 578] on div "Permit Technician Approval" at bounding box center [109, 580] width 125 height 10
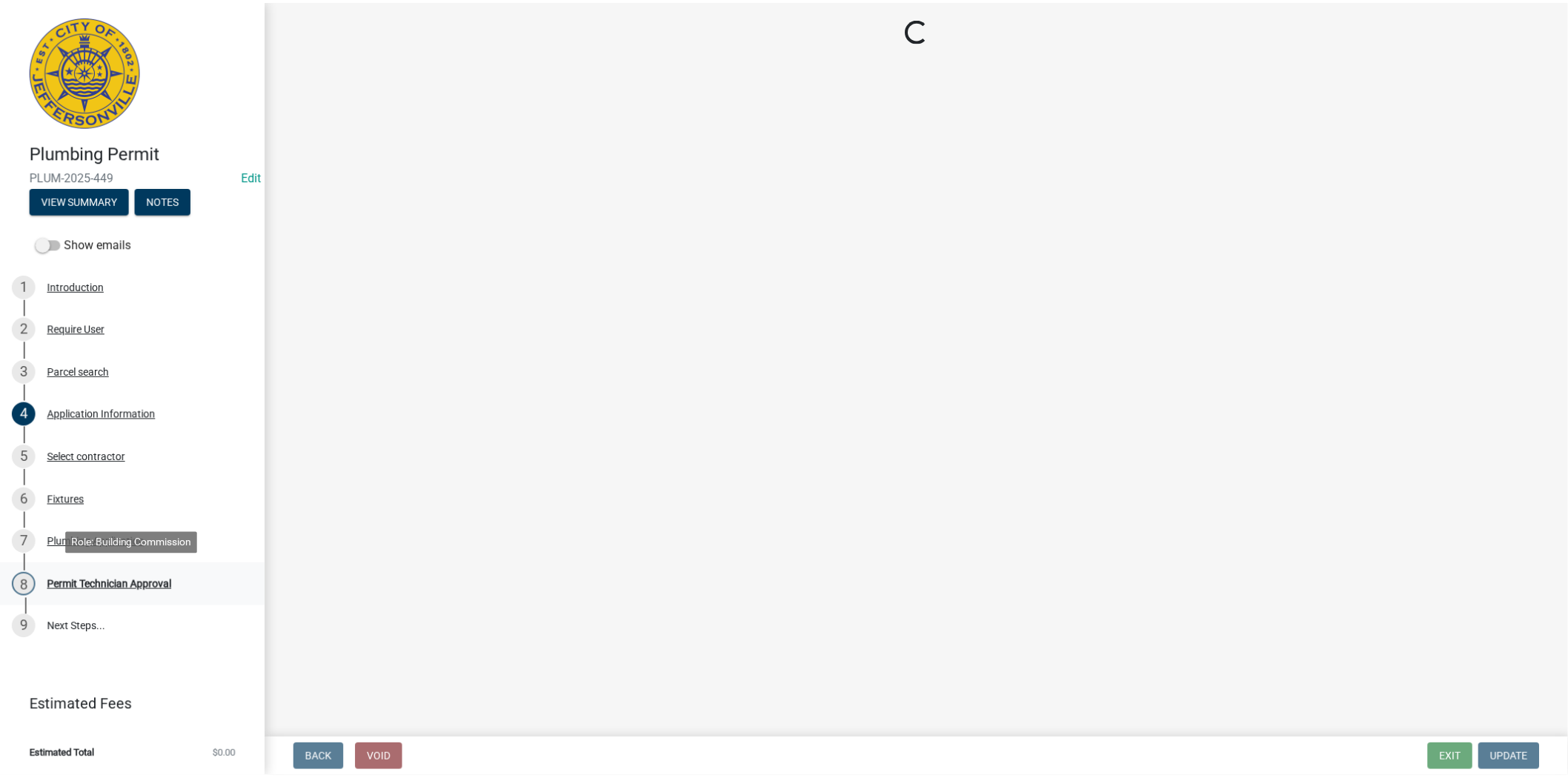
scroll to position [0, 0]
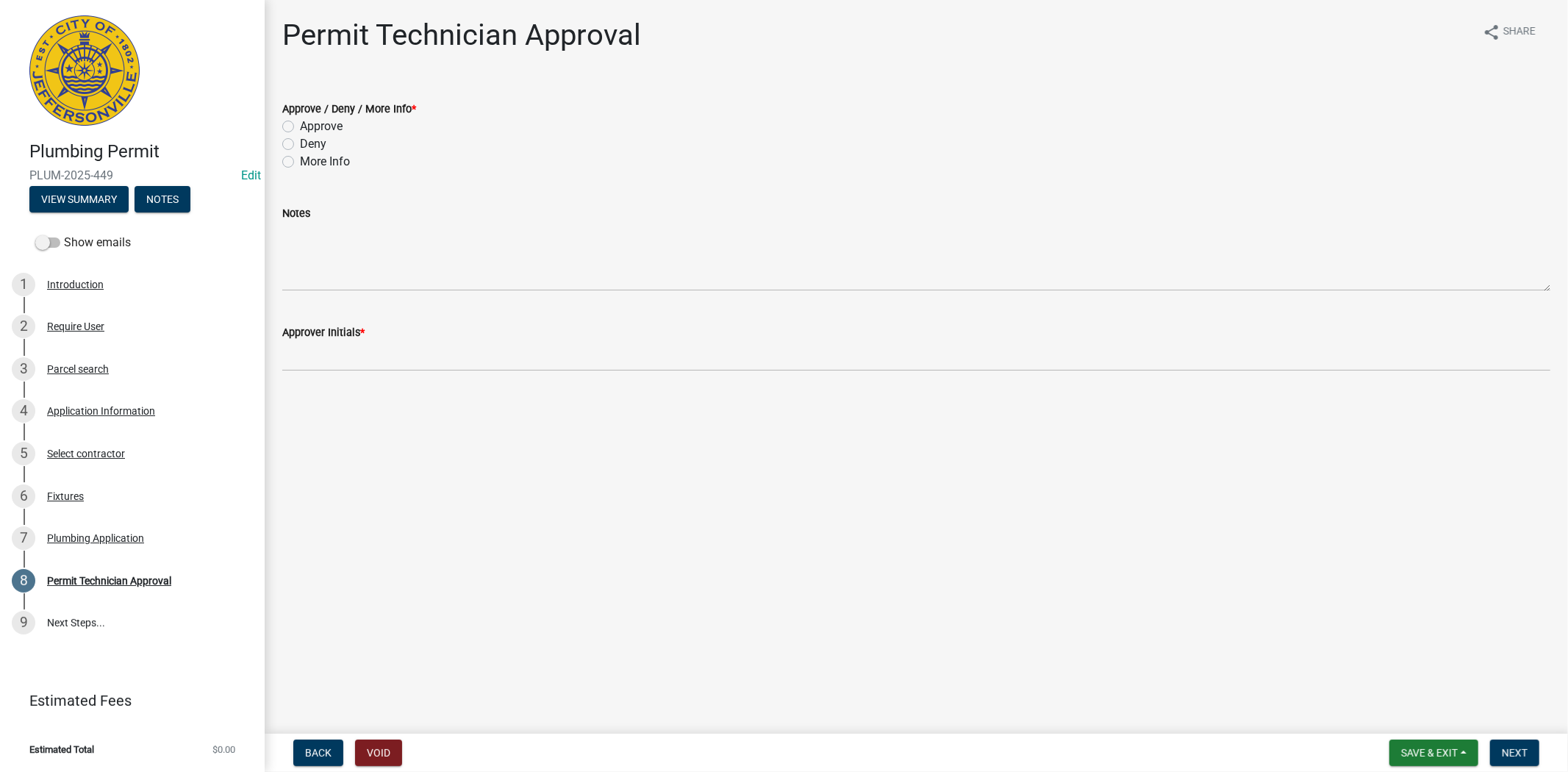
click at [300, 128] on label "Approve" at bounding box center [321, 126] width 42 height 18
click at [300, 127] on input "Approve" at bounding box center [305, 122] width 9 height 9
radio input "true"
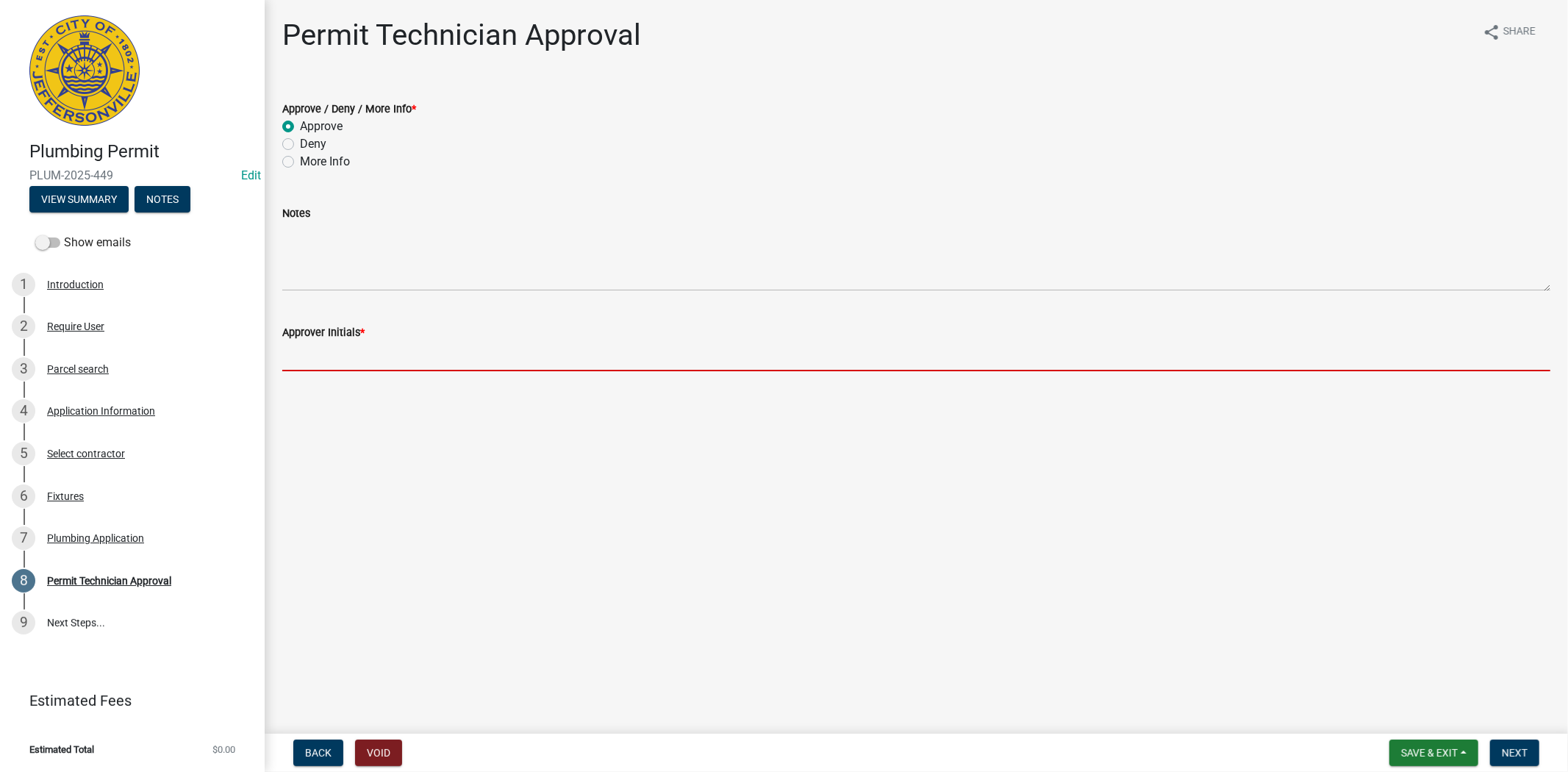
click at [325, 357] on input "Approver Initials *" at bounding box center [916, 355] width 1268 height 30
type input "mkf"
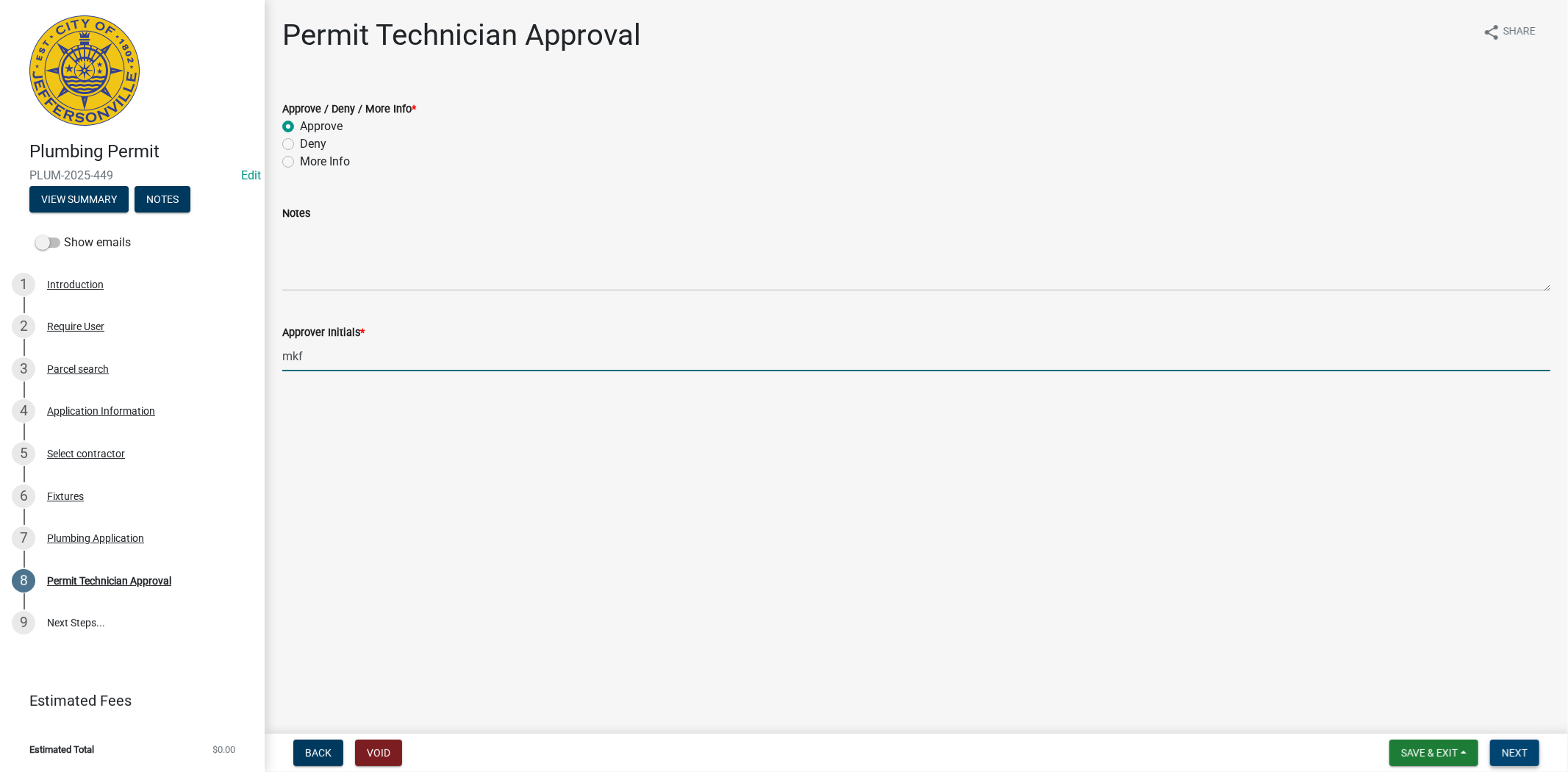
click at [1513, 744] on button "Next" at bounding box center [1514, 753] width 49 height 26
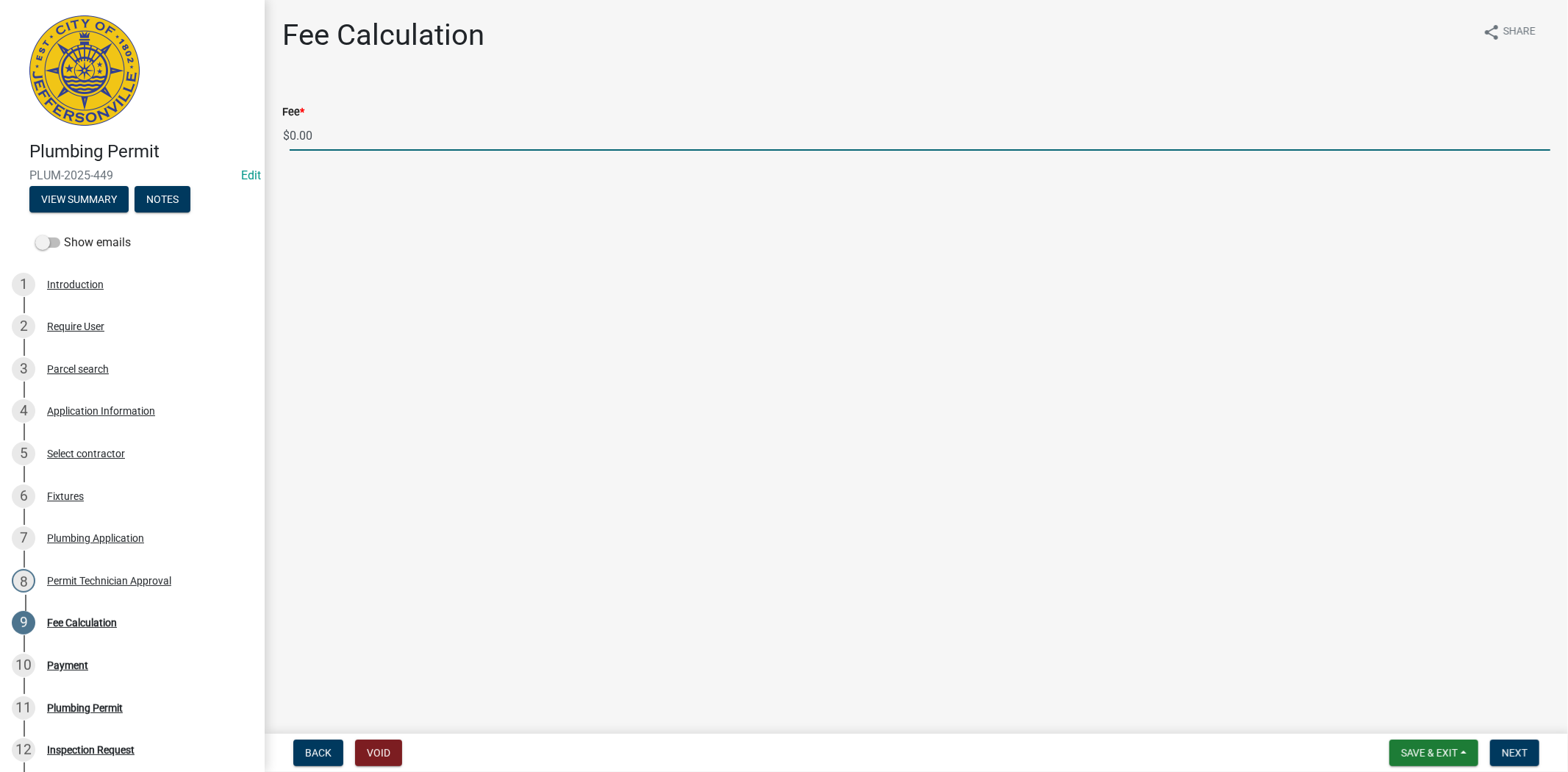
drag, startPoint x: 325, startPoint y: 132, endPoint x: 291, endPoint y: 136, distance: 34.2
click at [291, 136] on input "0.00" at bounding box center [920, 135] width 1260 height 30
type input "35.00"
click at [1516, 750] on span "Next" at bounding box center [1514, 752] width 25 height 12
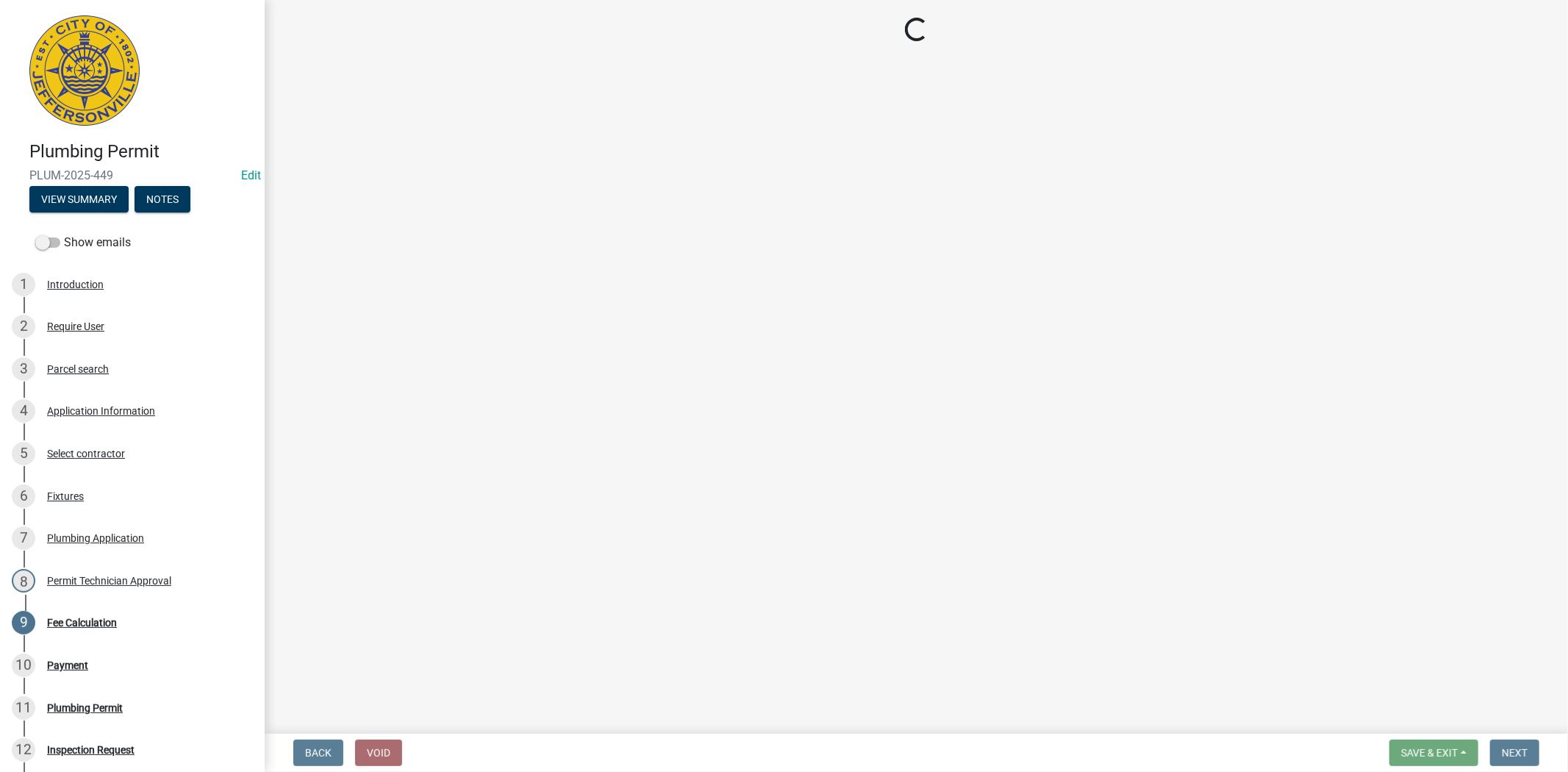
select select "3: 3"
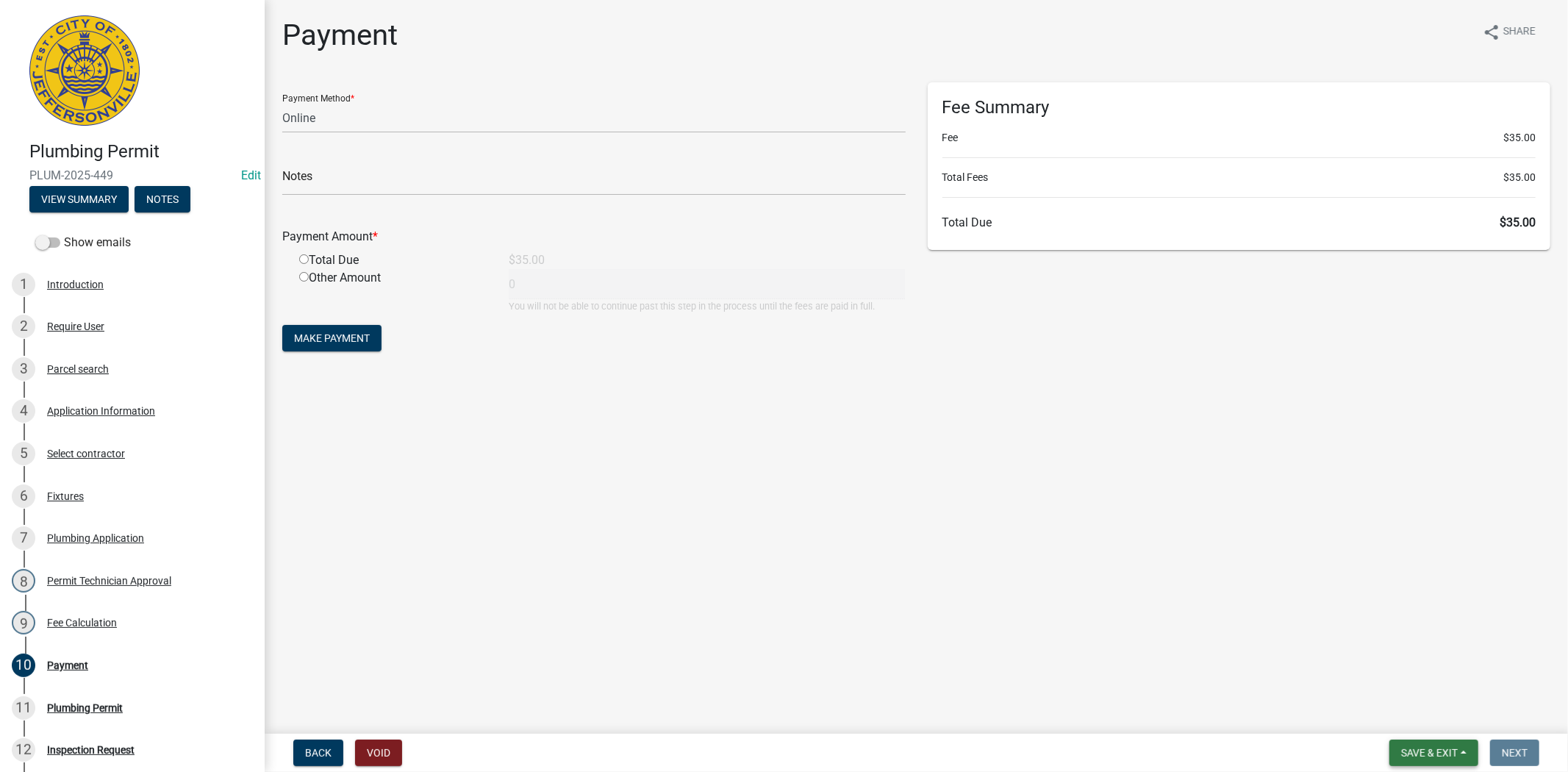
click at [1437, 752] on span "Save & Exit" at bounding box center [1430, 752] width 57 height 12
click at [1430, 721] on button "Save & Exit" at bounding box center [1419, 714] width 118 height 35
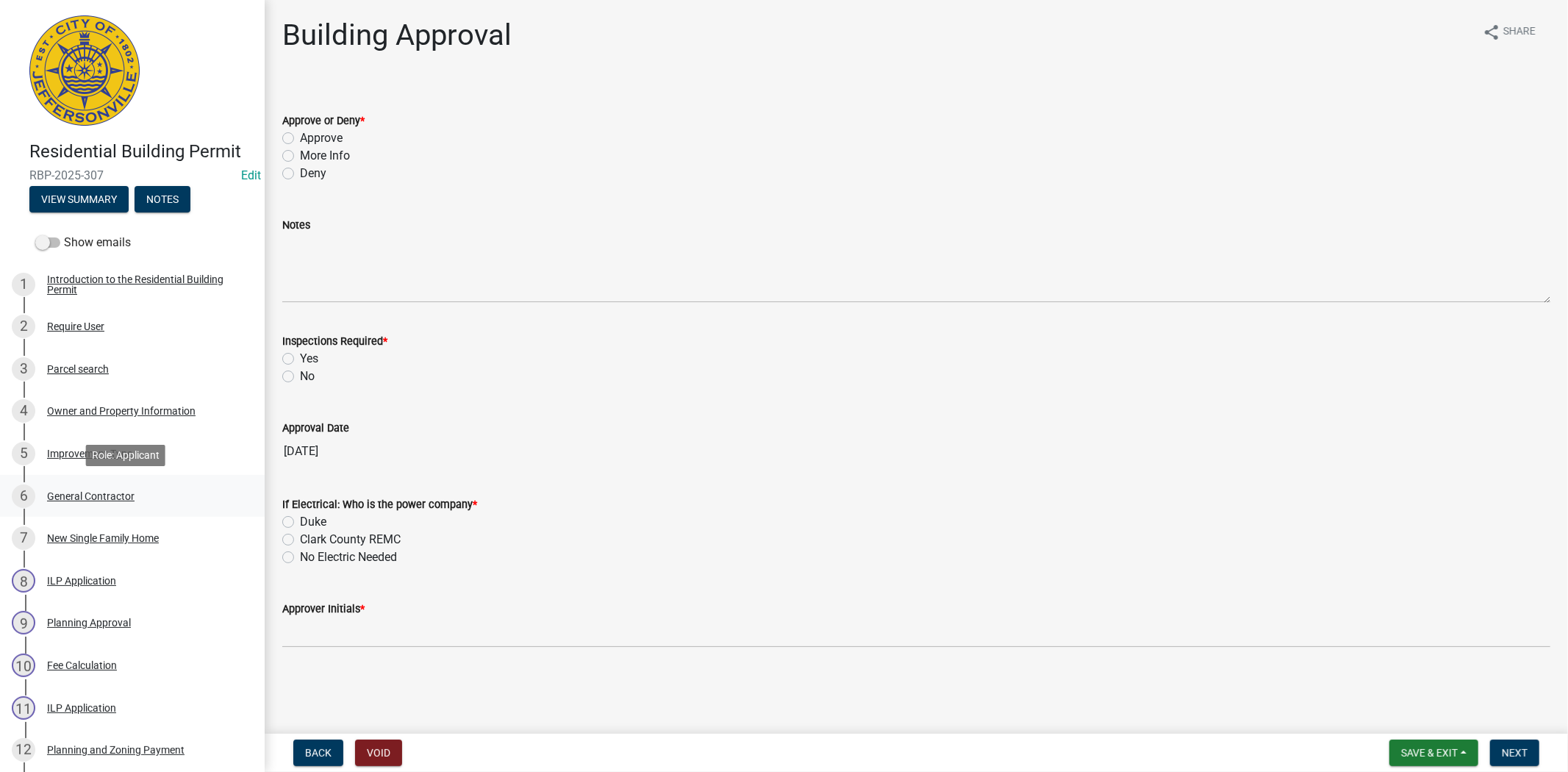
click at [66, 497] on div "General Contractor" at bounding box center [91, 495] width 88 height 10
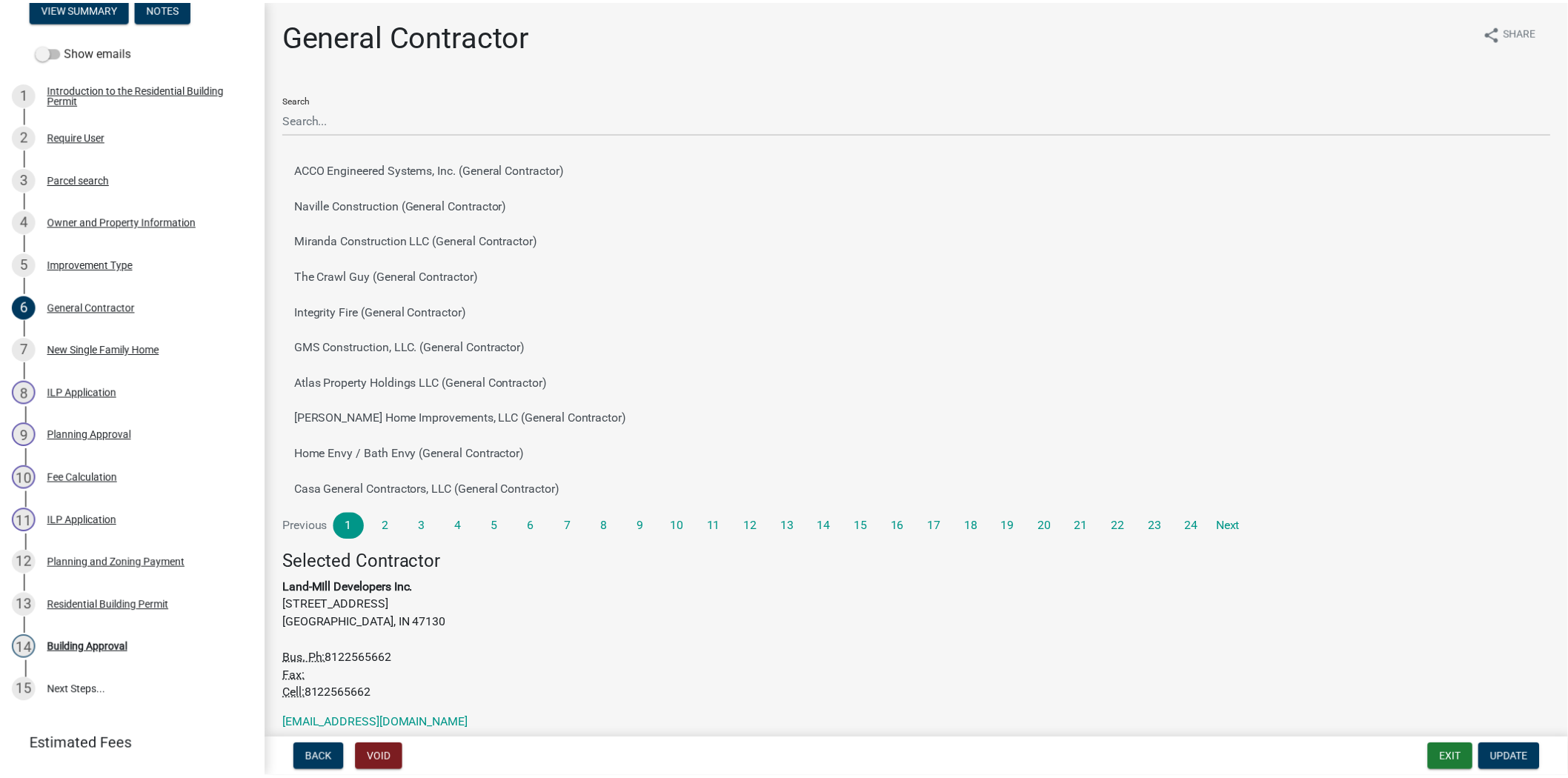
scroll to position [216, 0]
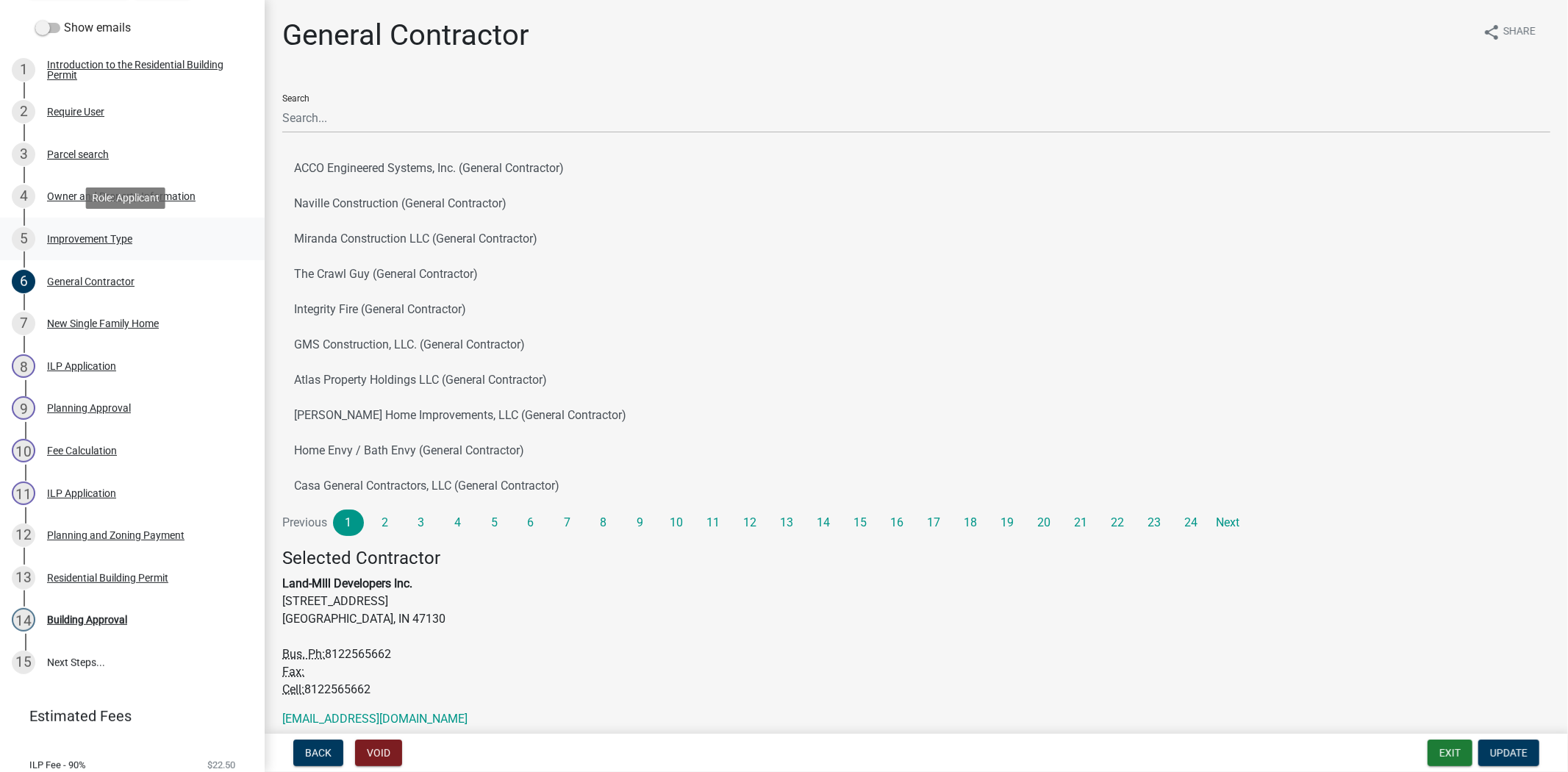
click at [104, 240] on div "Improvement Type" at bounding box center [89, 238] width 85 height 10
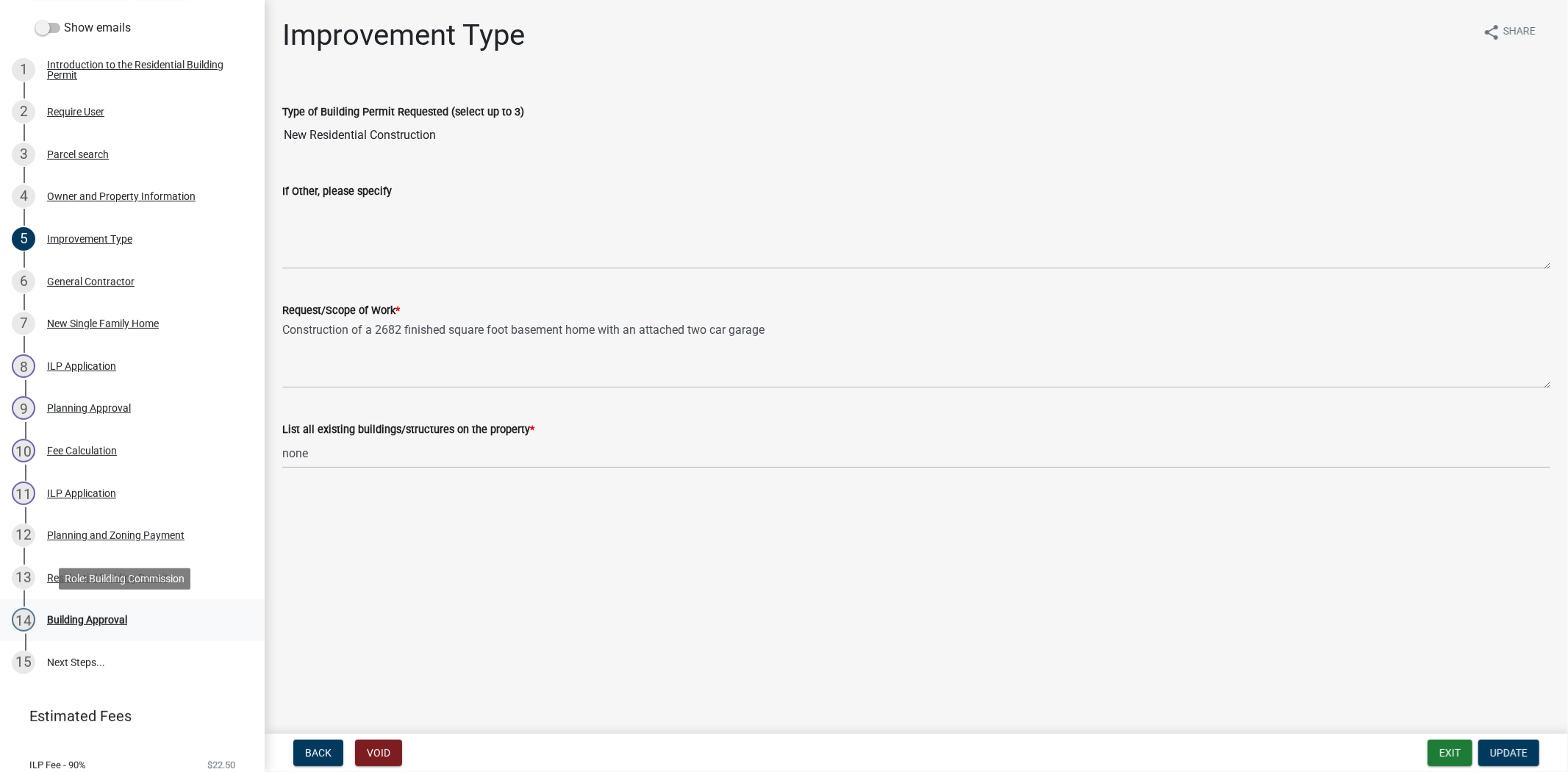
click at [99, 616] on div "Building Approval" at bounding box center [87, 619] width 80 height 10
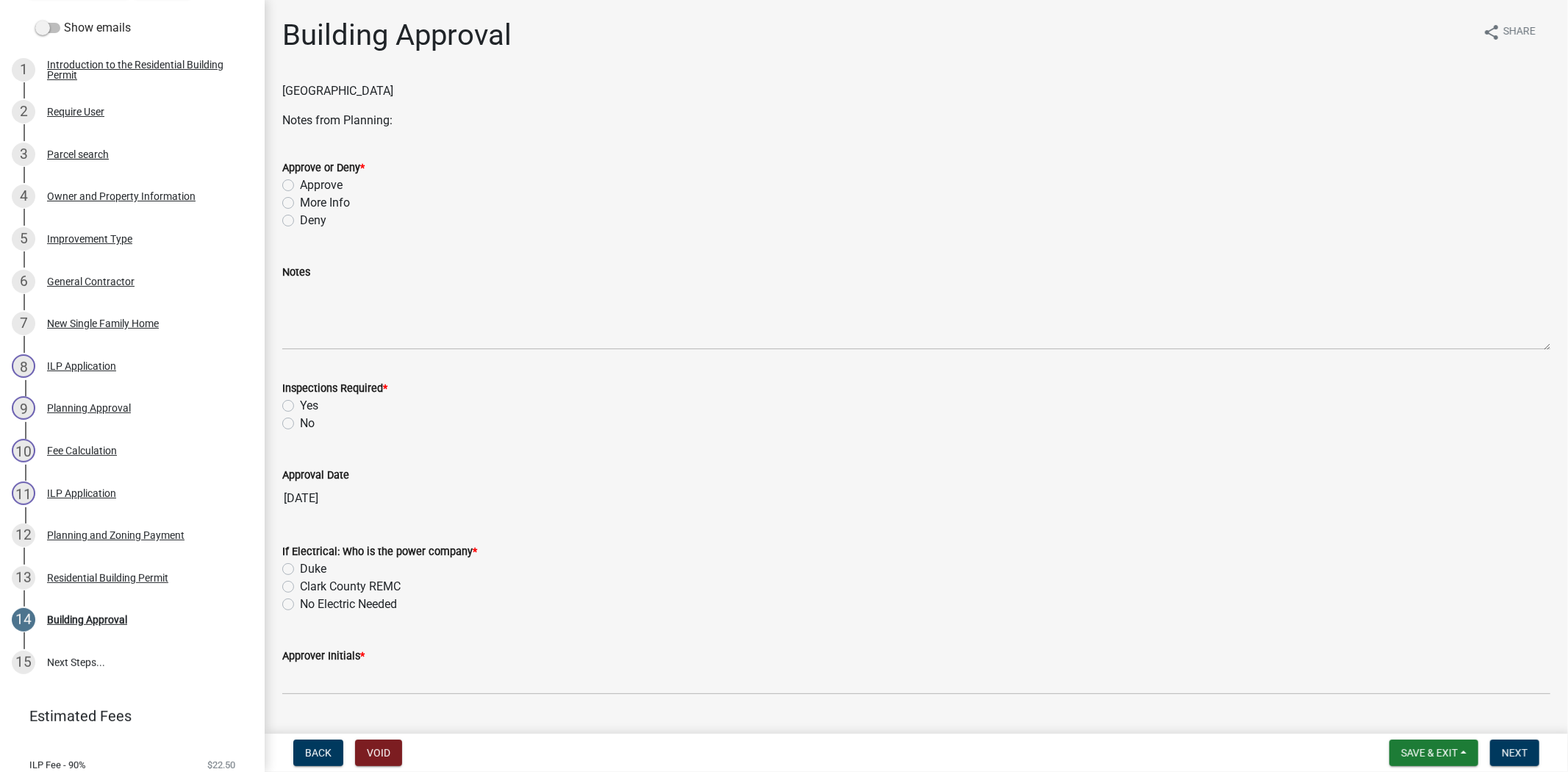
click at [300, 185] on label "Approve" at bounding box center [321, 185] width 42 height 18
click at [300, 185] on input "Approve" at bounding box center [305, 181] width 9 height 9
radio input "true"
click at [300, 401] on label "Yes" at bounding box center [309, 405] width 18 height 18
click at [300, 401] on input "Yes" at bounding box center [305, 401] width 9 height 9
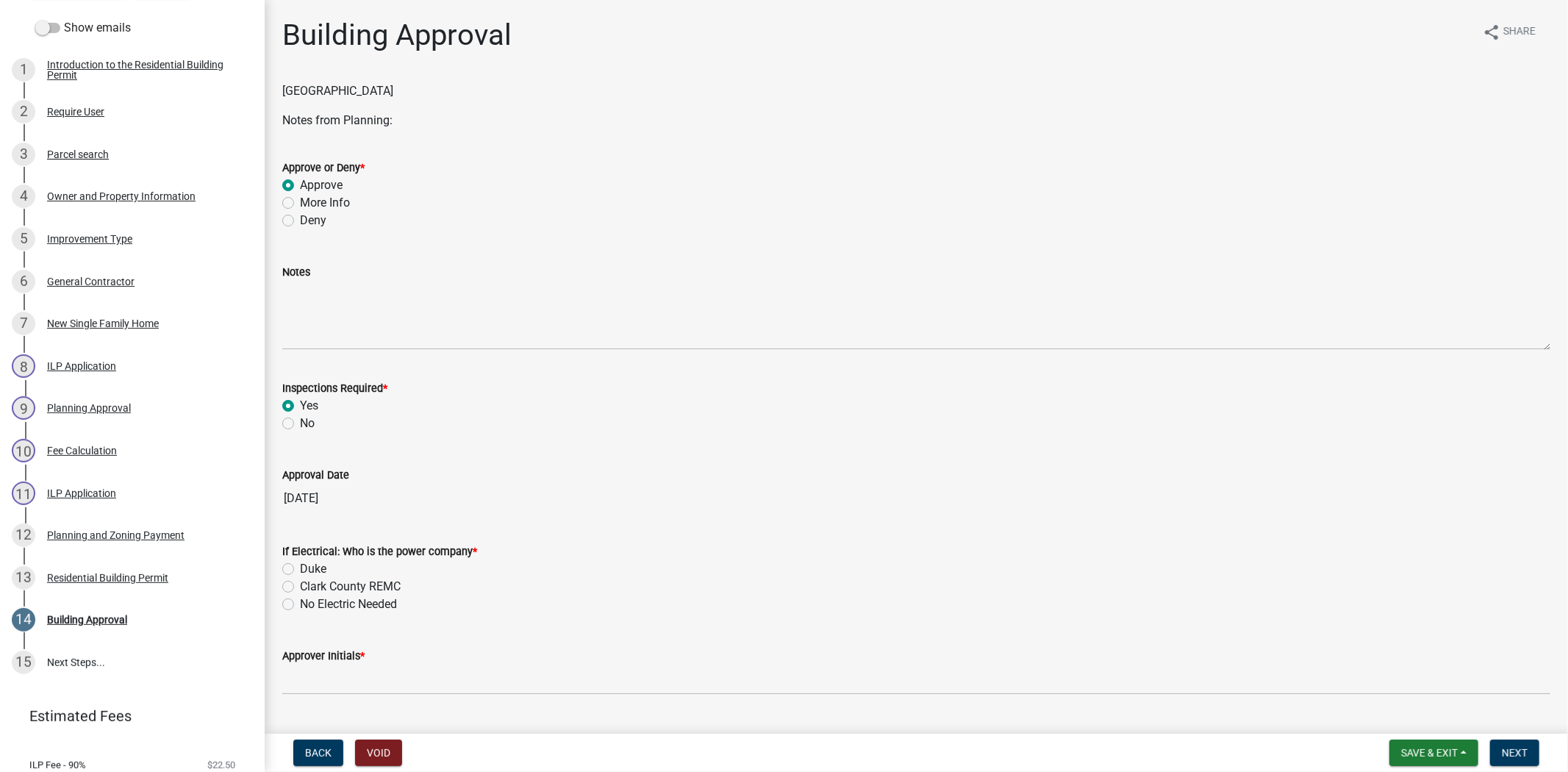
radio input "true"
click at [300, 591] on label "Clark County REMC" at bounding box center [350, 586] width 101 height 18
click at [300, 587] on input "Clark County REMC" at bounding box center [305, 582] width 9 height 9
radio input "true"
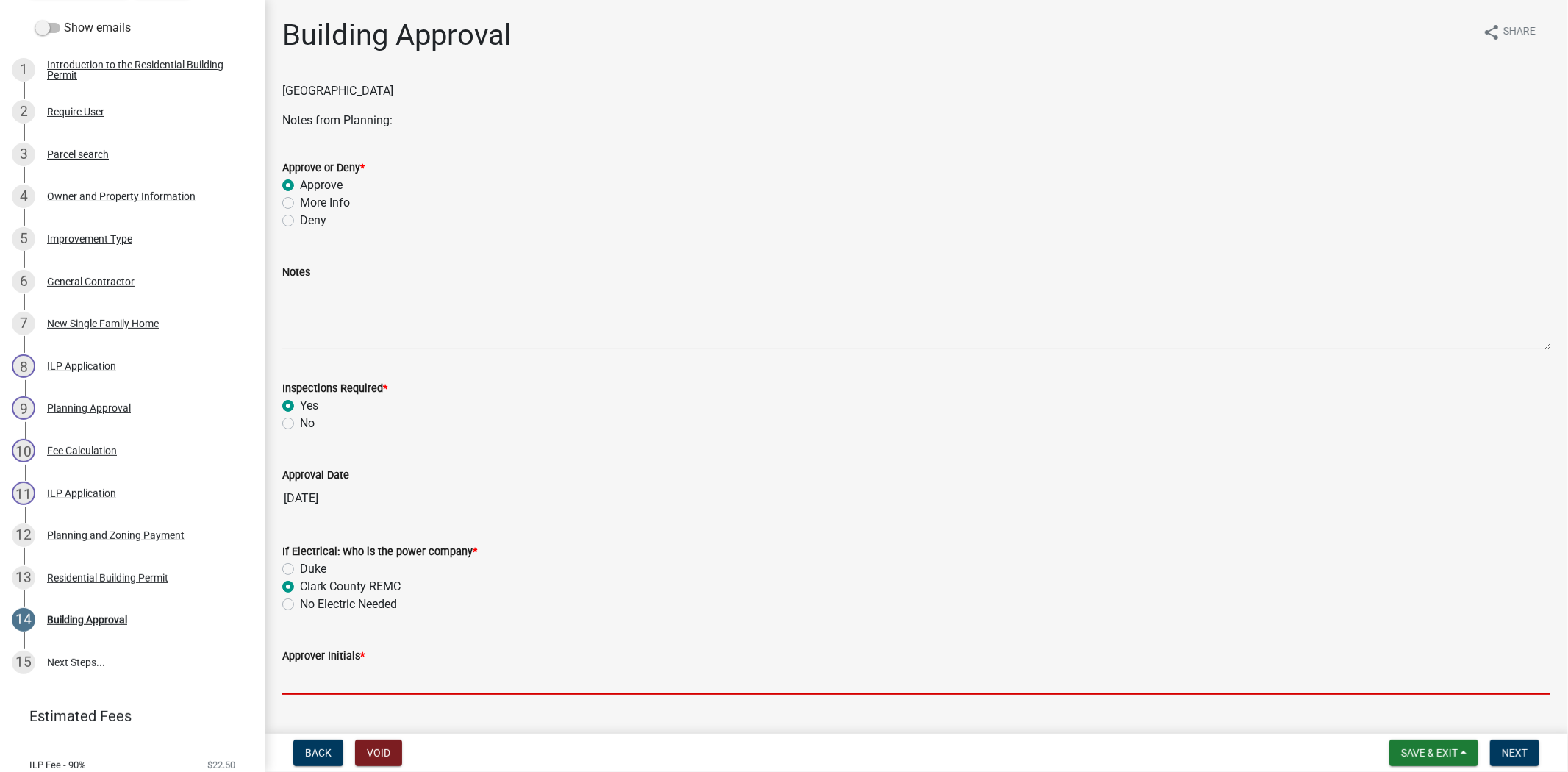
click at [314, 674] on input "Approver Initials *" at bounding box center [916, 679] width 1268 height 30
type input "mkf"
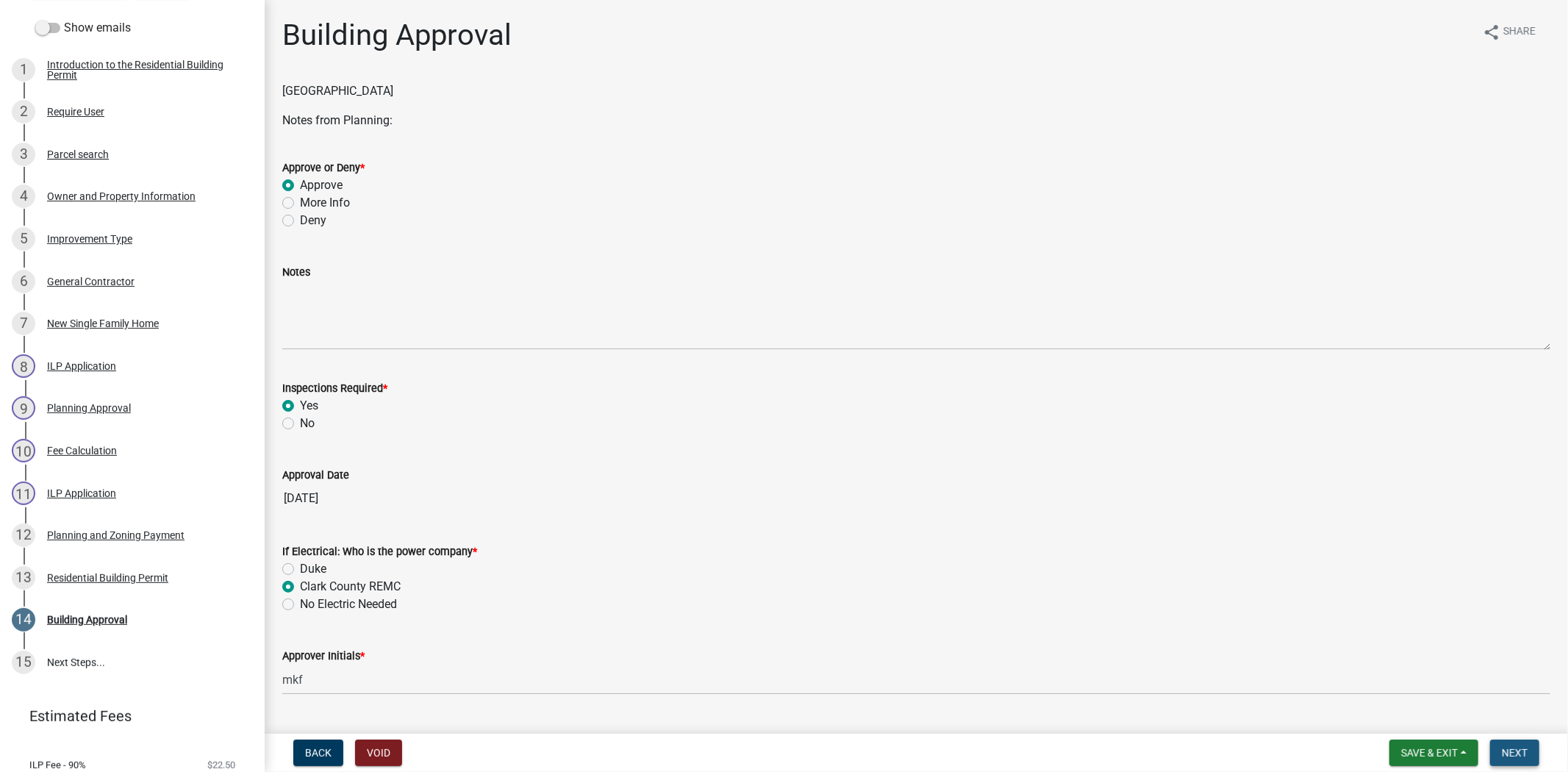
click at [1520, 756] on span "Next" at bounding box center [1514, 752] width 25 height 12
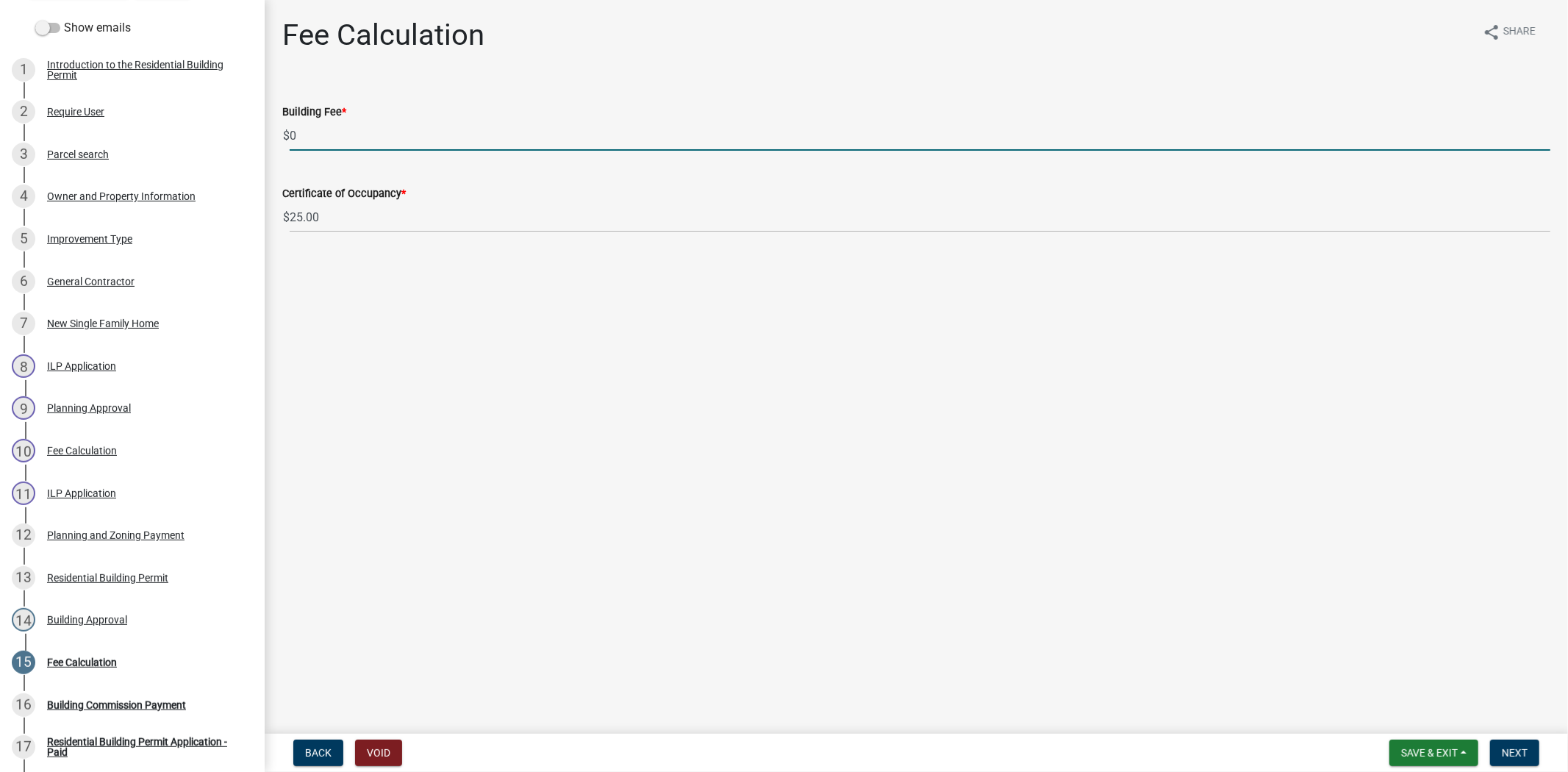
click at [301, 138] on input "0" at bounding box center [920, 135] width 1260 height 30
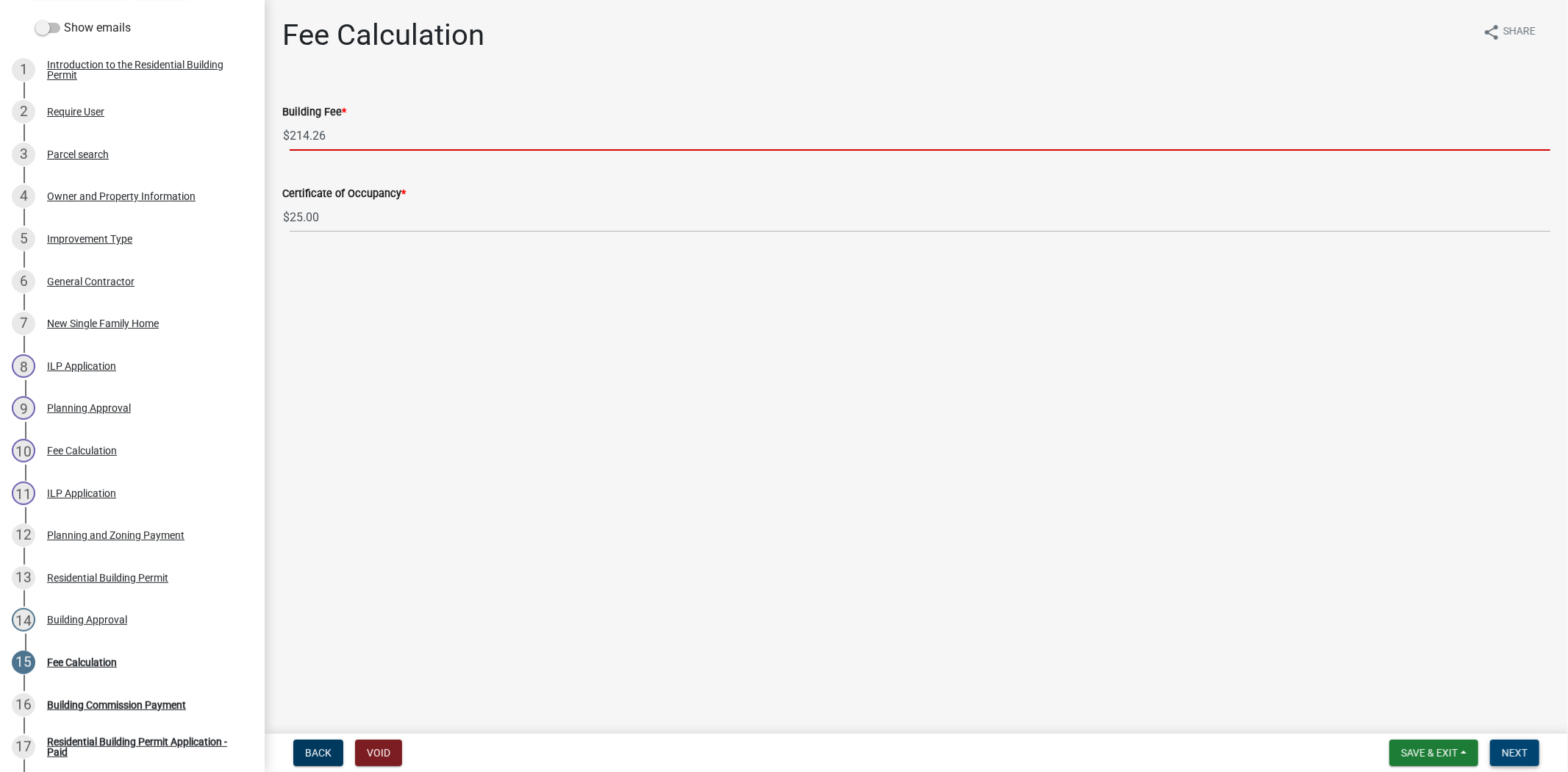
type input "214.26"
click at [1522, 756] on span "Next" at bounding box center [1514, 752] width 25 height 12
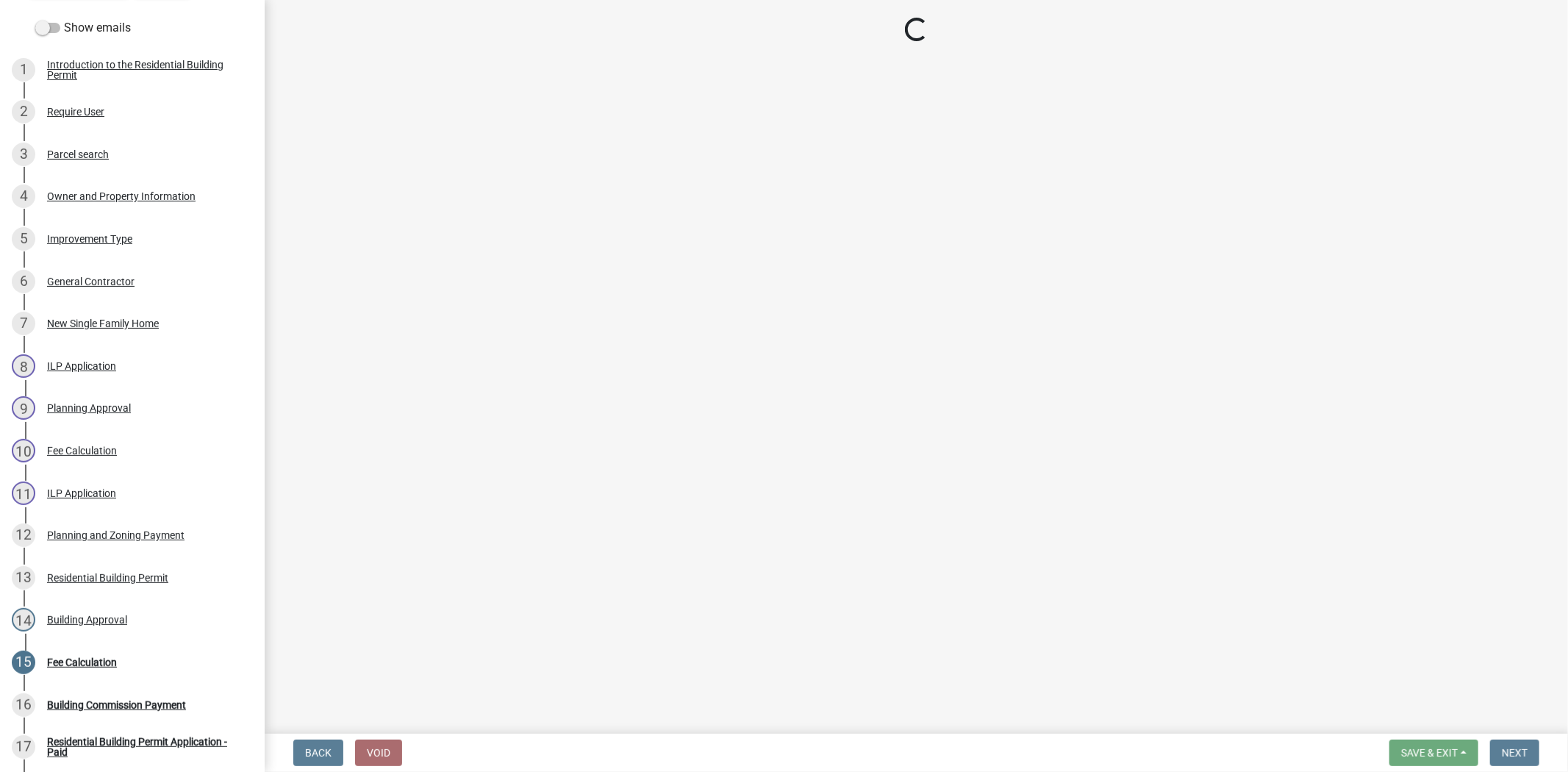
select select "3: 3"
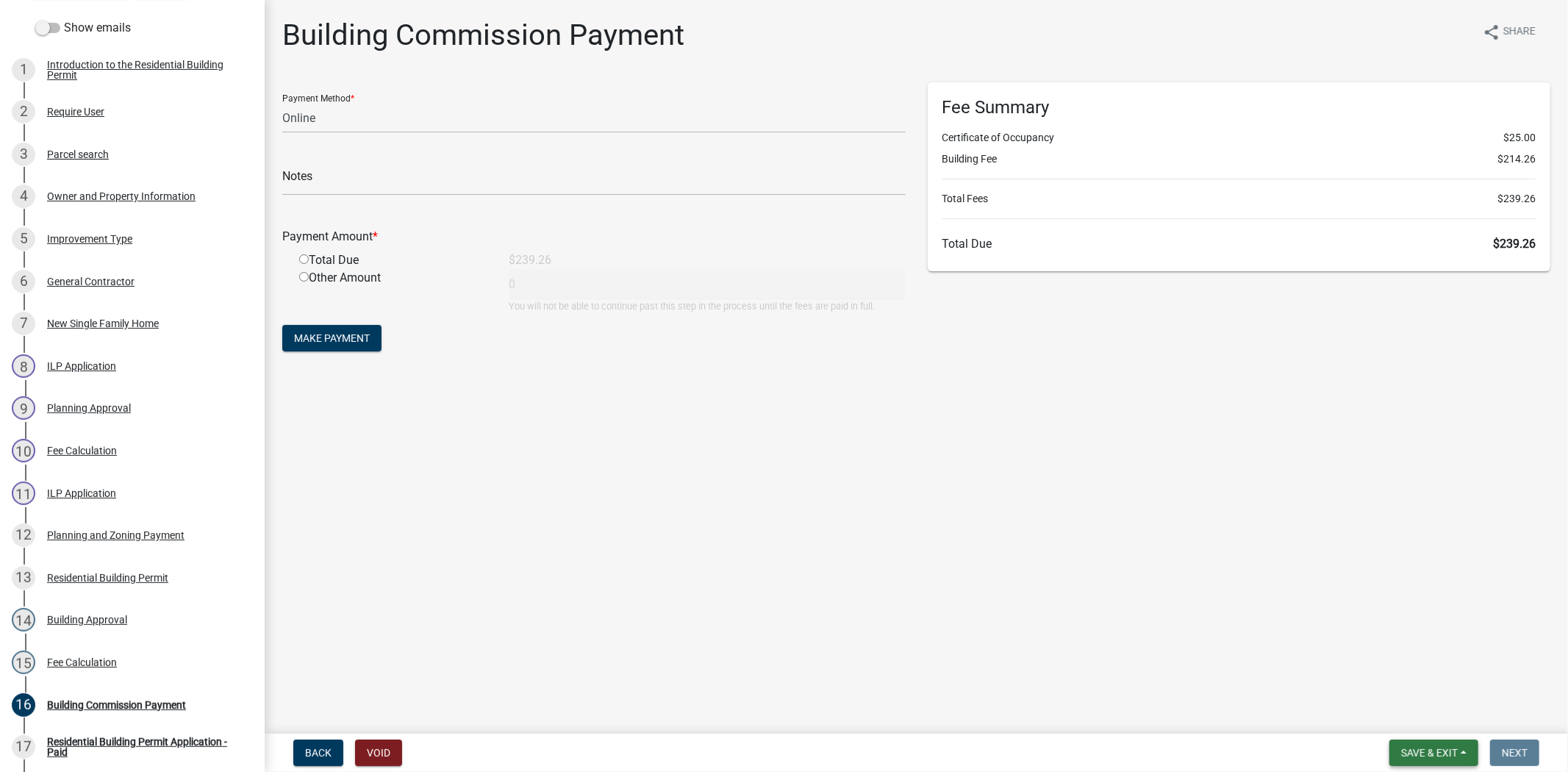
click at [1430, 754] on span "Save & Exit" at bounding box center [1430, 752] width 57 height 12
click at [1422, 728] on button "Save & Exit" at bounding box center [1419, 714] width 118 height 35
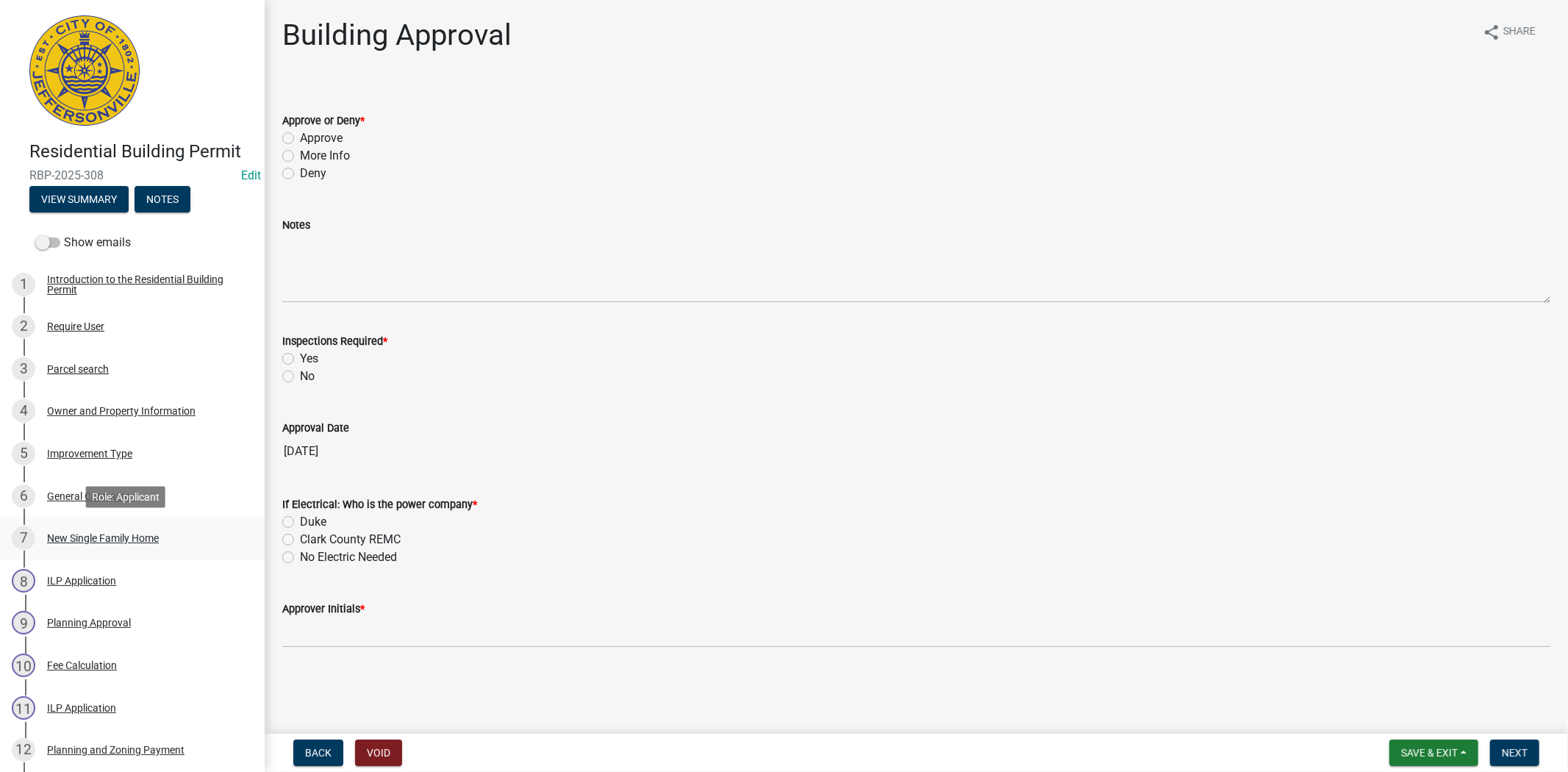
click at [104, 526] on div "7 New Single Family Home" at bounding box center [126, 537] width 229 height 24
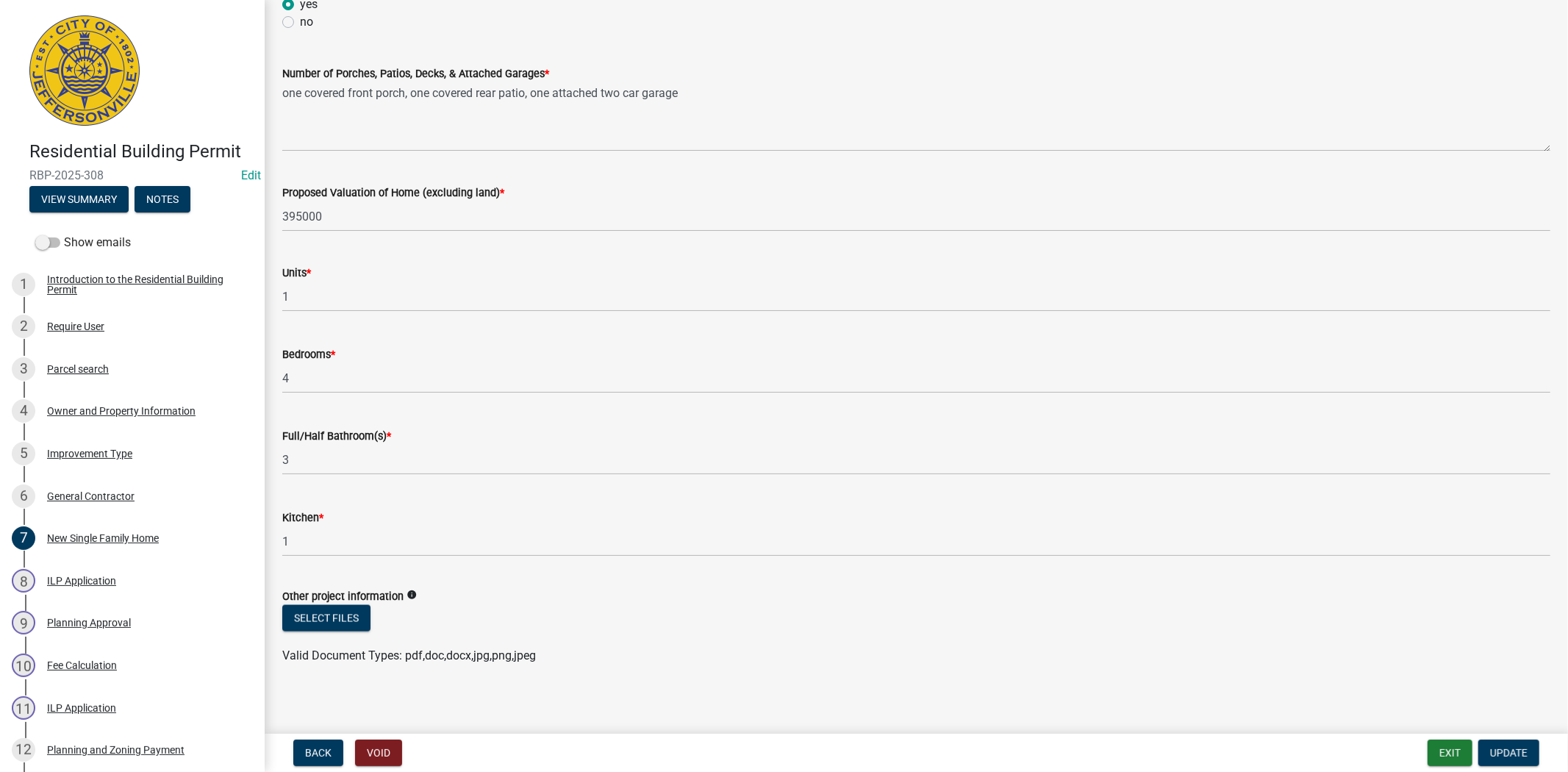
scroll to position [1955, 0]
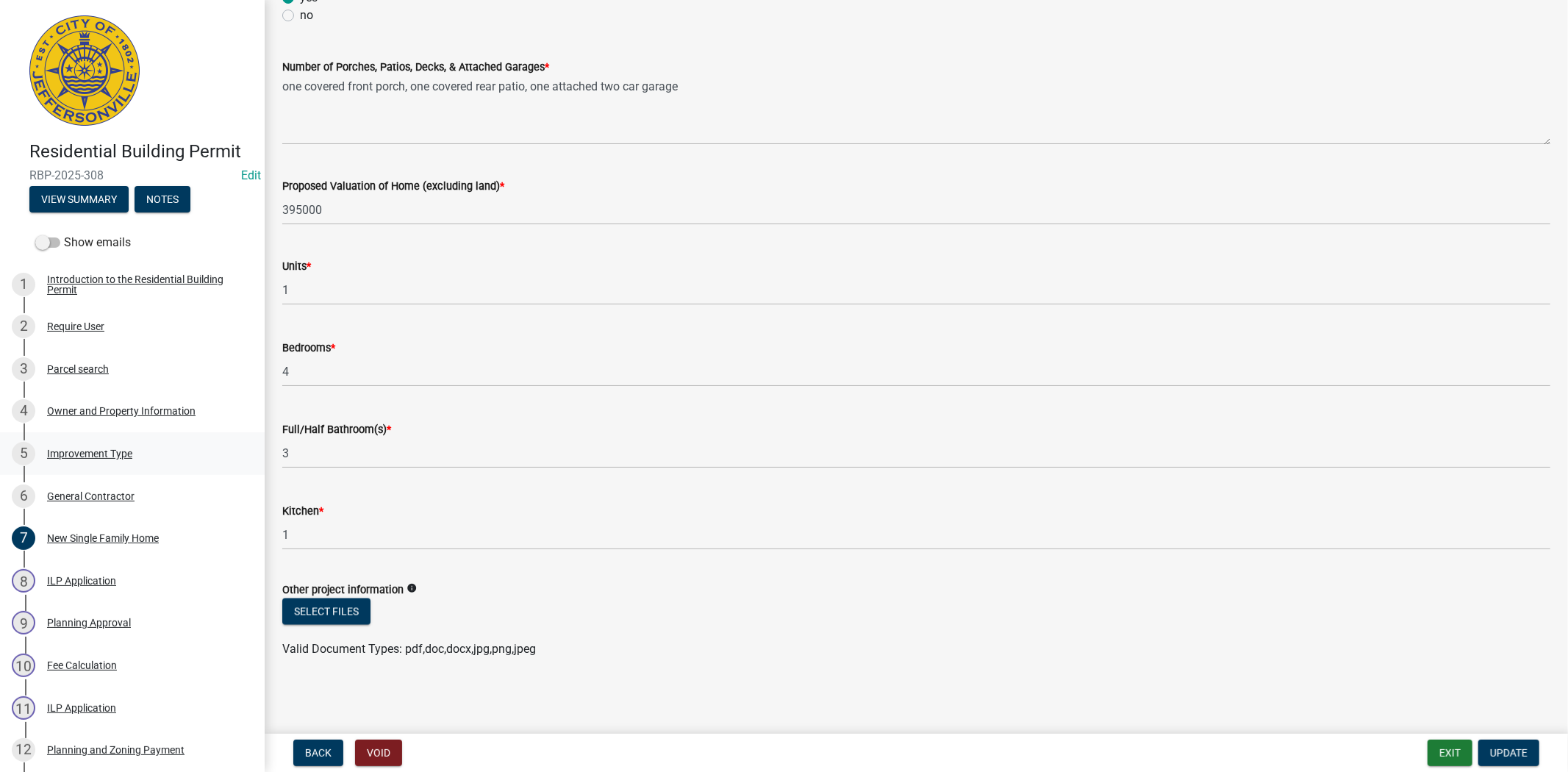
drag, startPoint x: 92, startPoint y: 471, endPoint x: 93, endPoint y: 456, distance: 15.0
click at [93, 456] on div "Improvement Type" at bounding box center [89, 453] width 85 height 10
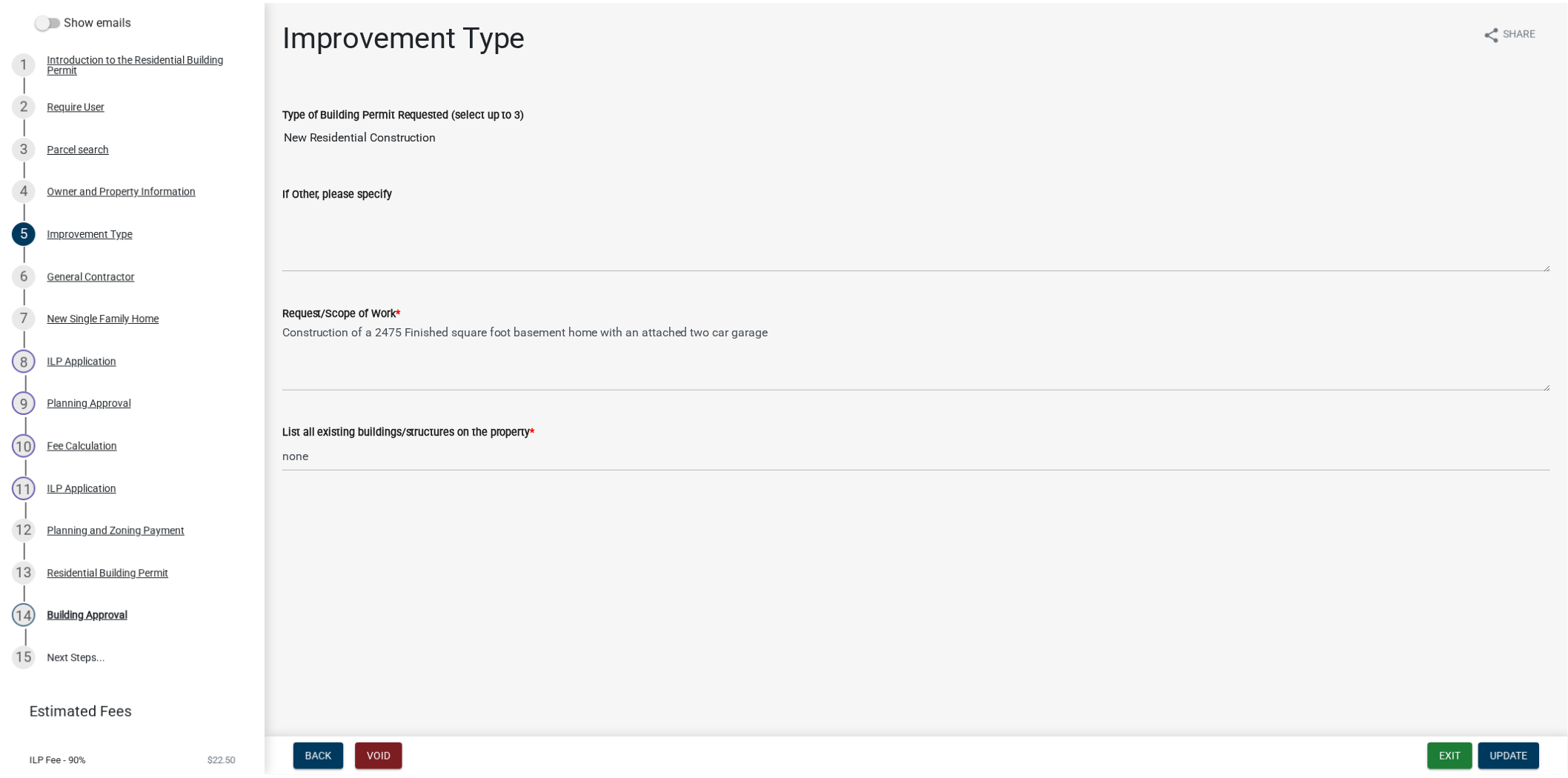
scroll to position [232, 0]
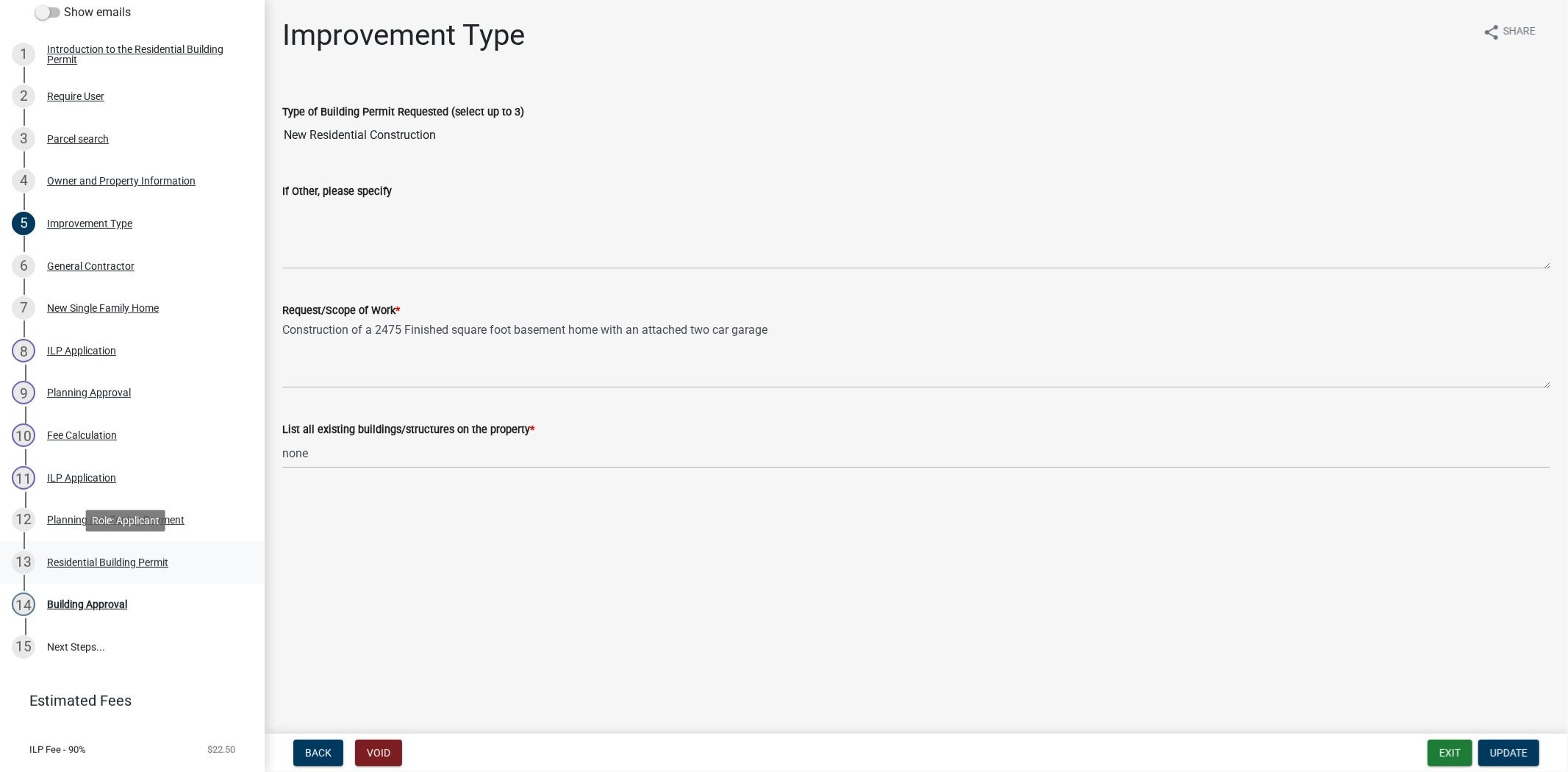
click at [92, 564] on div "Residential Building Permit" at bounding box center [108, 562] width 122 height 10
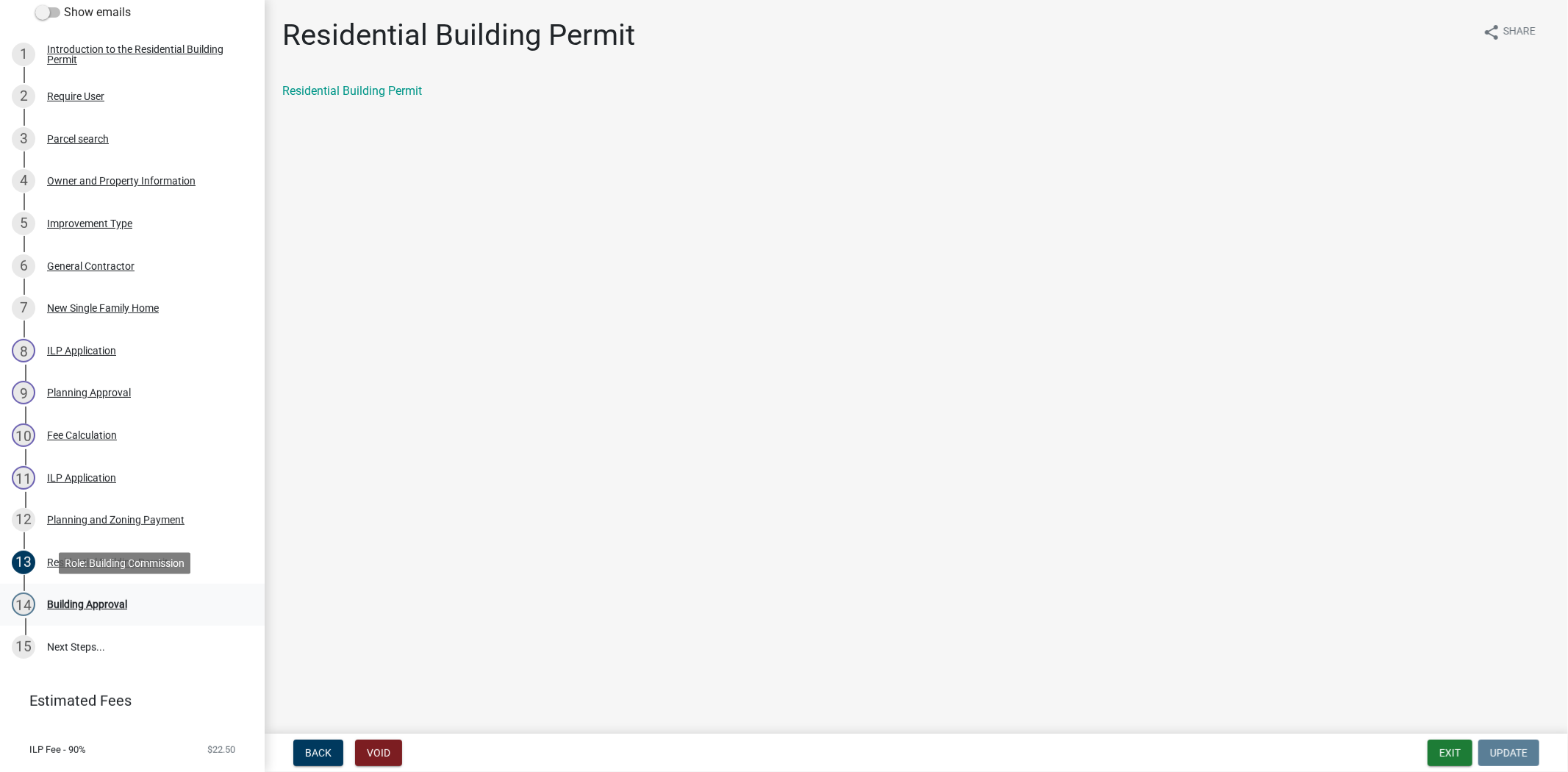
click at [91, 599] on div "Building Approval" at bounding box center [87, 604] width 80 height 10
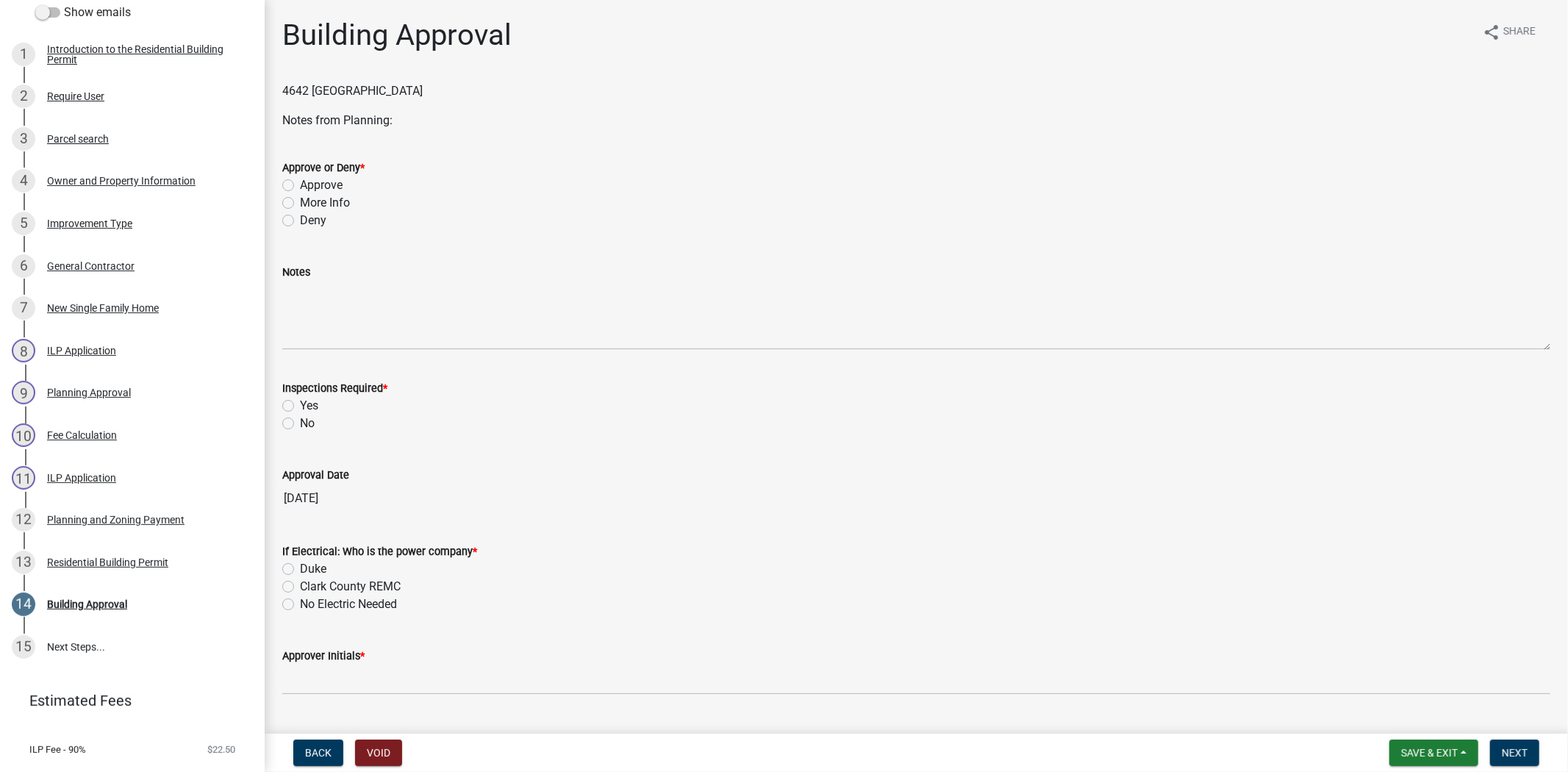
click at [300, 185] on label "Approve" at bounding box center [321, 185] width 42 height 18
click at [300, 185] on input "Approve" at bounding box center [305, 181] width 9 height 9
radio input "true"
click at [300, 402] on label "Yes" at bounding box center [309, 405] width 18 height 18
click at [300, 402] on input "Yes" at bounding box center [305, 401] width 9 height 9
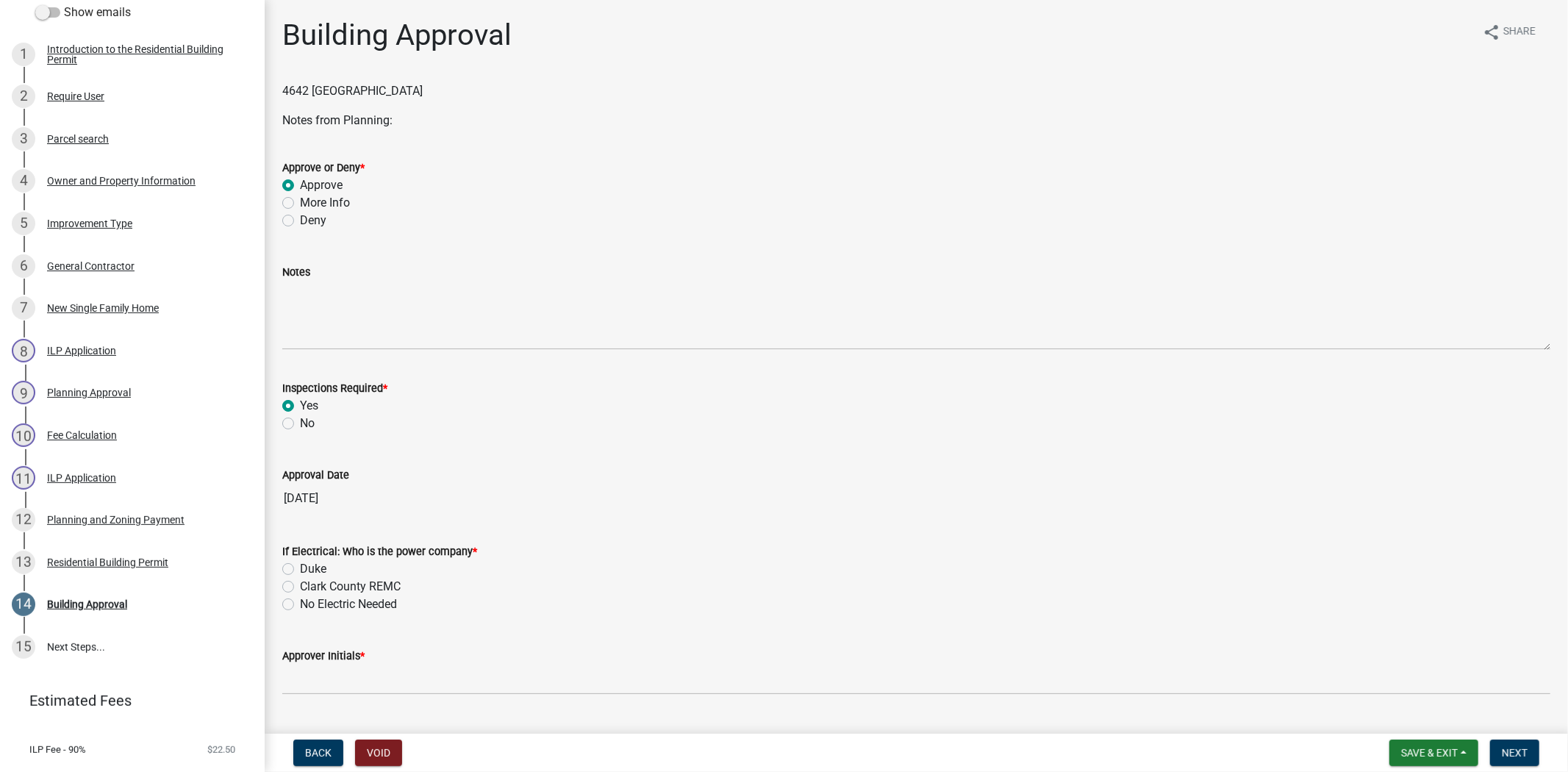
radio input "true"
click at [300, 584] on label "Clark County REMC" at bounding box center [350, 586] width 101 height 18
click at [300, 584] on input "Clark County REMC" at bounding box center [305, 582] width 9 height 9
radio input "true"
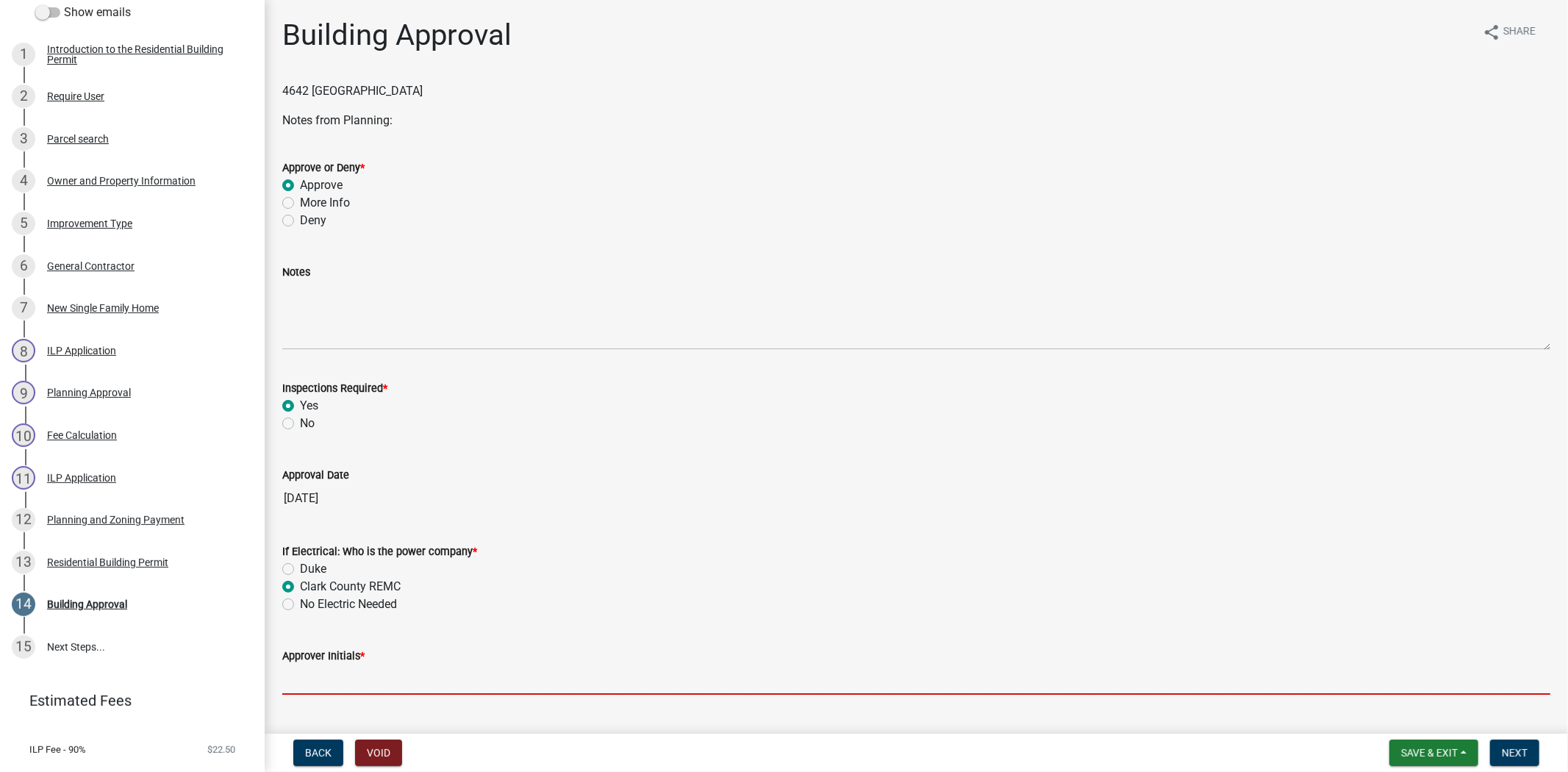
click at [319, 684] on input "Approver Initials *" at bounding box center [916, 679] width 1268 height 30
type input "mkf"
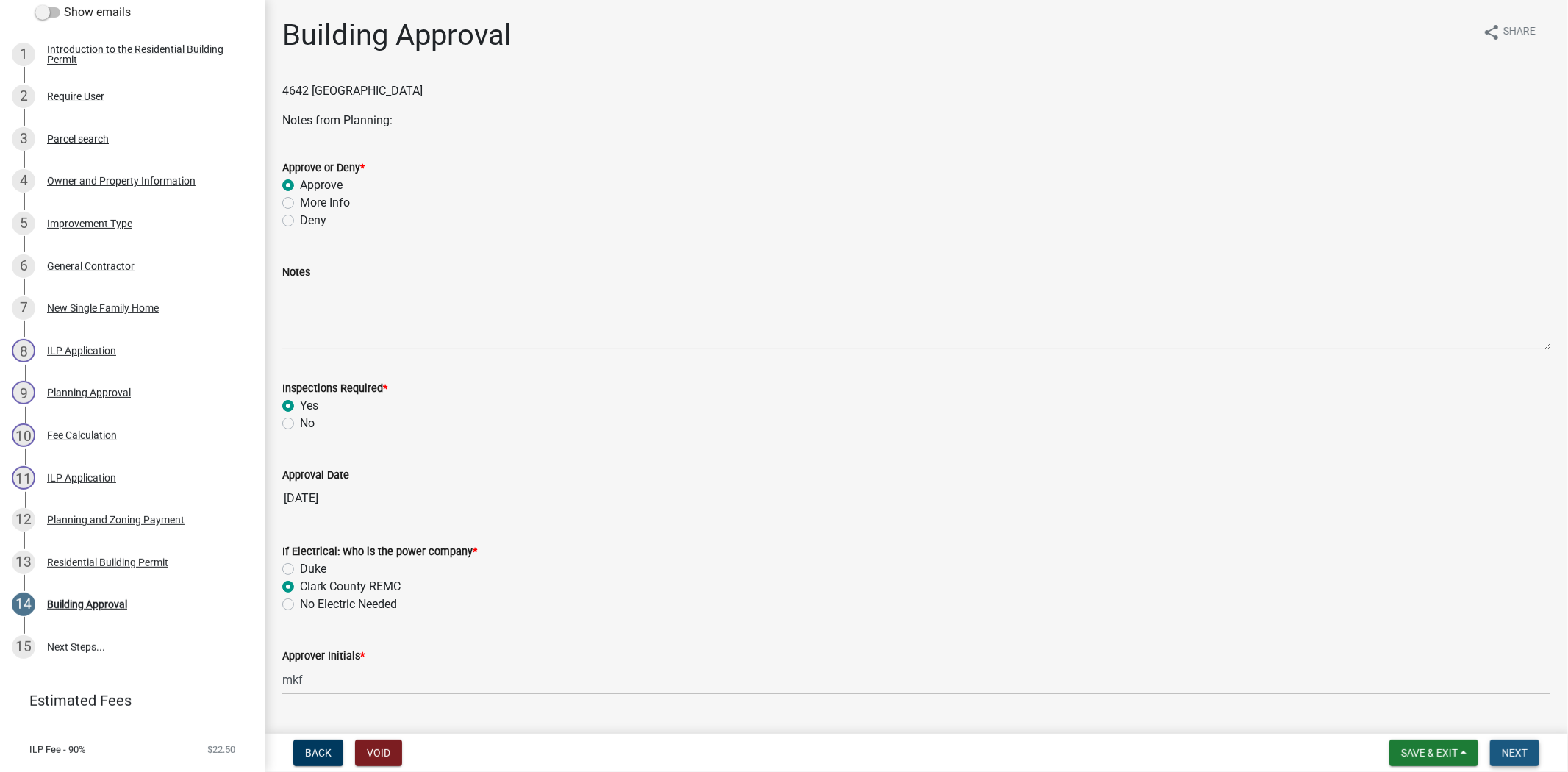
click at [1525, 756] on span "Next" at bounding box center [1514, 752] width 25 height 12
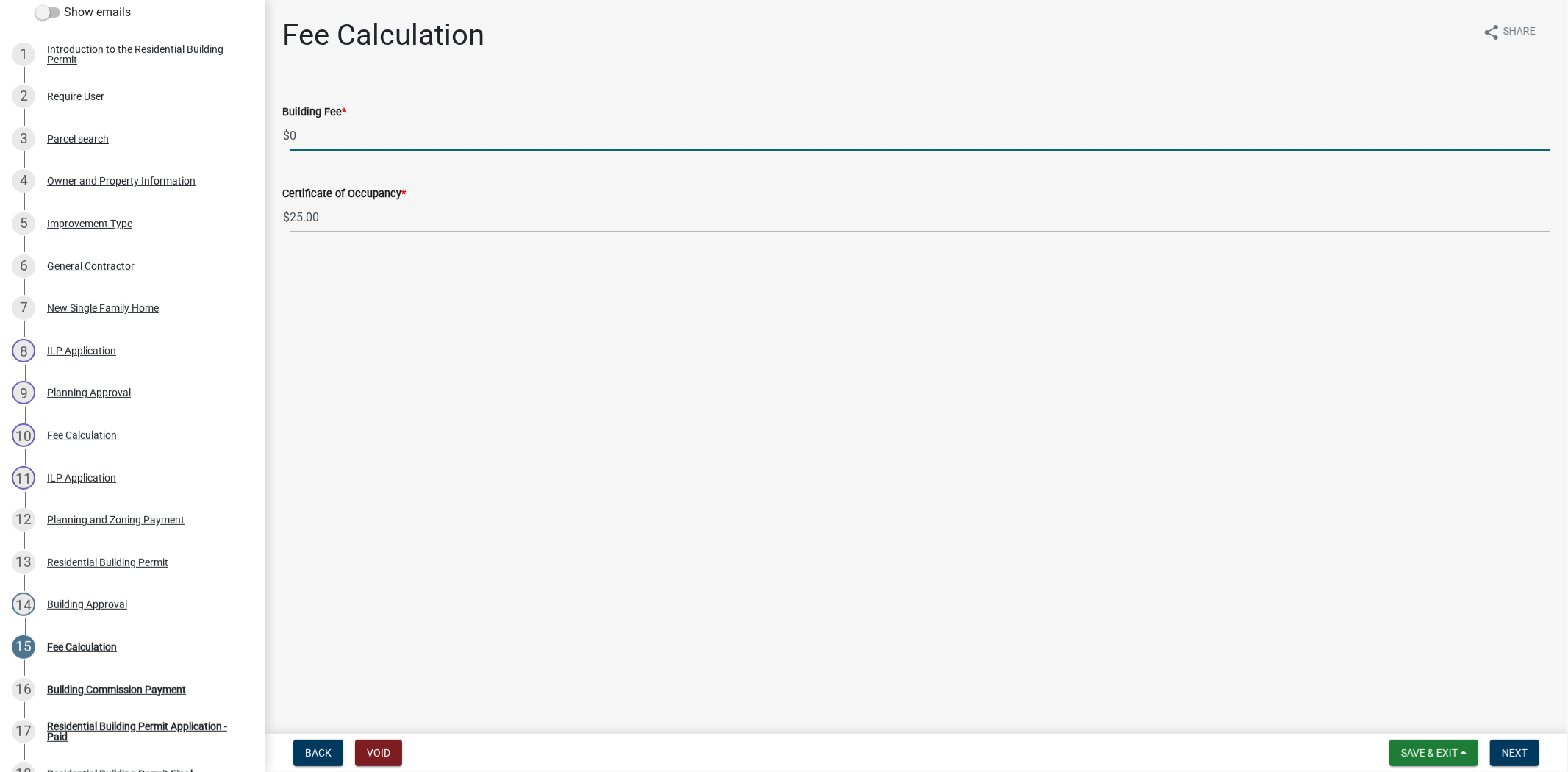
click at [311, 143] on input "0" at bounding box center [920, 135] width 1260 height 30
type input "198.00"
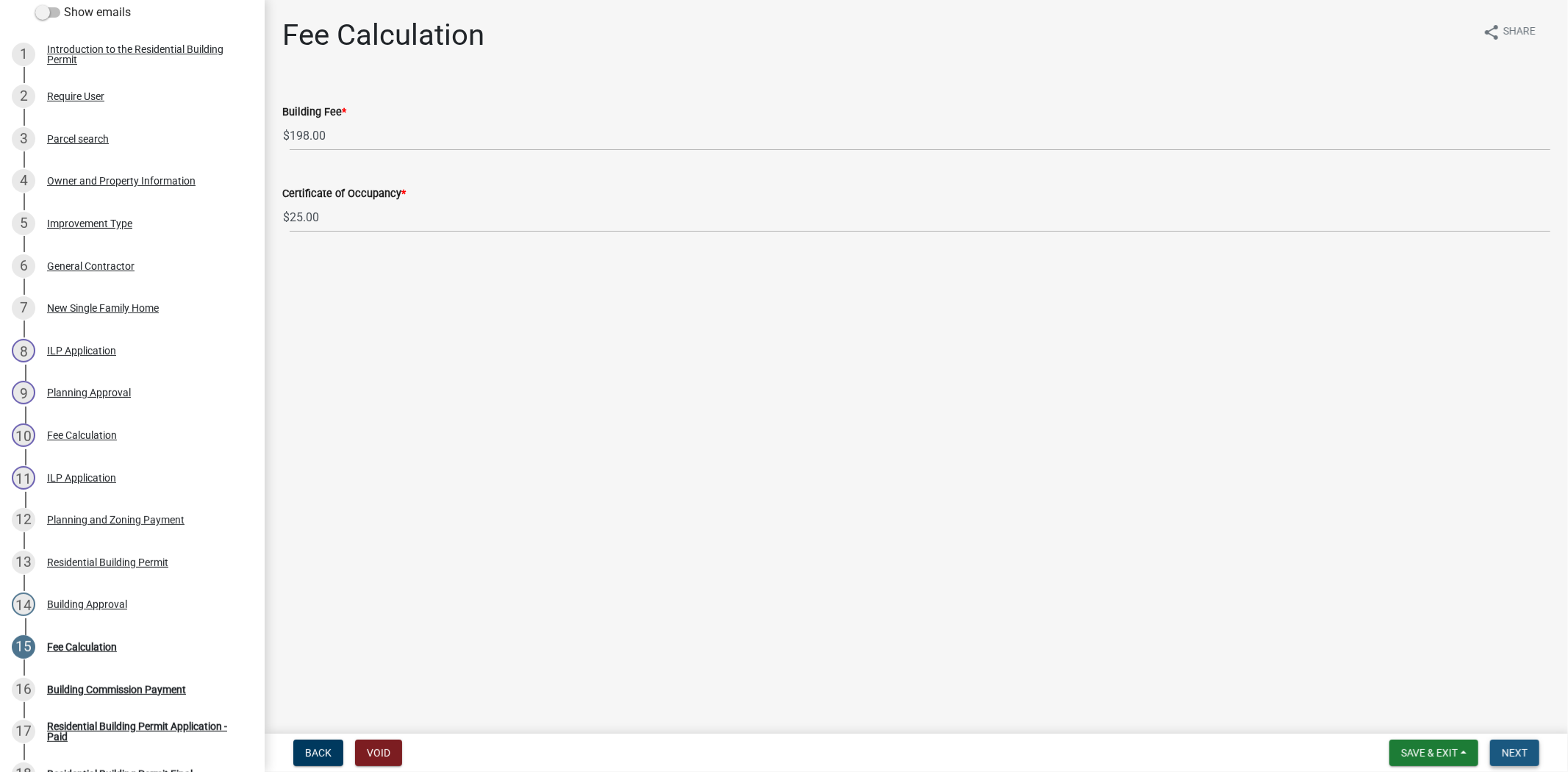
click at [1518, 754] on span "Next" at bounding box center [1514, 752] width 25 height 12
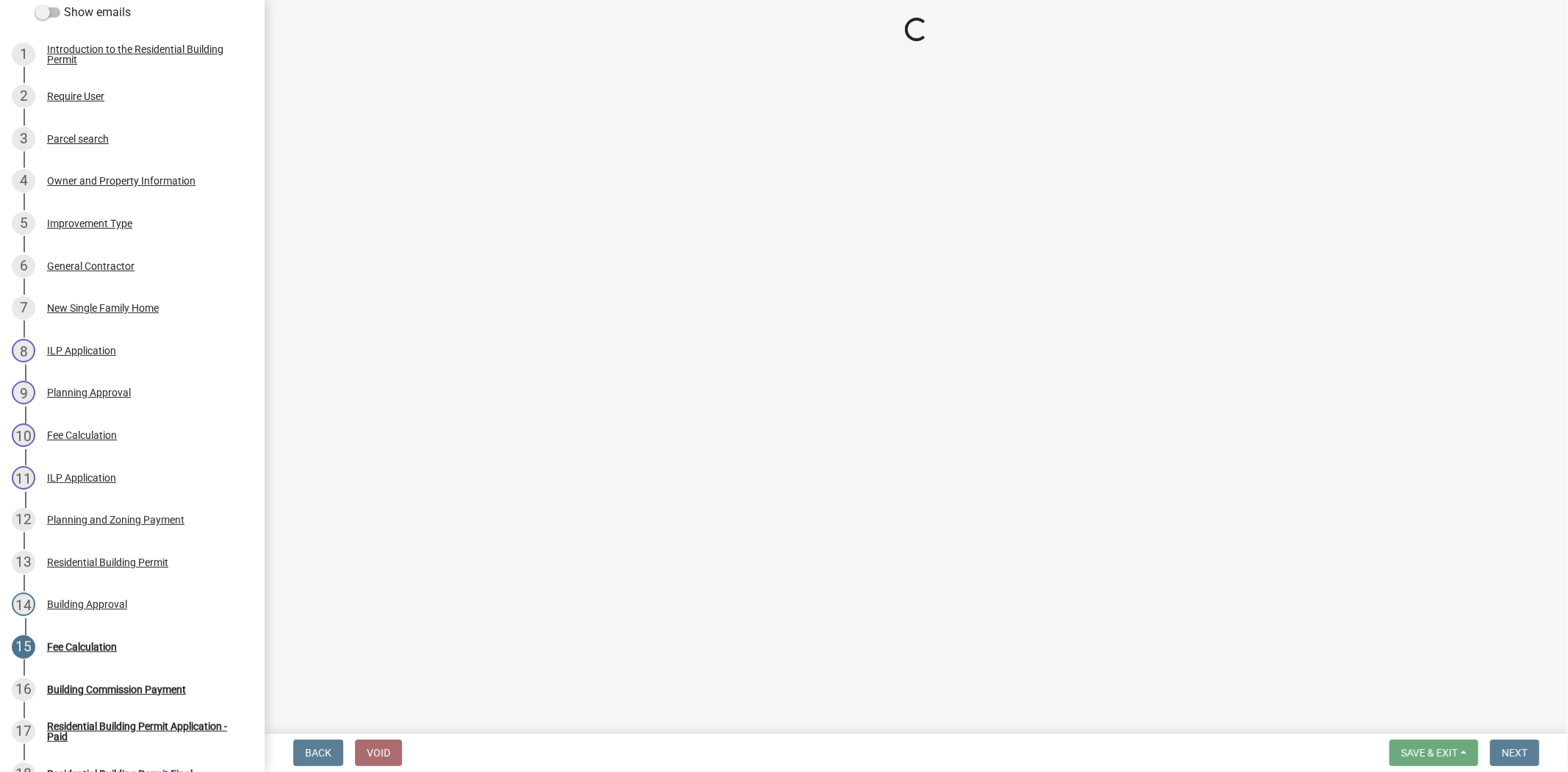
select select "3: 3"
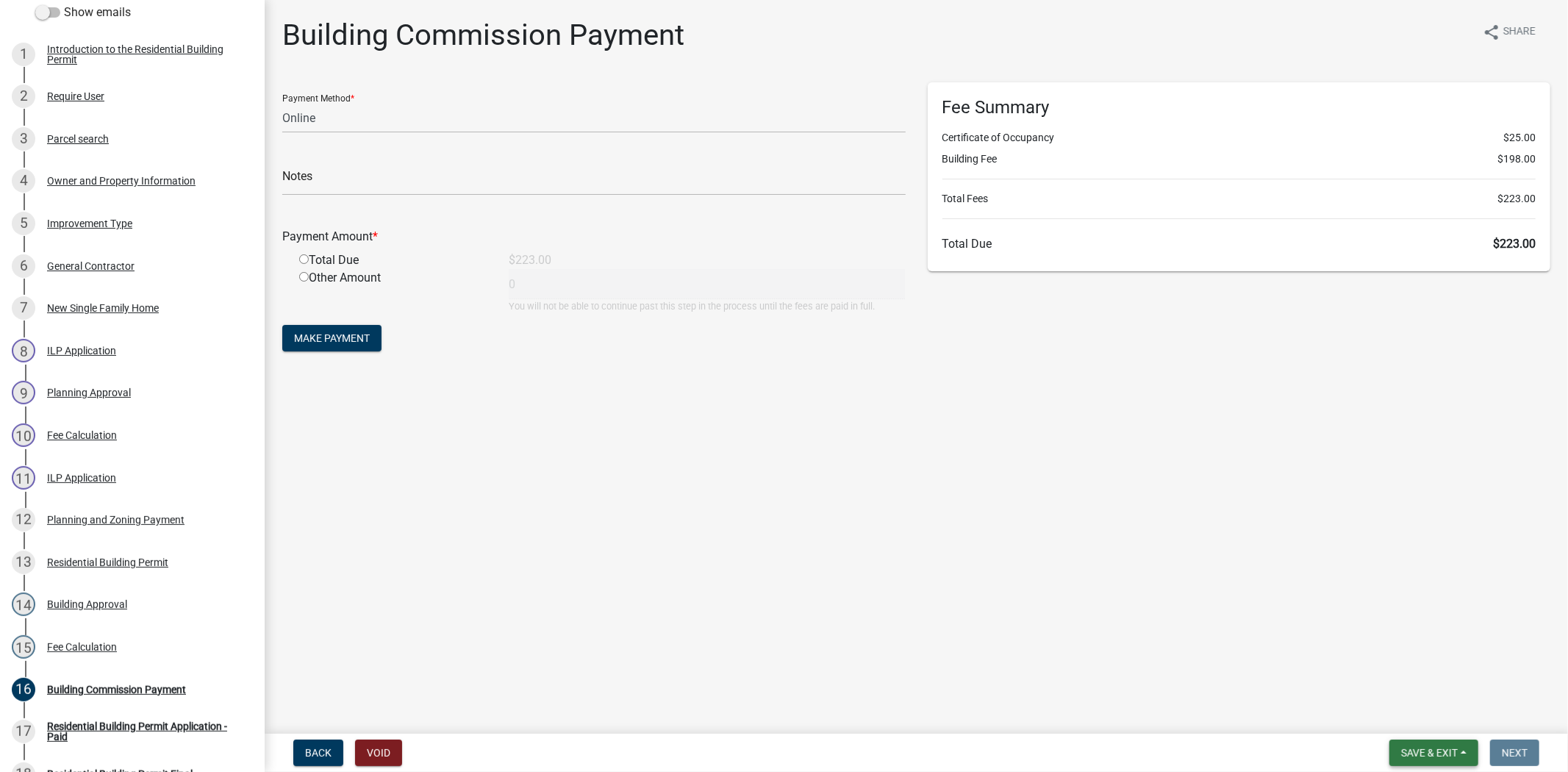
click at [1423, 747] on span "Save & Exit" at bounding box center [1430, 752] width 57 height 12
click at [1419, 728] on button "Save & Exit" at bounding box center [1419, 714] width 118 height 35
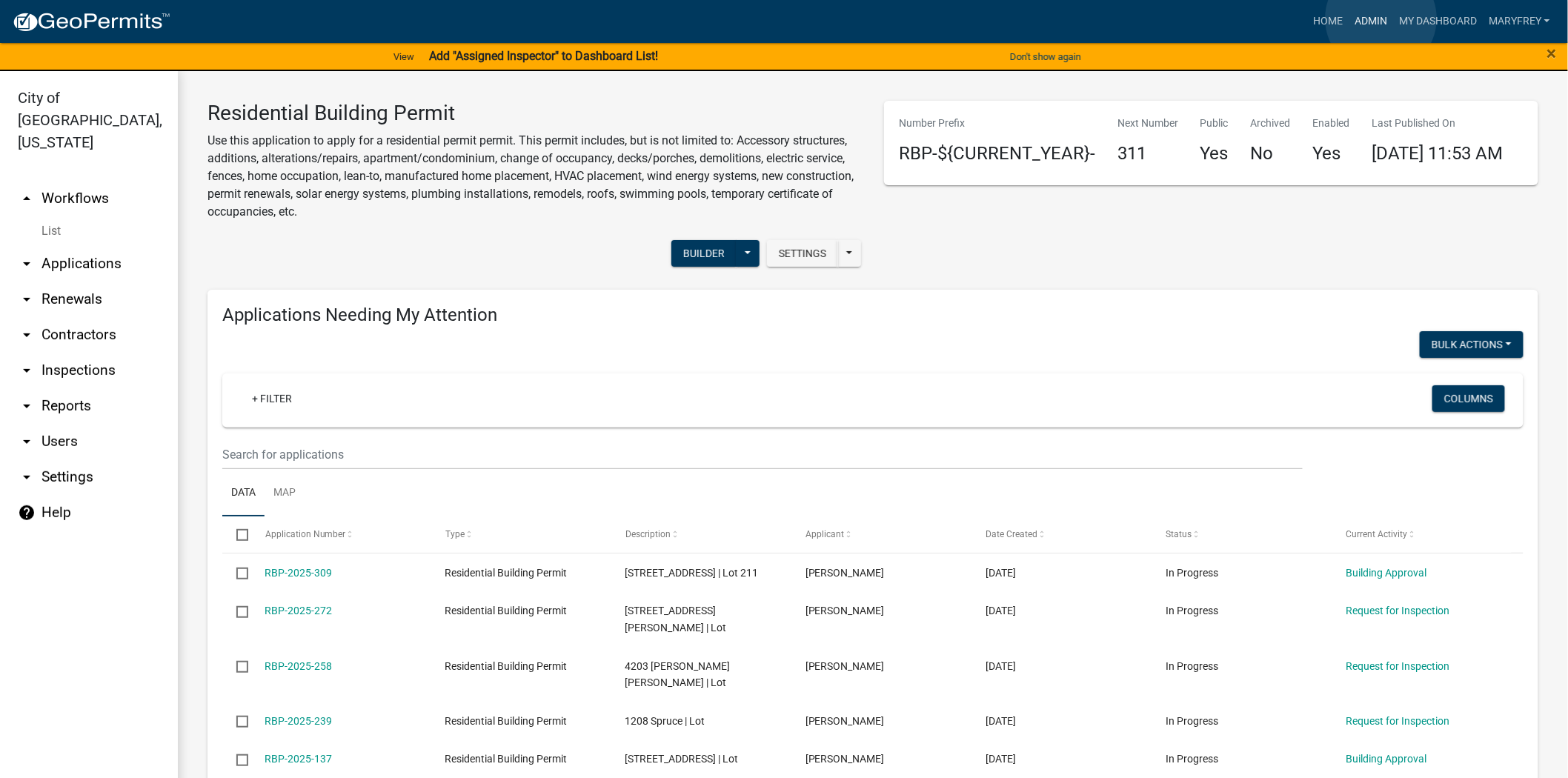
click at [1381, 19] on link "Admin" at bounding box center [1370, 22] width 44 height 28
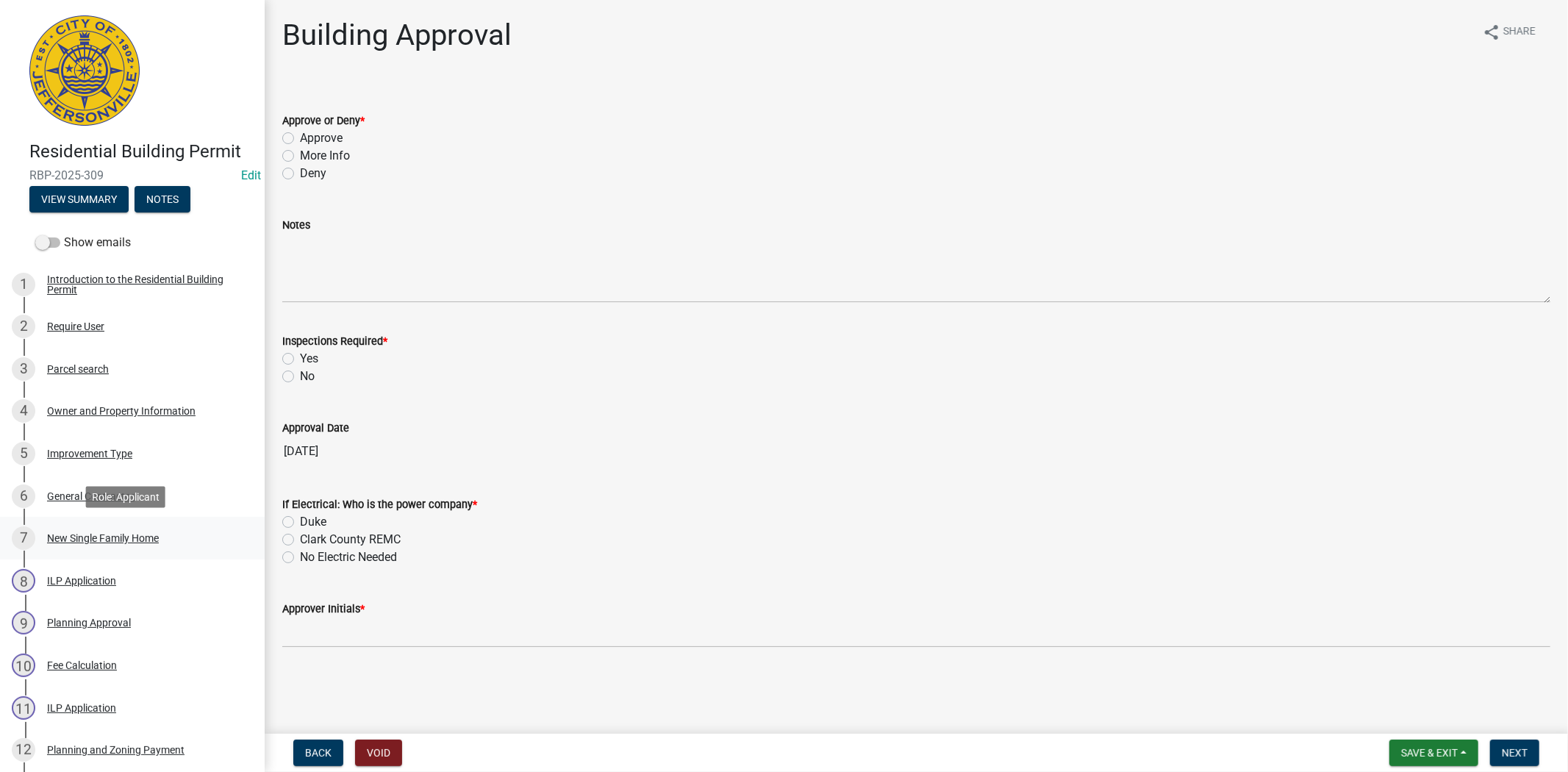
click at [110, 534] on div "New Single Family Home" at bounding box center [102, 537] width 112 height 10
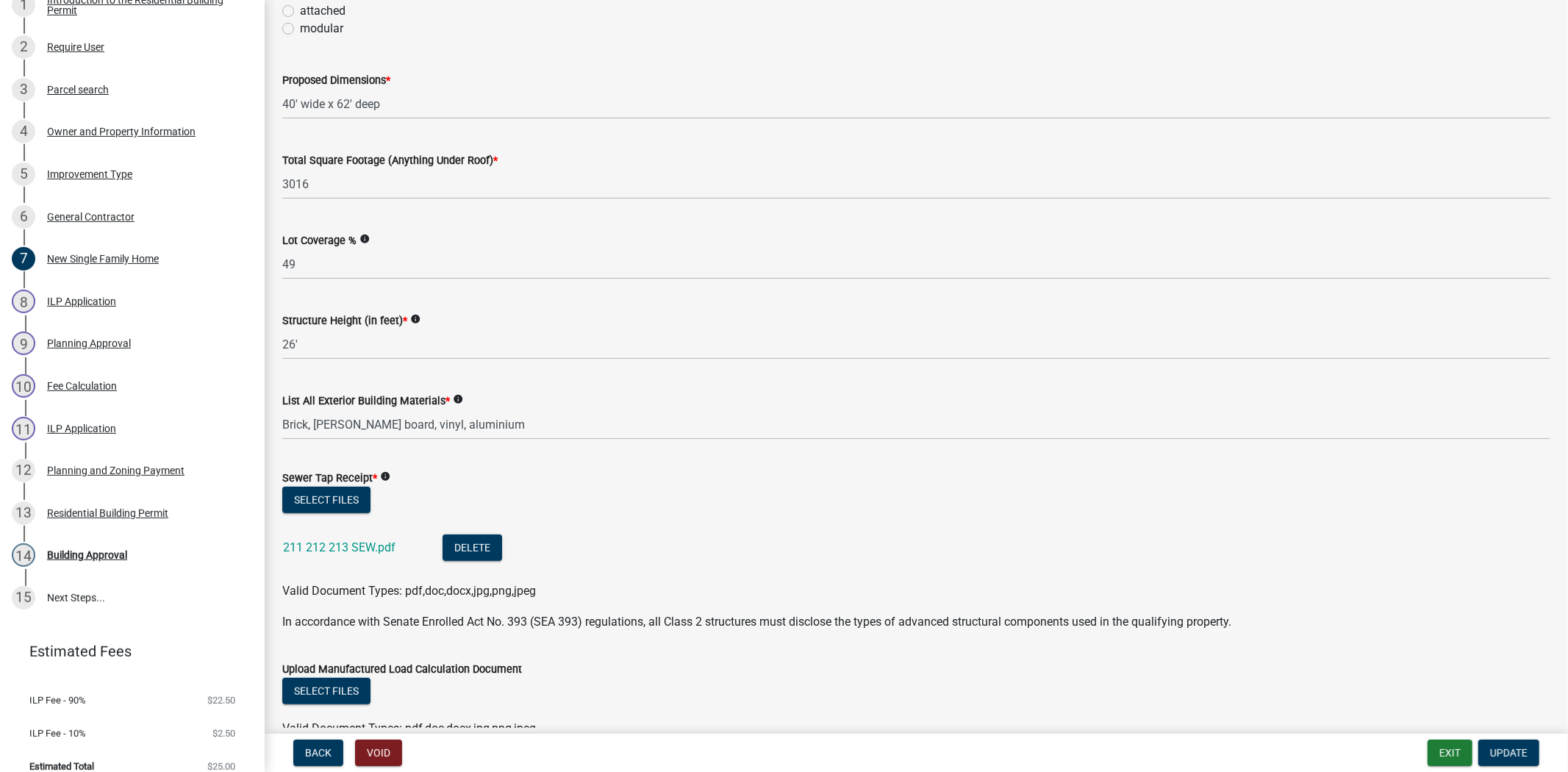
scroll to position [295, 0]
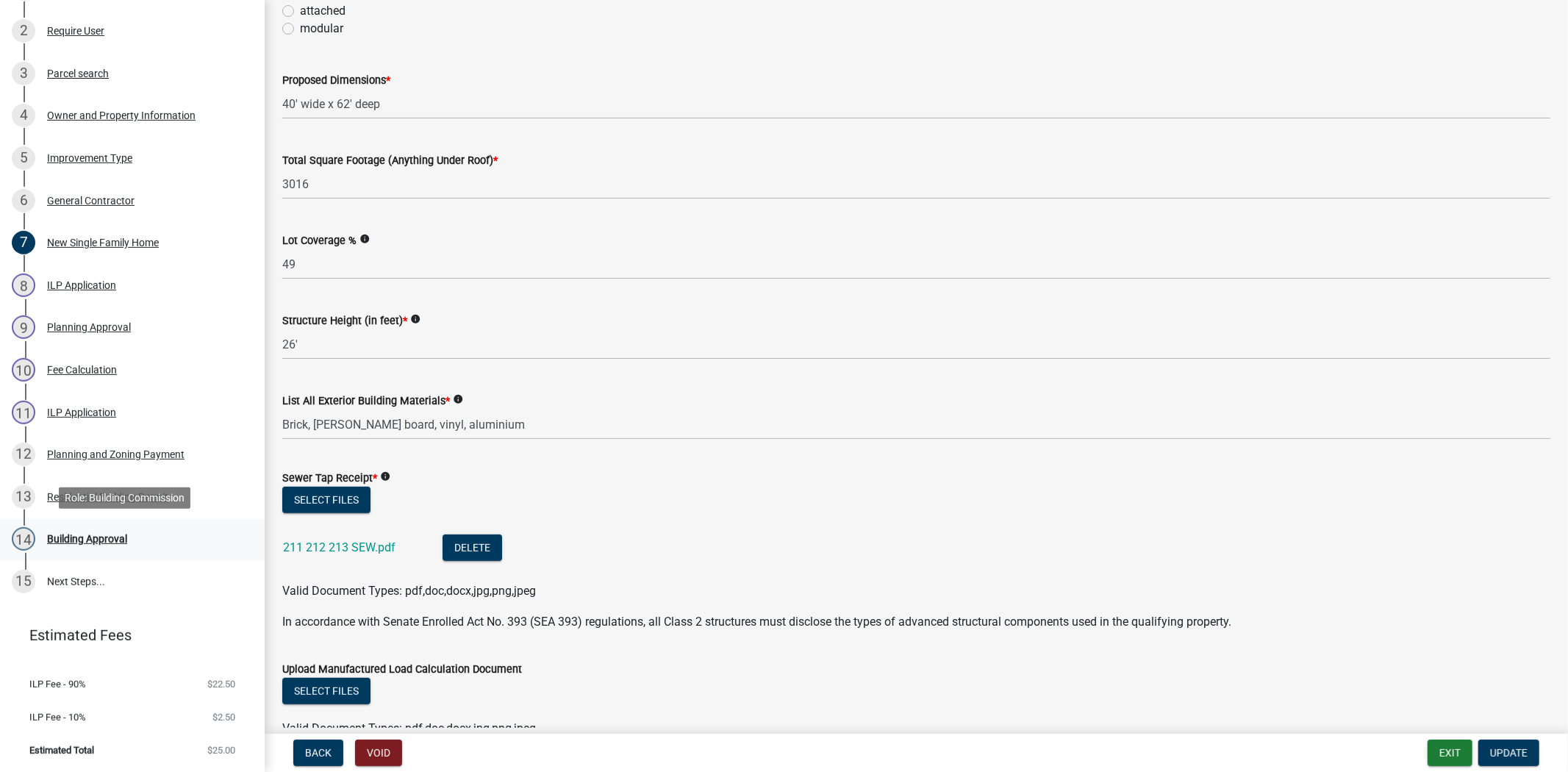
click at [78, 541] on div "Building Approval" at bounding box center [87, 538] width 80 height 10
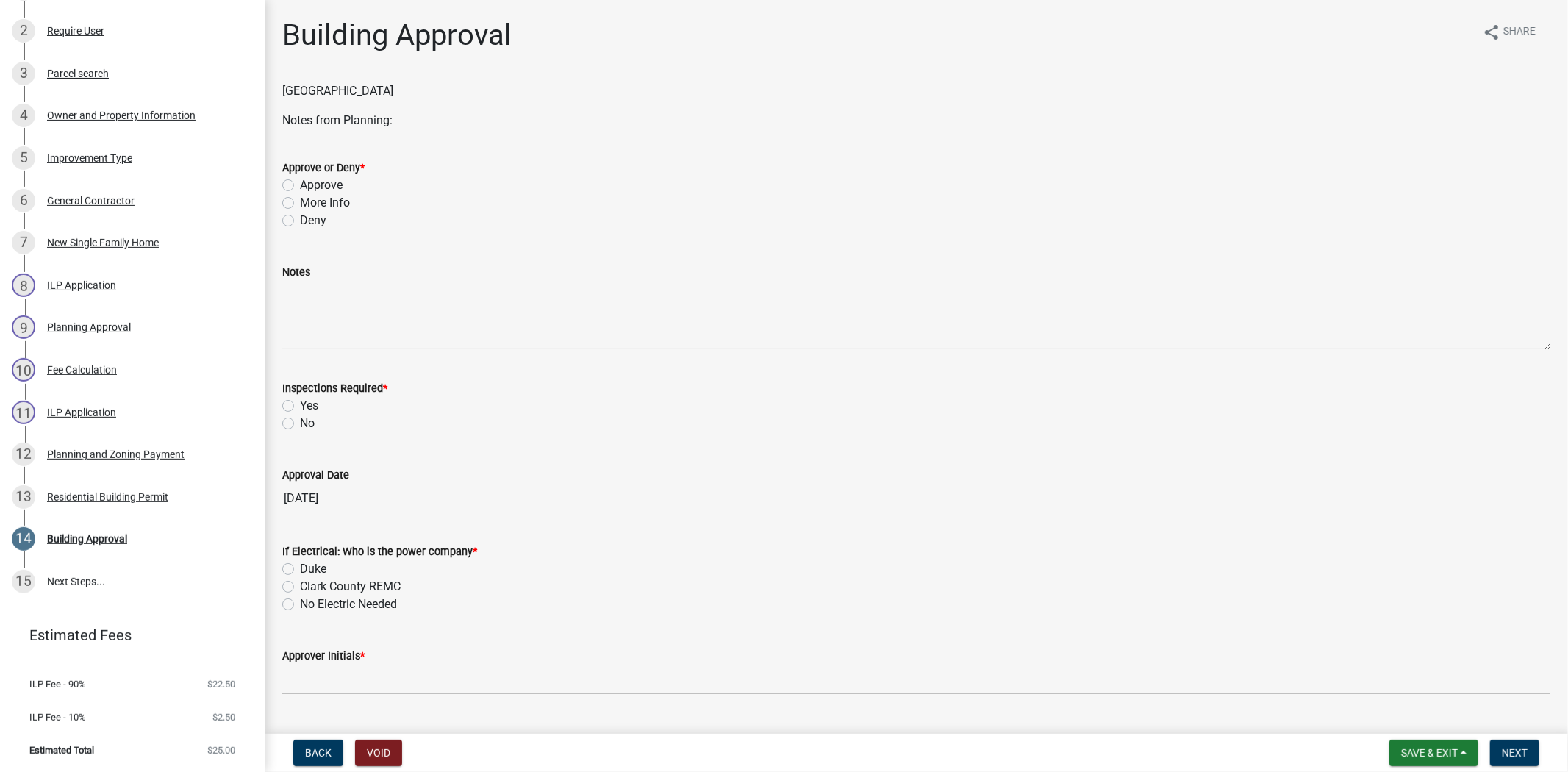
click at [300, 409] on label "Yes" at bounding box center [309, 405] width 18 height 18
click at [300, 407] on input "Yes" at bounding box center [305, 401] width 9 height 9
radio input "true"
click at [300, 184] on label "Approve" at bounding box center [321, 185] width 42 height 18
click at [300, 184] on input "Approve" at bounding box center [305, 181] width 9 height 9
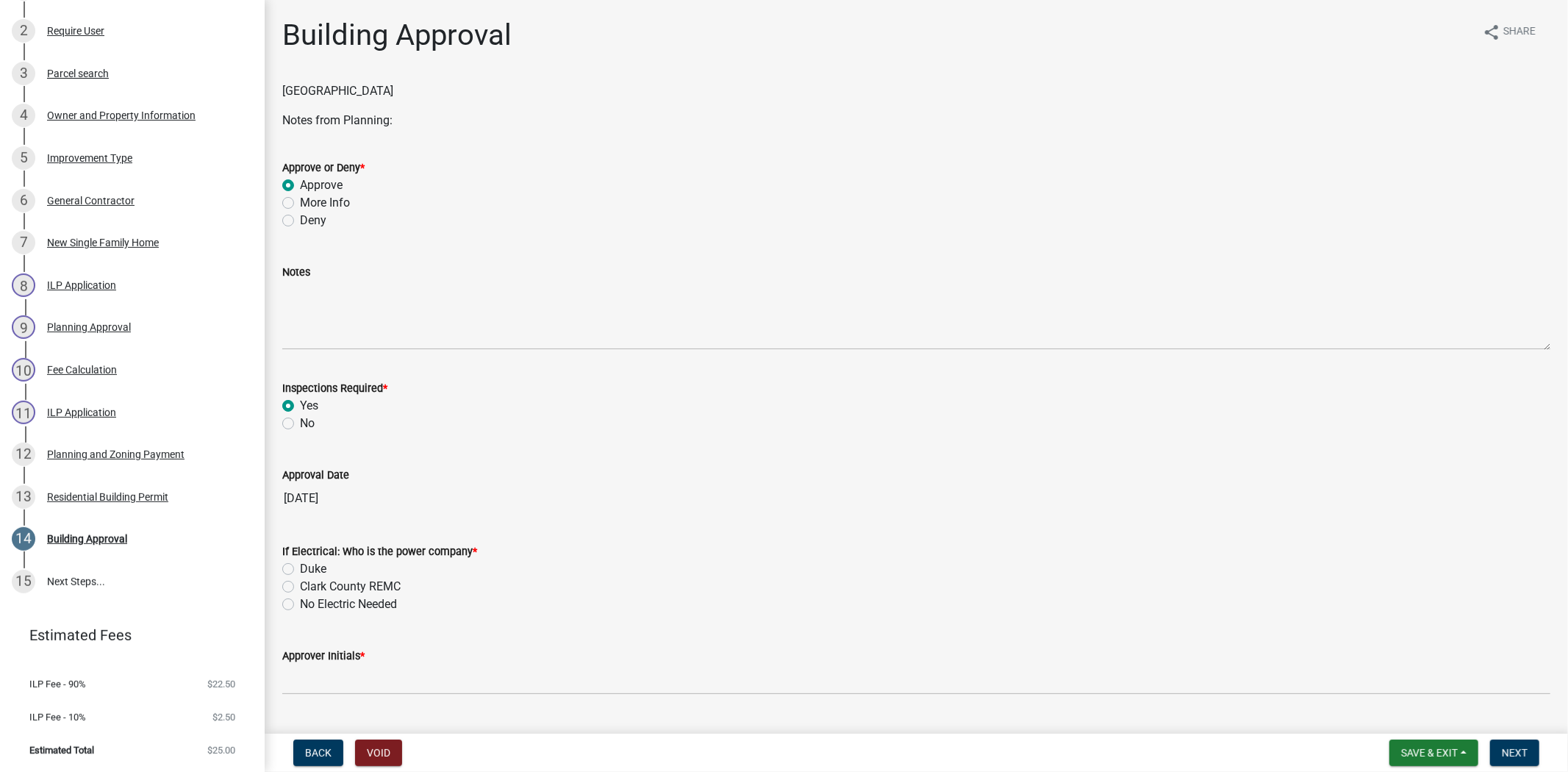
radio input "true"
click at [300, 587] on label "Clark County REMC" at bounding box center [350, 586] width 101 height 18
click at [300, 587] on input "Clark County REMC" at bounding box center [305, 582] width 9 height 9
radio input "true"
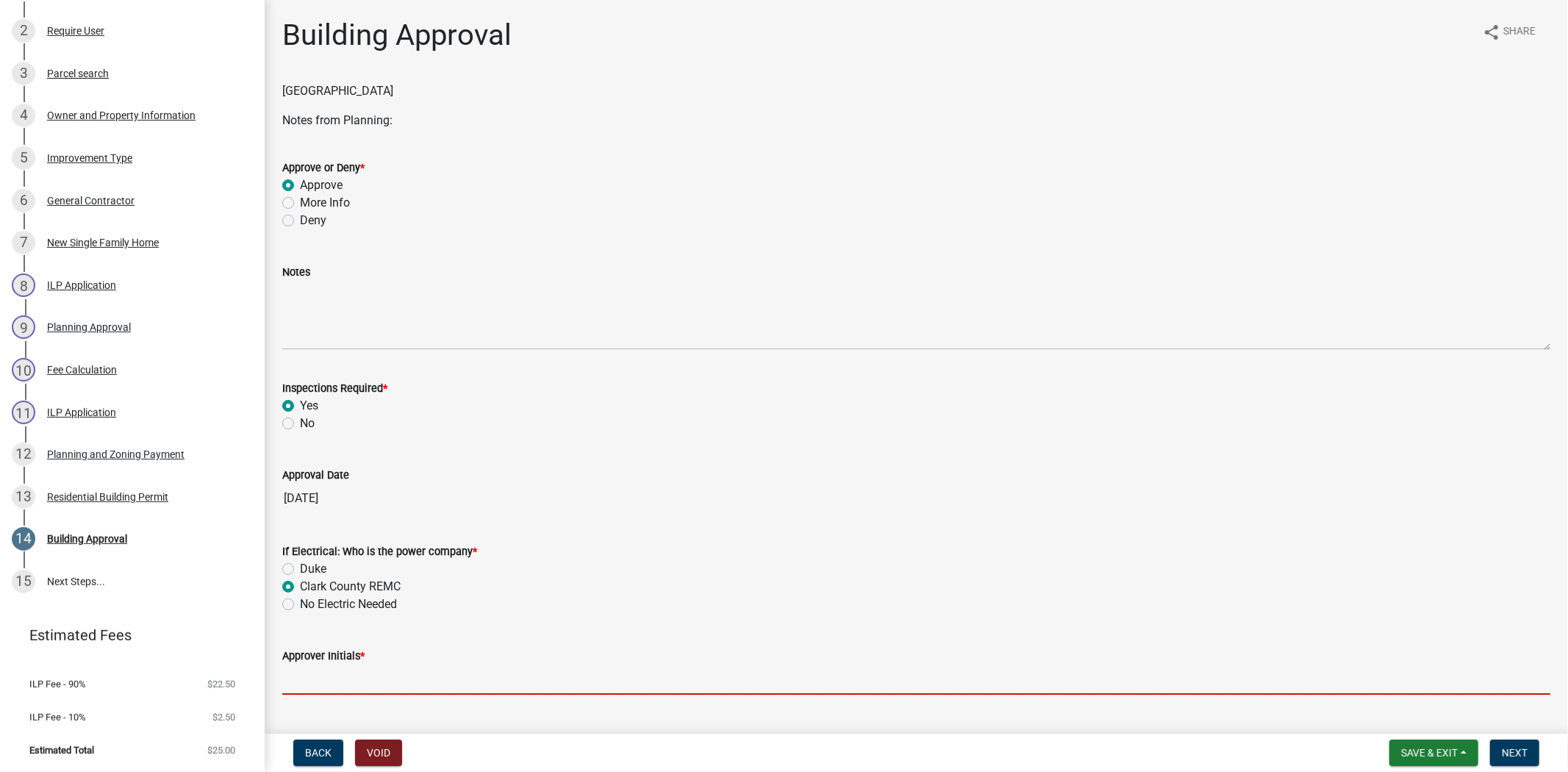
click at [292, 677] on input "Approver Initials *" at bounding box center [916, 679] width 1268 height 30
type input "mkf"
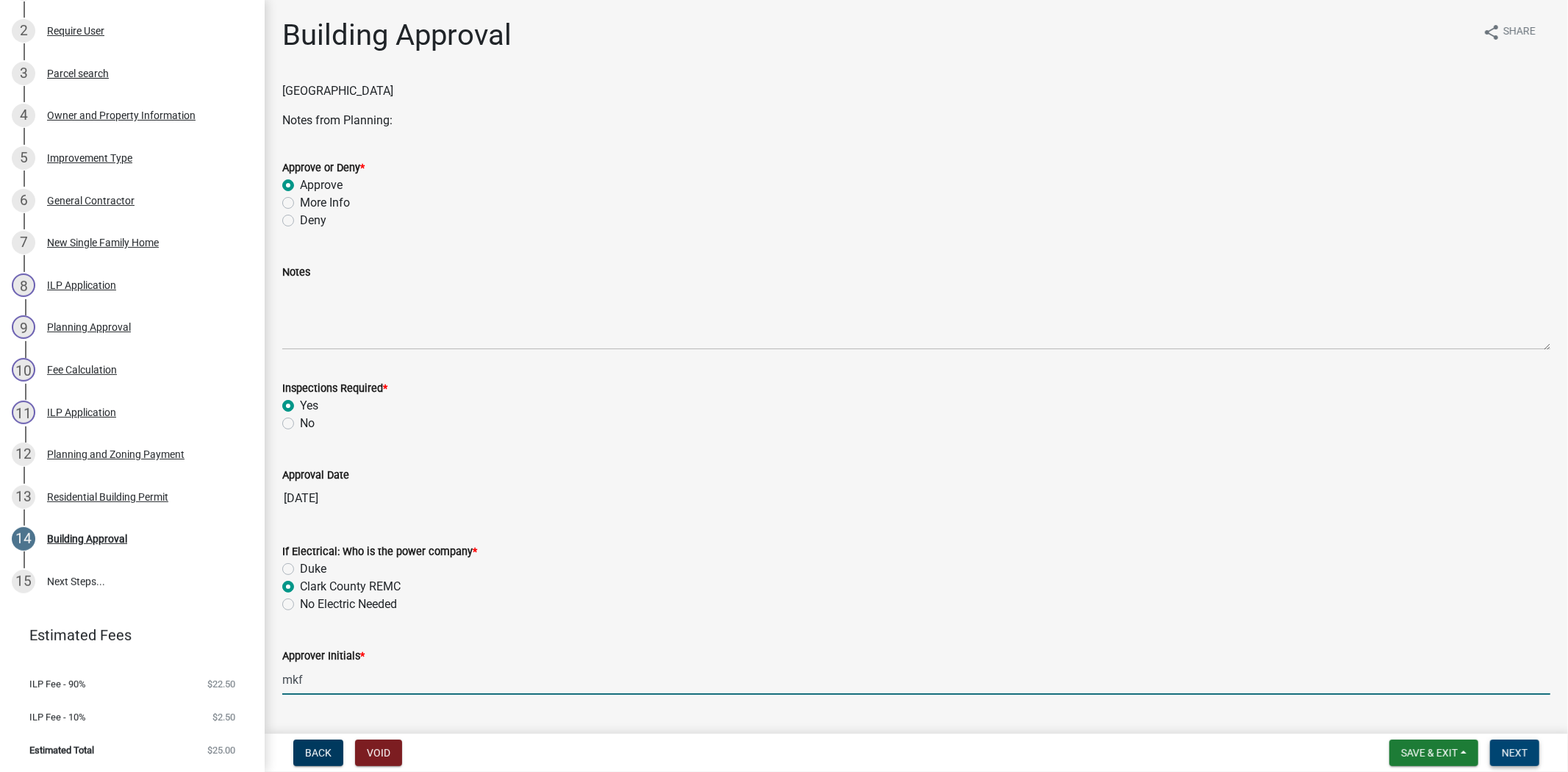
click at [1503, 748] on span "Next" at bounding box center [1514, 752] width 25 height 12
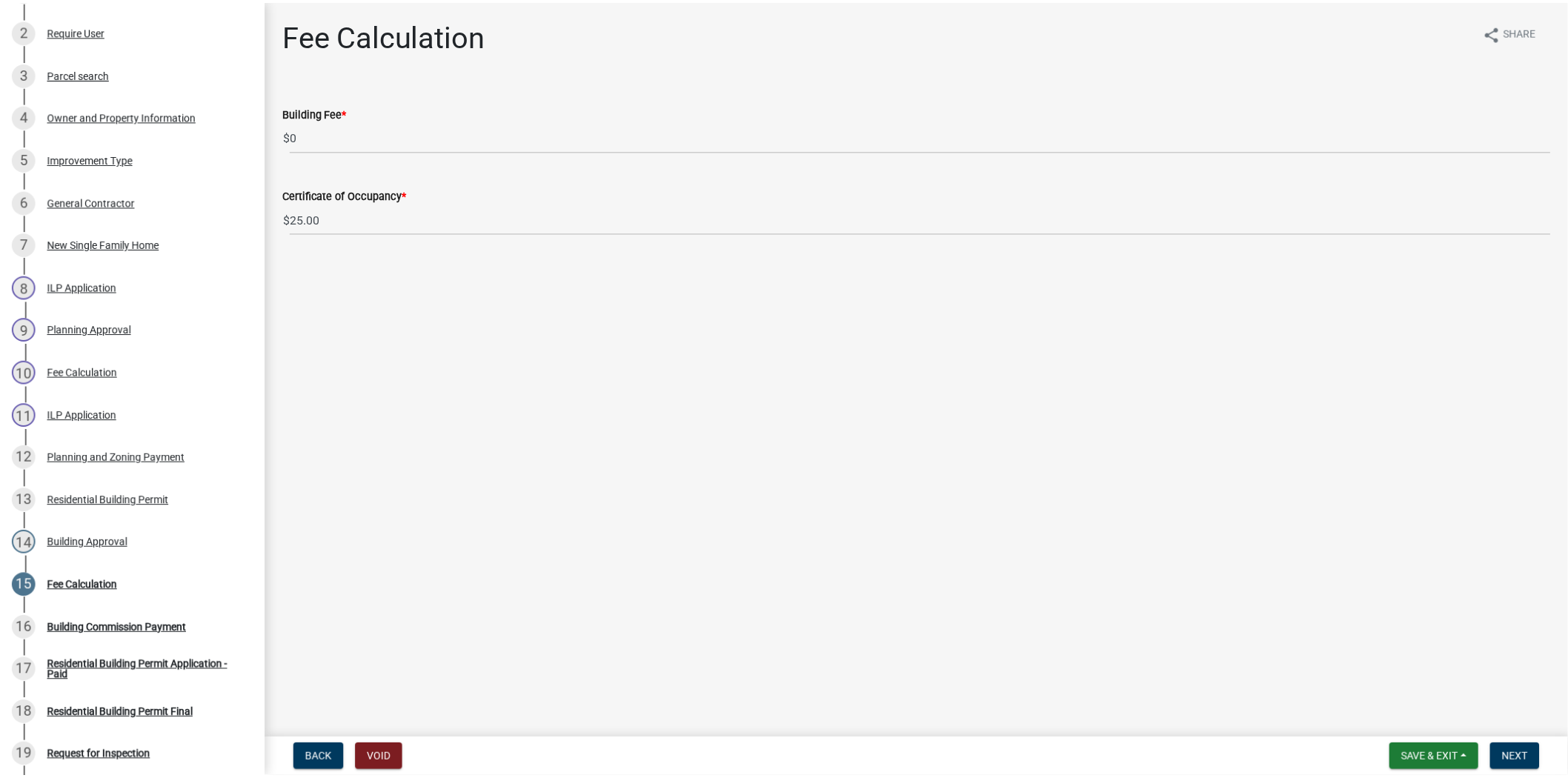
scroll to position [595, 0]
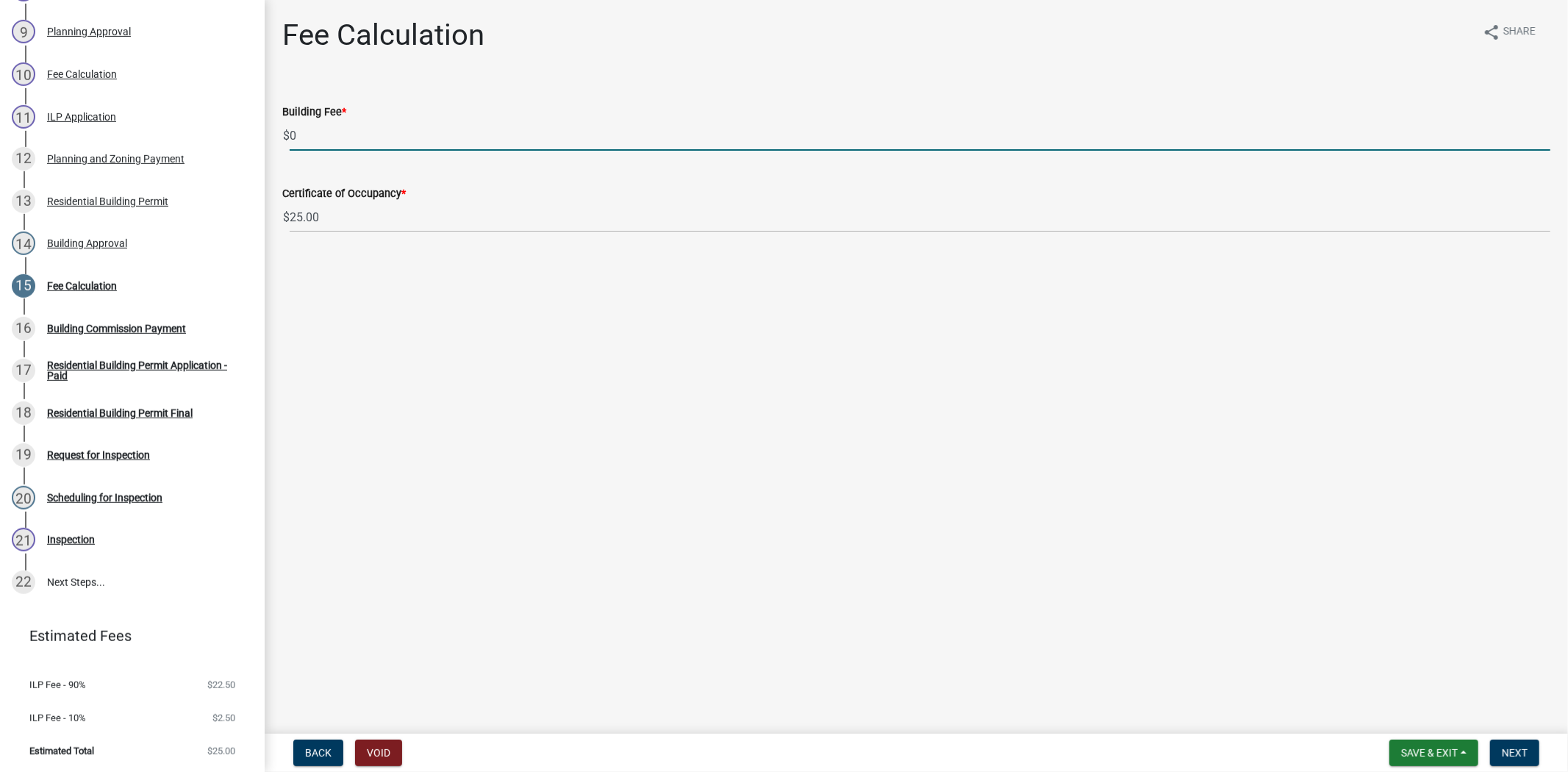
click at [318, 135] on input "0" at bounding box center [920, 135] width 1260 height 30
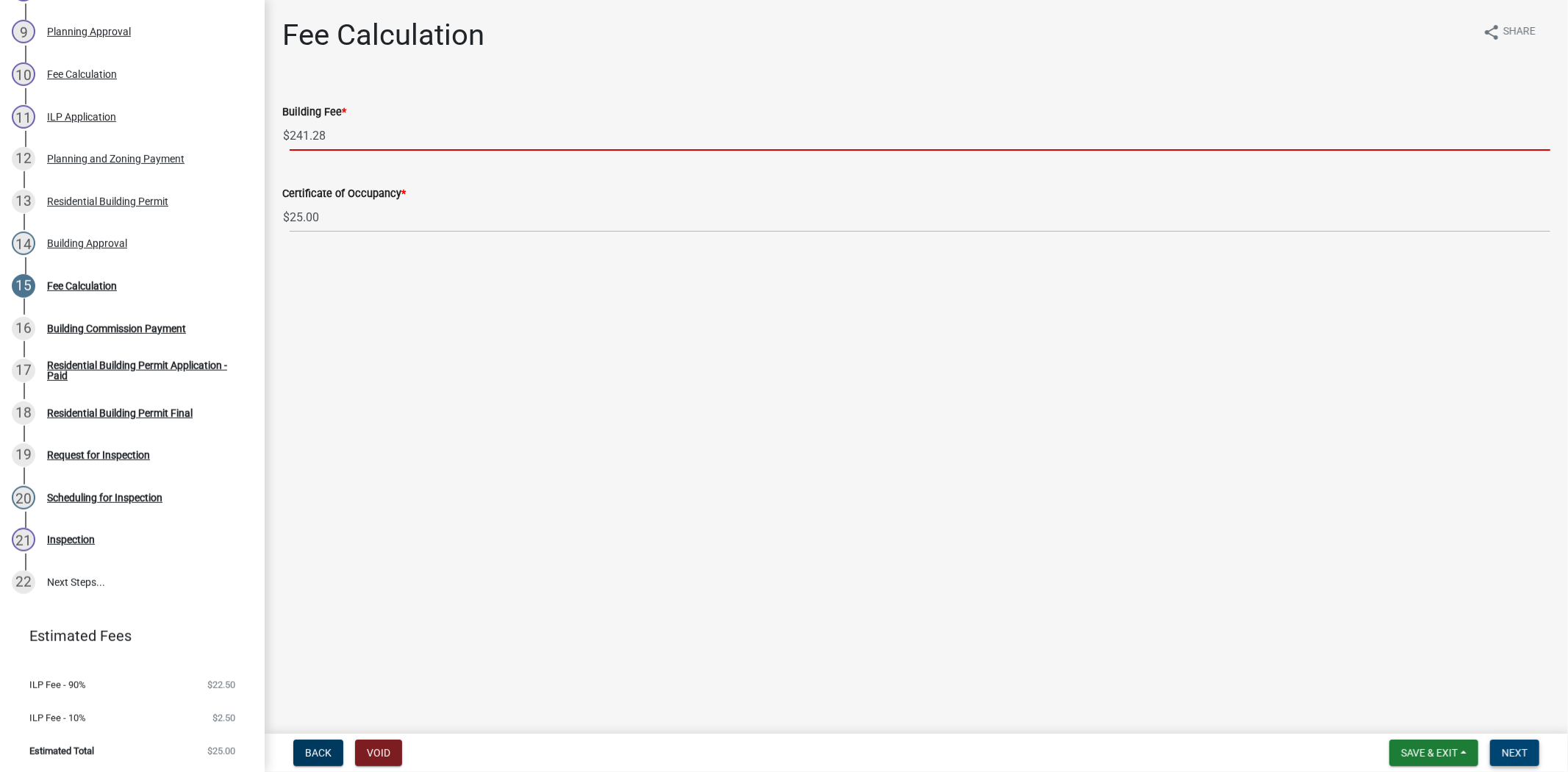
type input "241.28"
click at [1513, 754] on span "Next" at bounding box center [1514, 752] width 25 height 12
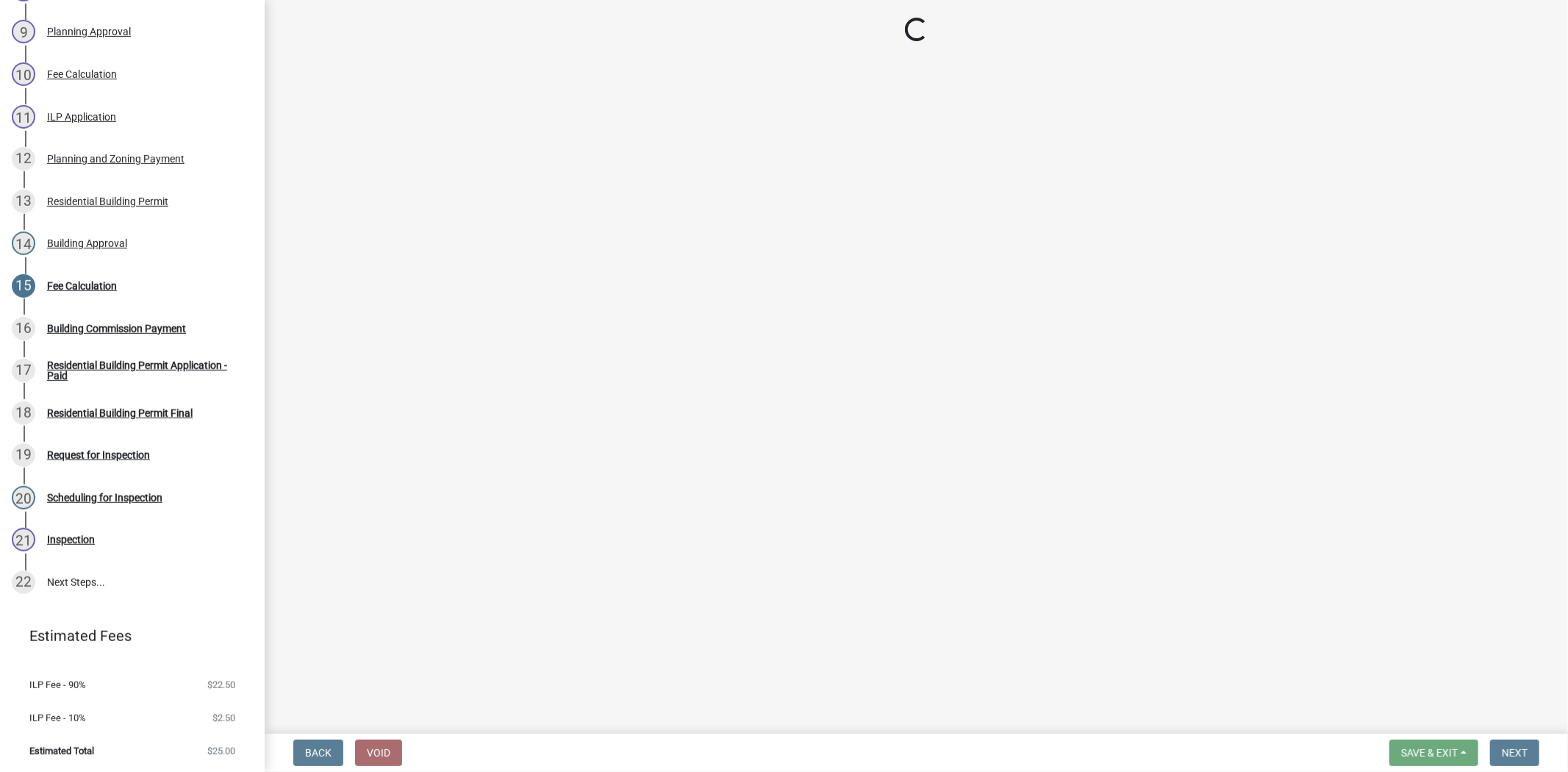
select select "3: 3"
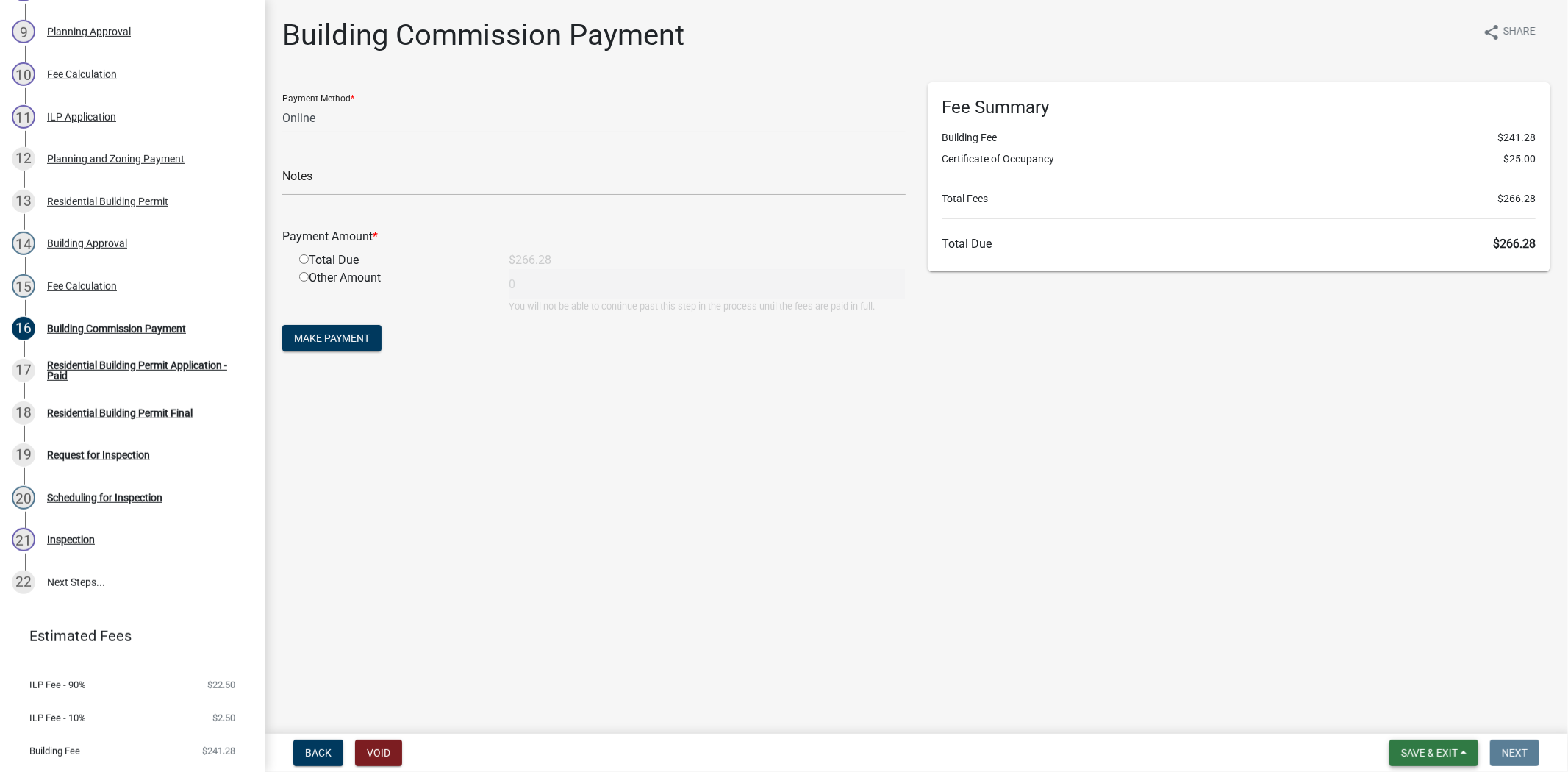
click at [1422, 752] on span "Save & Exit" at bounding box center [1430, 752] width 57 height 12
click at [1412, 720] on button "Save & Exit" at bounding box center [1419, 714] width 118 height 35
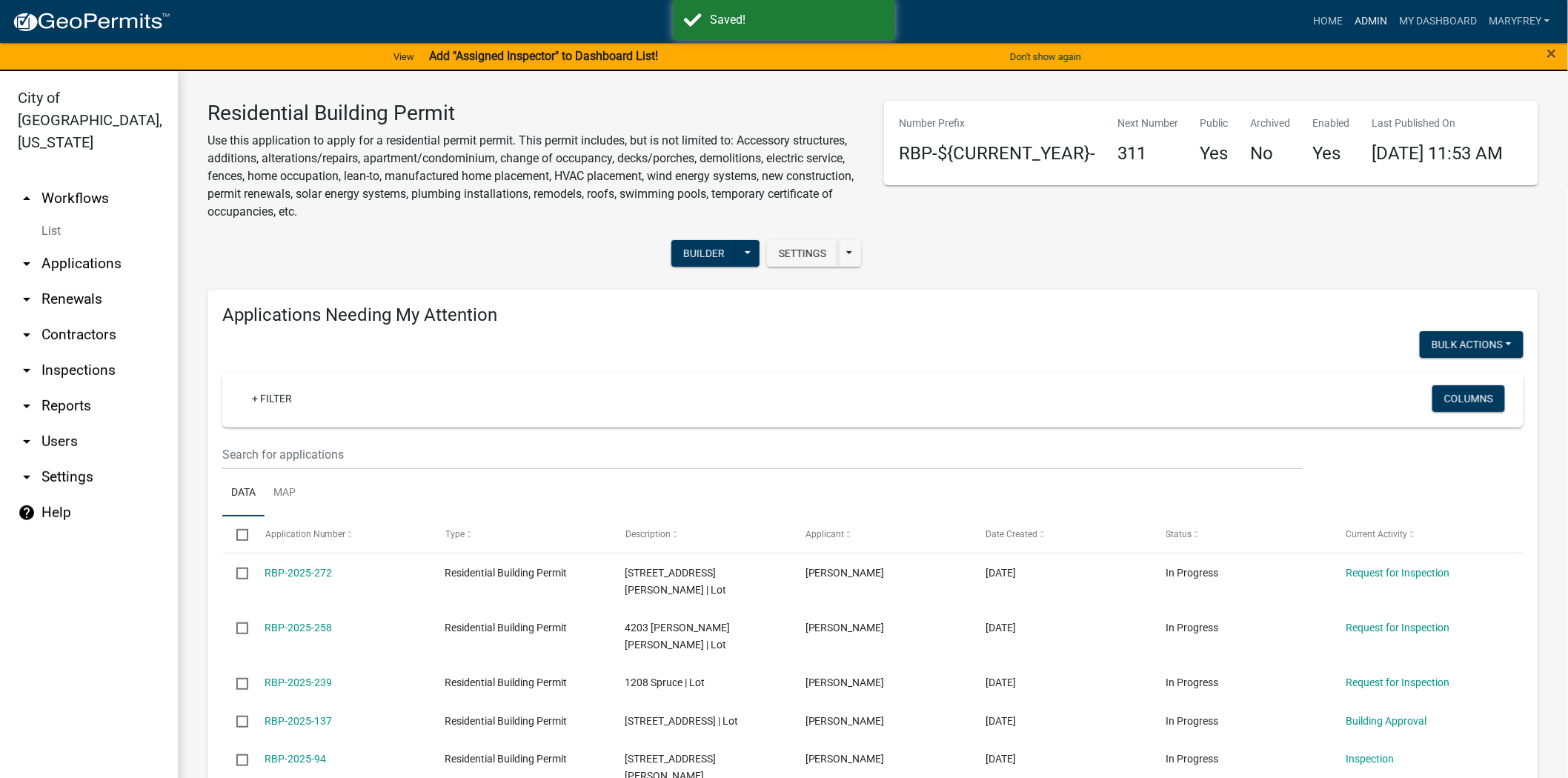
click at [1366, 22] on link "Admin" at bounding box center [1370, 22] width 44 height 28
